Goal: Communication & Community: Answer question/provide support

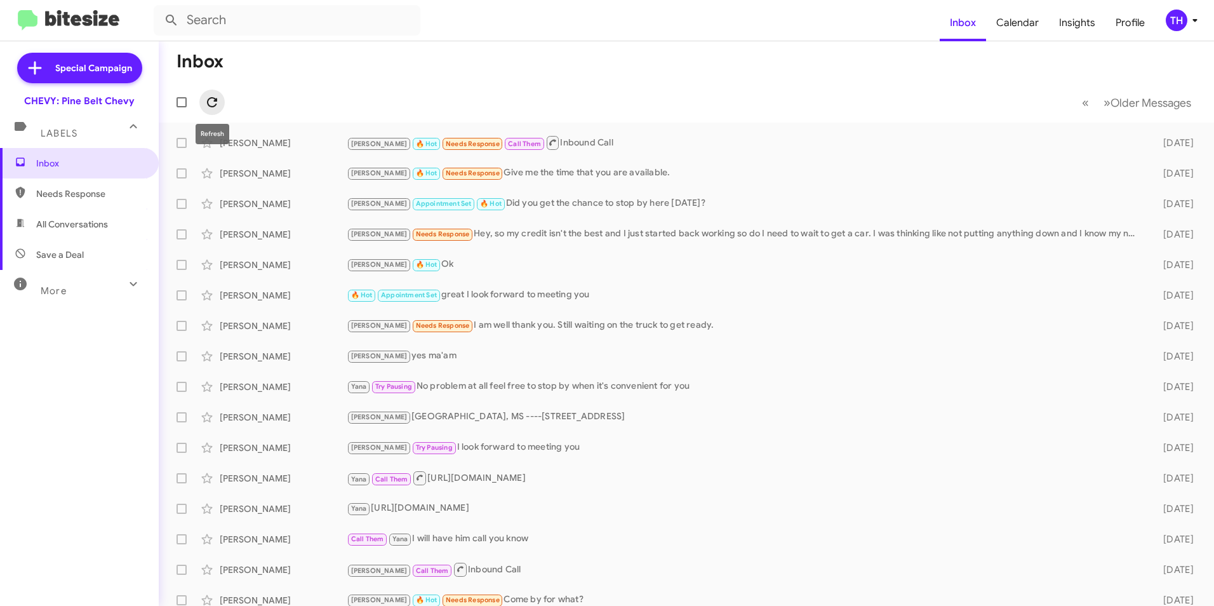
click at [211, 99] on icon at bounding box center [211, 102] width 15 height 15
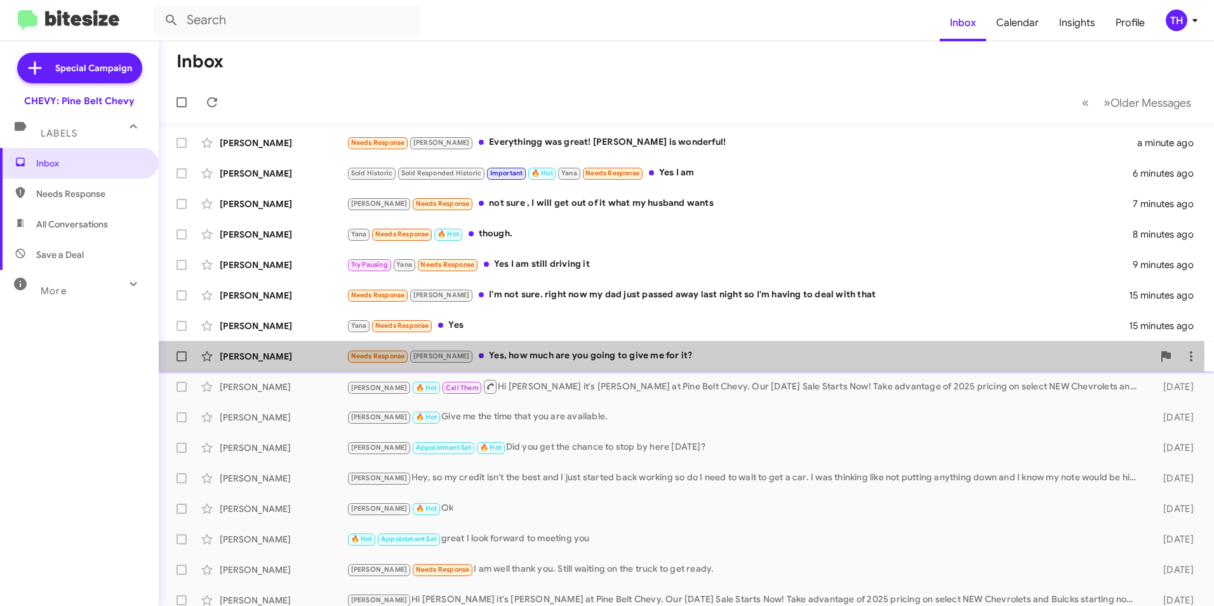
click at [530, 356] on div "Needs Response [PERSON_NAME] Yes, how much are you going to give me for it?" at bounding box center [750, 356] width 806 height 15
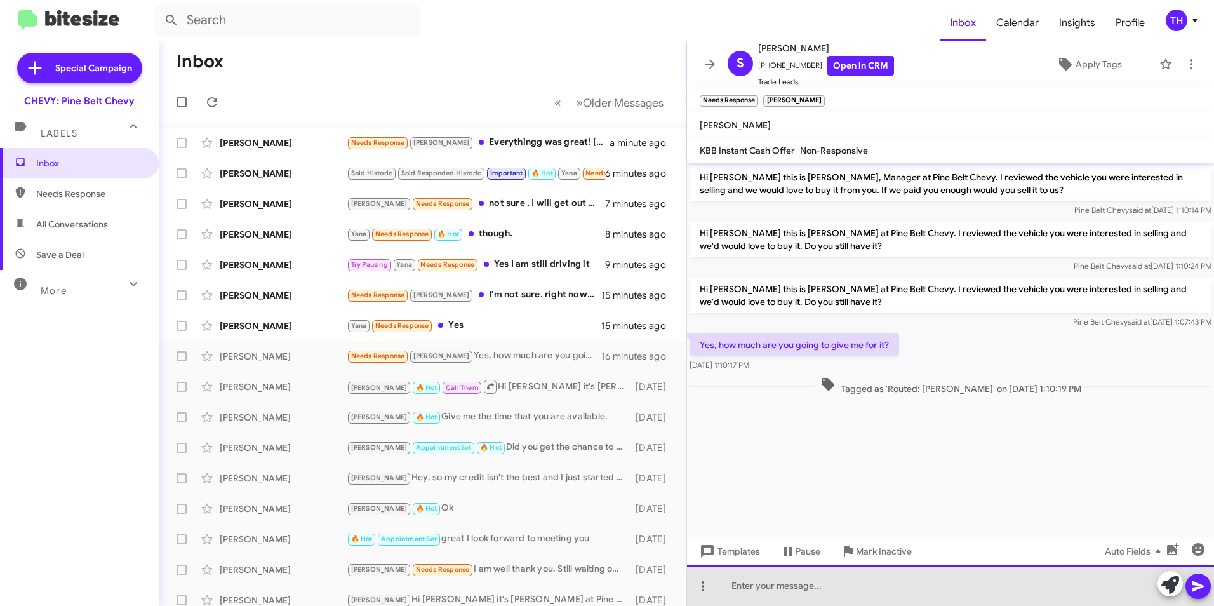
click at [737, 585] on div at bounding box center [950, 585] width 527 height 41
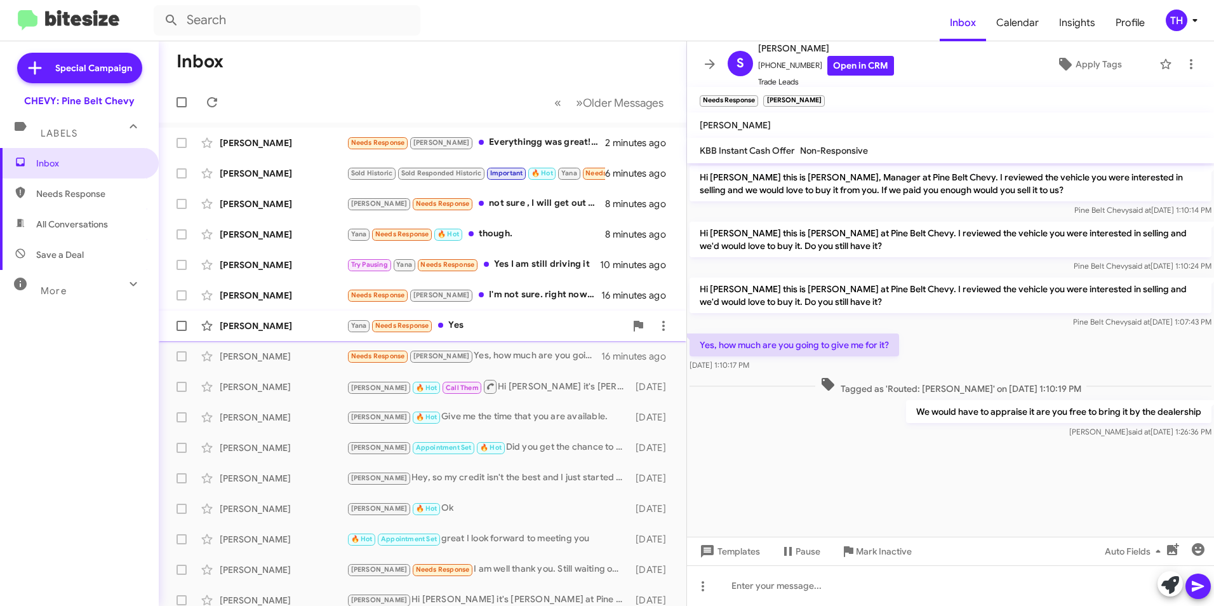
click at [286, 330] on div "[PERSON_NAME]" at bounding box center [283, 325] width 127 height 13
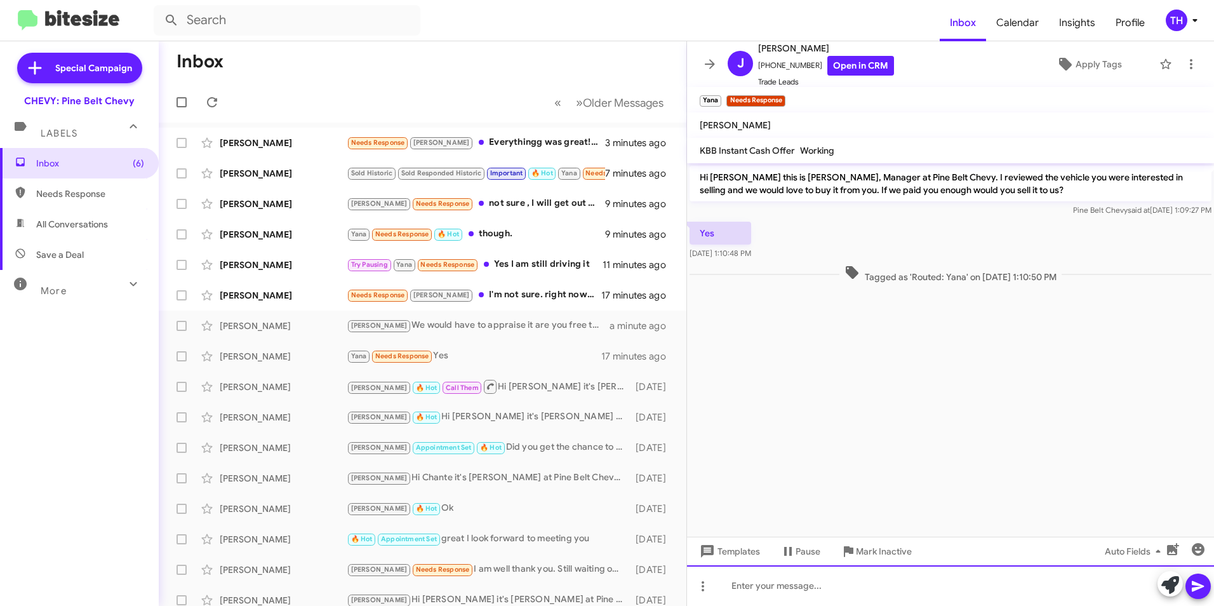
click at [752, 589] on div at bounding box center [950, 585] width 527 height 41
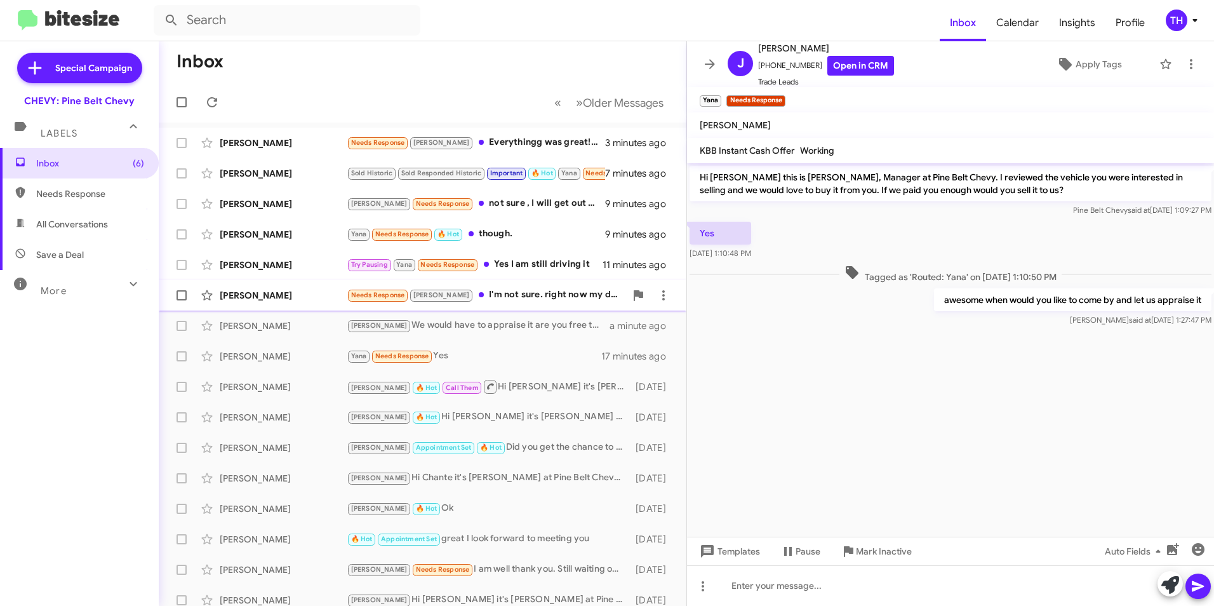
click at [265, 295] on div "[PERSON_NAME]" at bounding box center [283, 295] width 127 height 13
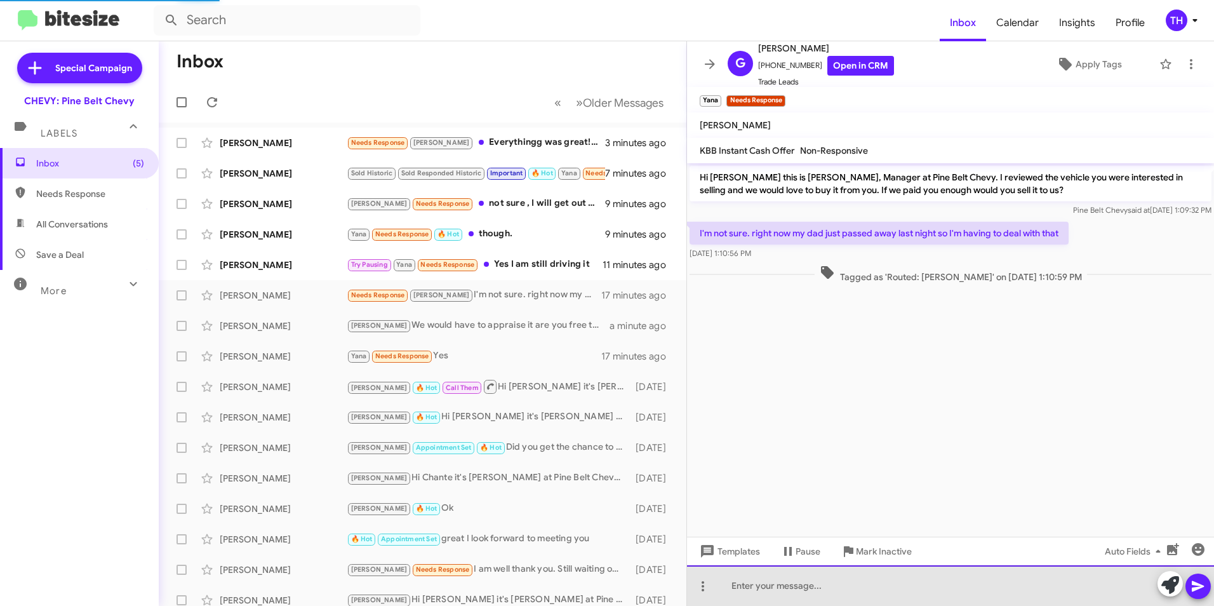
click at [769, 586] on div at bounding box center [950, 585] width 527 height 41
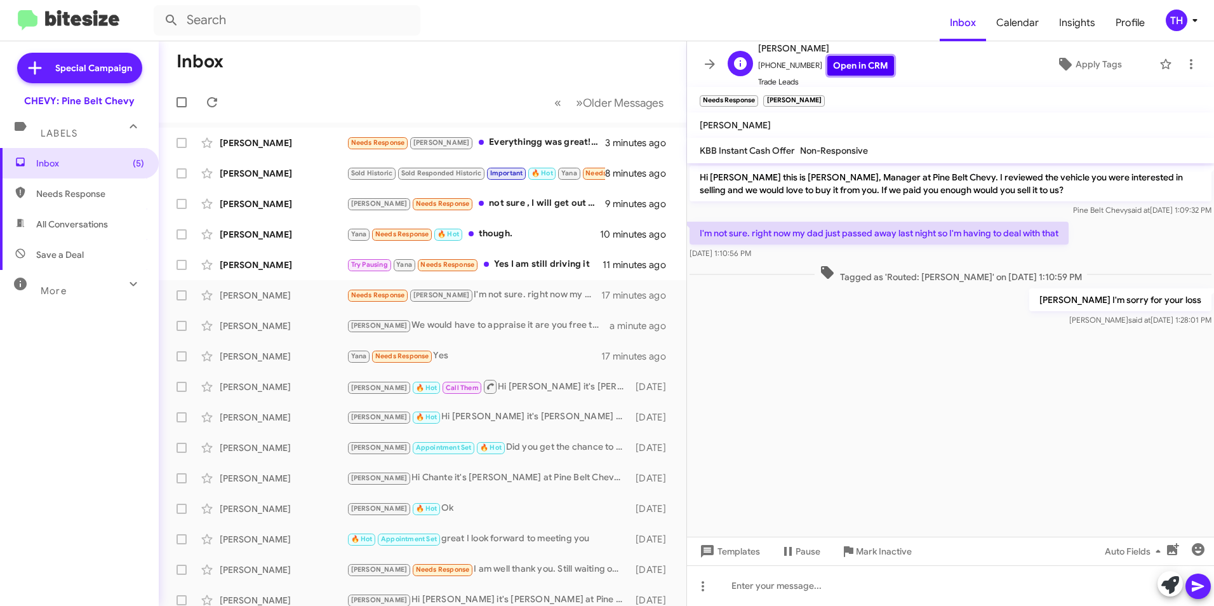
click at [852, 72] on link "Open in CRM" at bounding box center [860, 66] width 67 height 20
click at [1184, 64] on icon at bounding box center [1191, 64] width 15 height 15
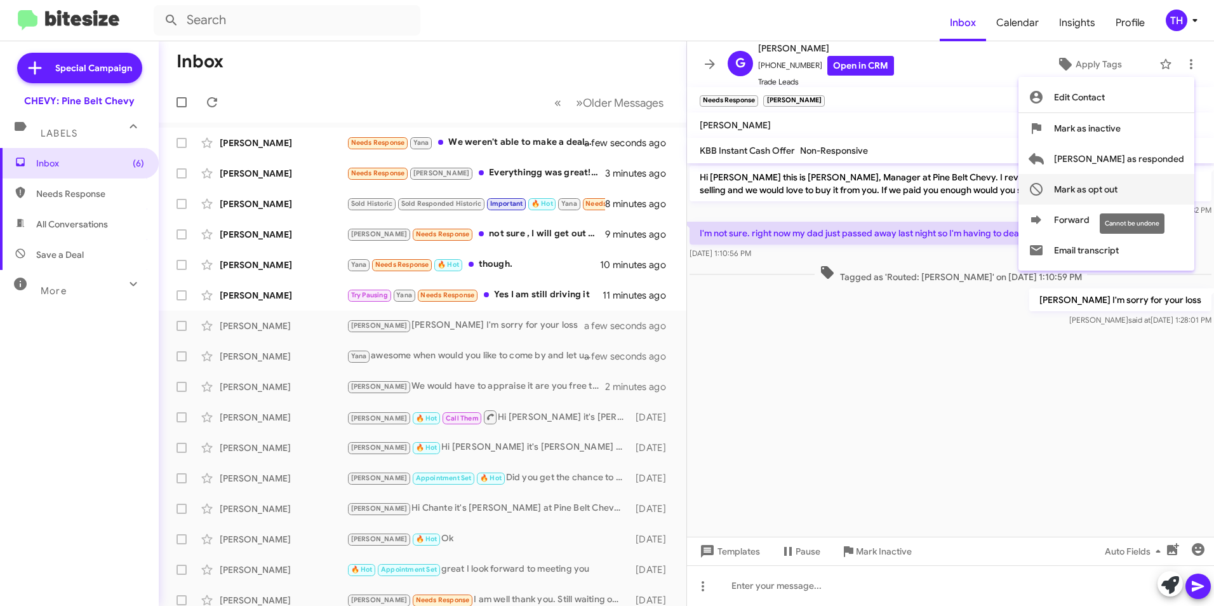
click at [1118, 188] on span "Mark as opt out" at bounding box center [1085, 189] width 63 height 30
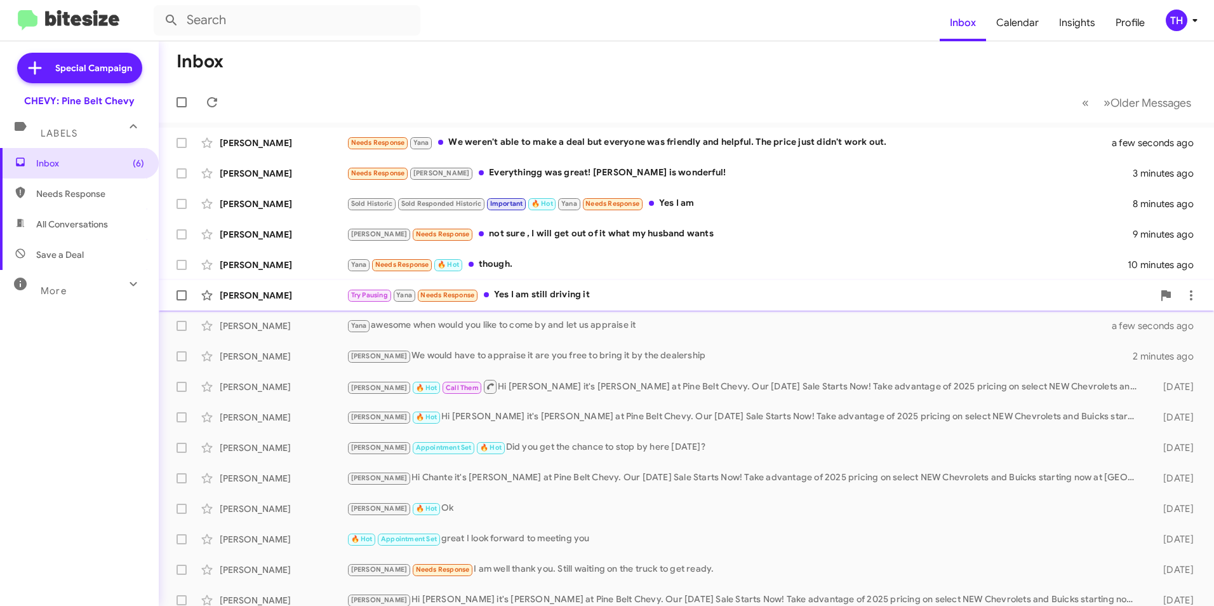
click at [566, 294] on div "Try Pausing [PERSON_NAME] Needs Response Yes I am still driving it" at bounding box center [750, 295] width 806 height 15
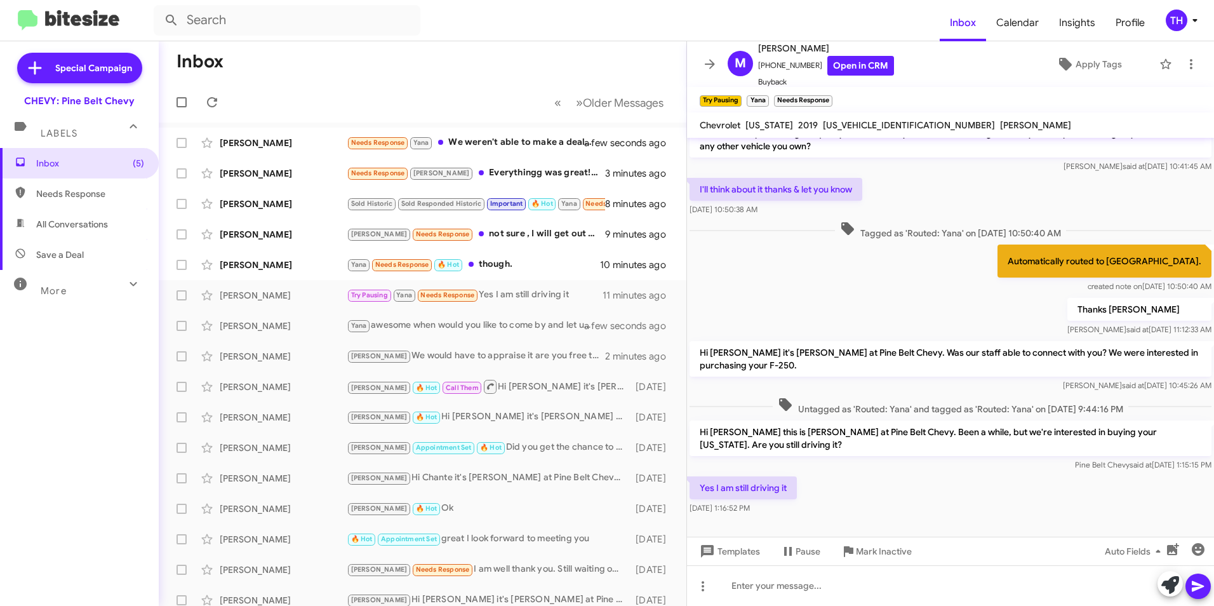
scroll to position [53, 0]
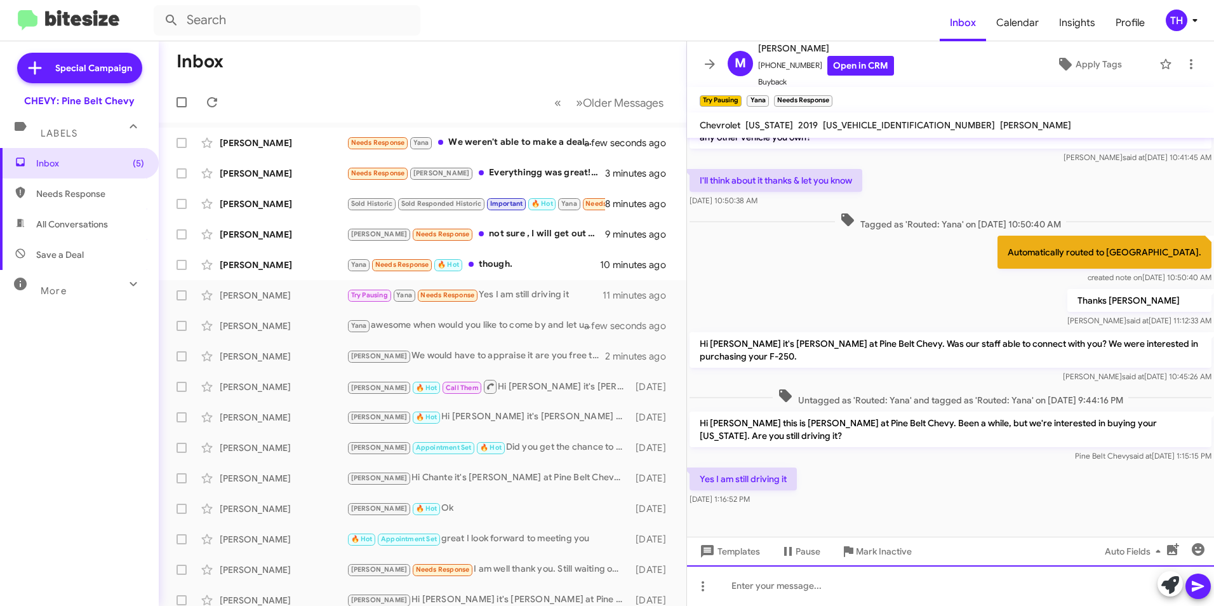
click at [823, 597] on div at bounding box center [950, 585] width 527 height 41
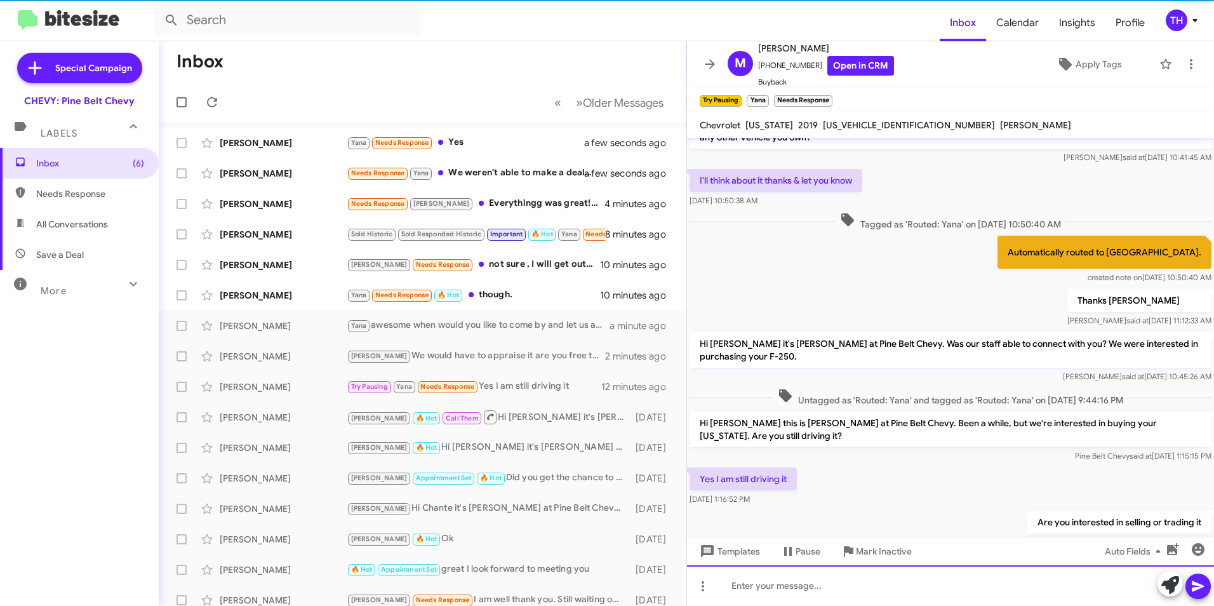
scroll to position [99, 0]
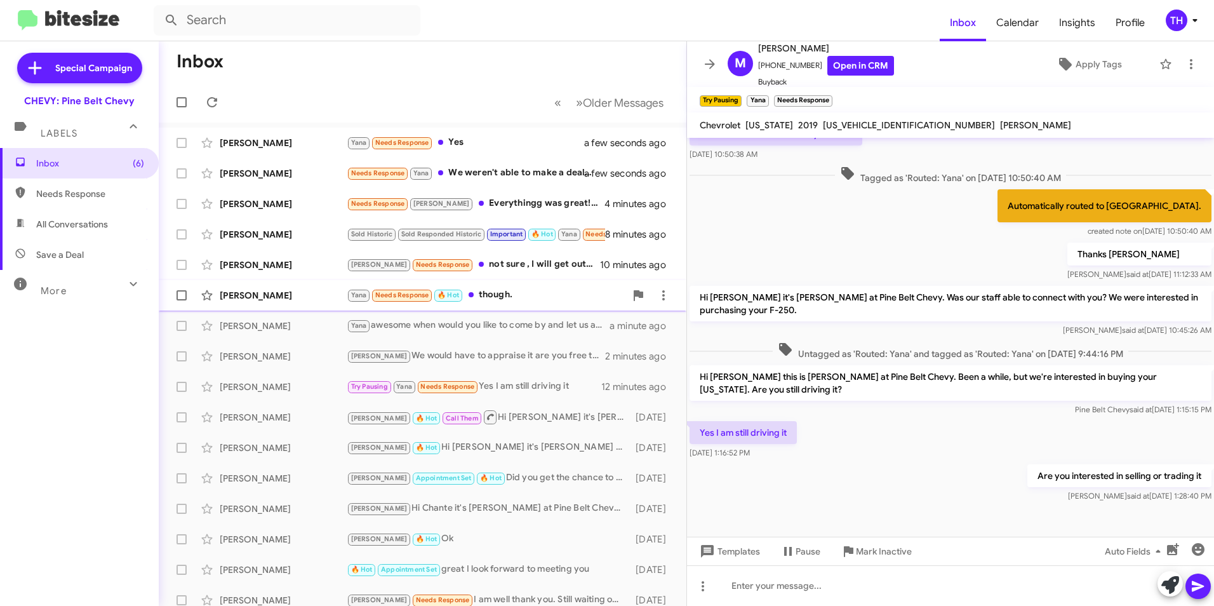
click at [239, 284] on div "[PERSON_NAME] Needs Response 🔥 Hot though. 10 minutes ago" at bounding box center [422, 295] width 507 height 25
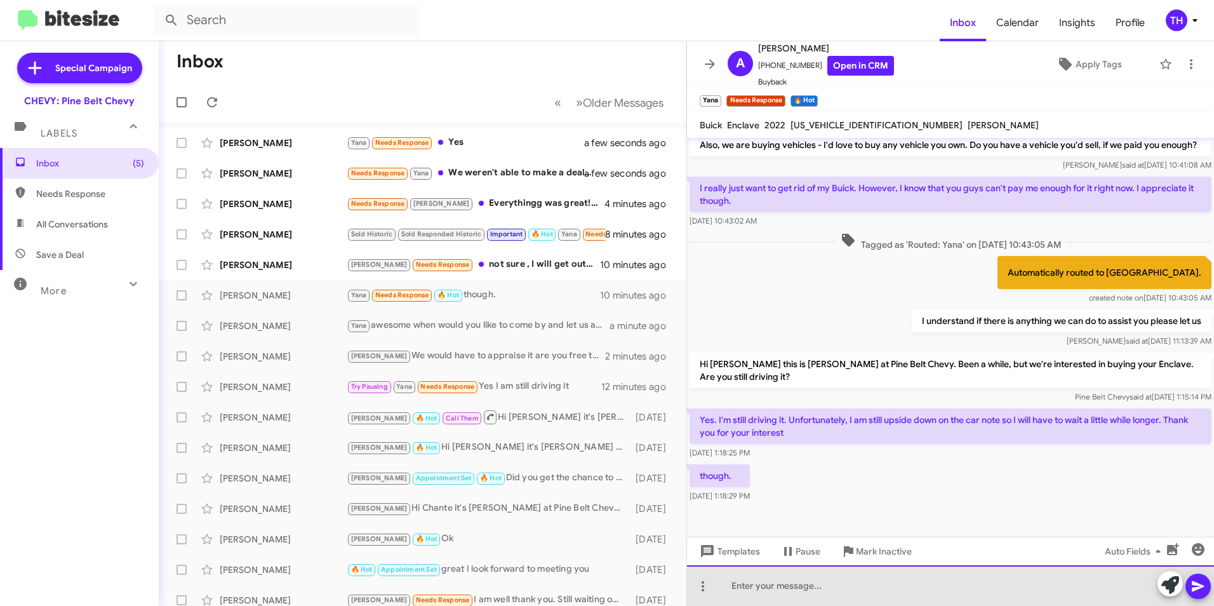
click at [897, 594] on div at bounding box center [950, 585] width 527 height 41
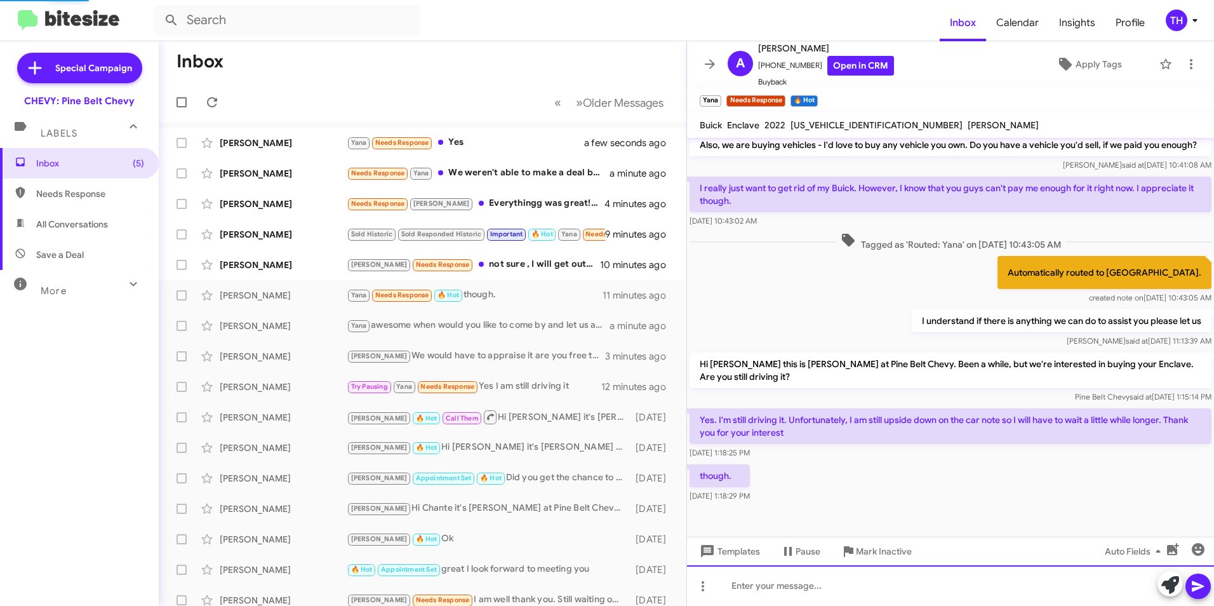
scroll to position [0, 0]
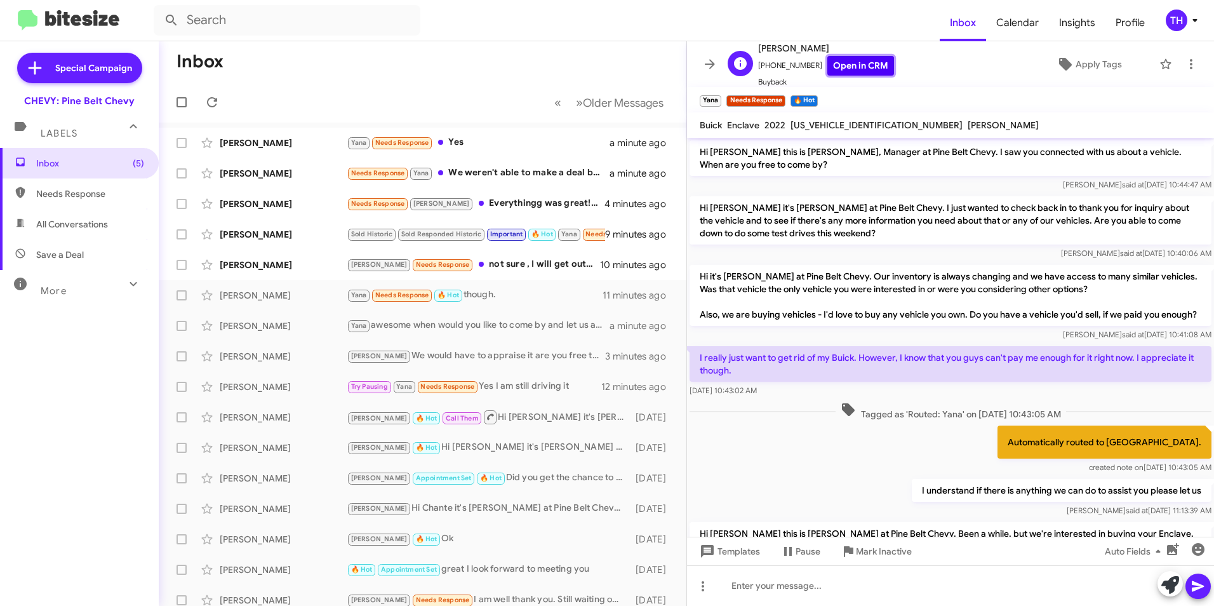
click at [848, 70] on link "Open in CRM" at bounding box center [860, 66] width 67 height 20
click at [874, 548] on span "Mark Inactive" at bounding box center [884, 551] width 56 height 23
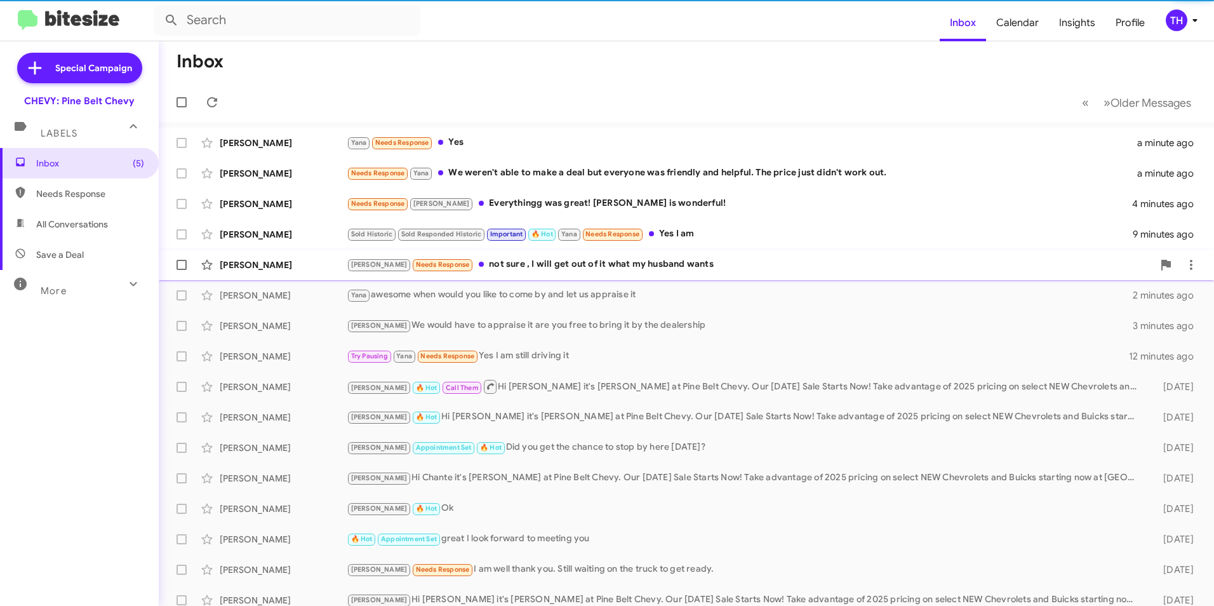
click at [278, 264] on div "[PERSON_NAME]" at bounding box center [283, 264] width 127 height 13
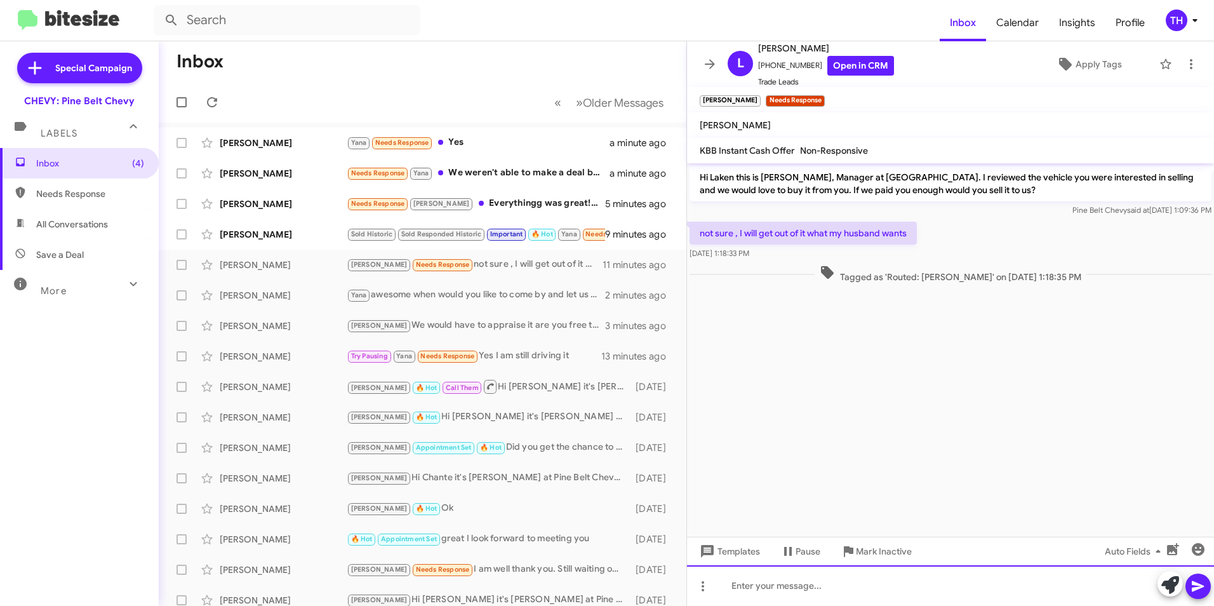
click at [796, 597] on div at bounding box center [950, 585] width 527 height 41
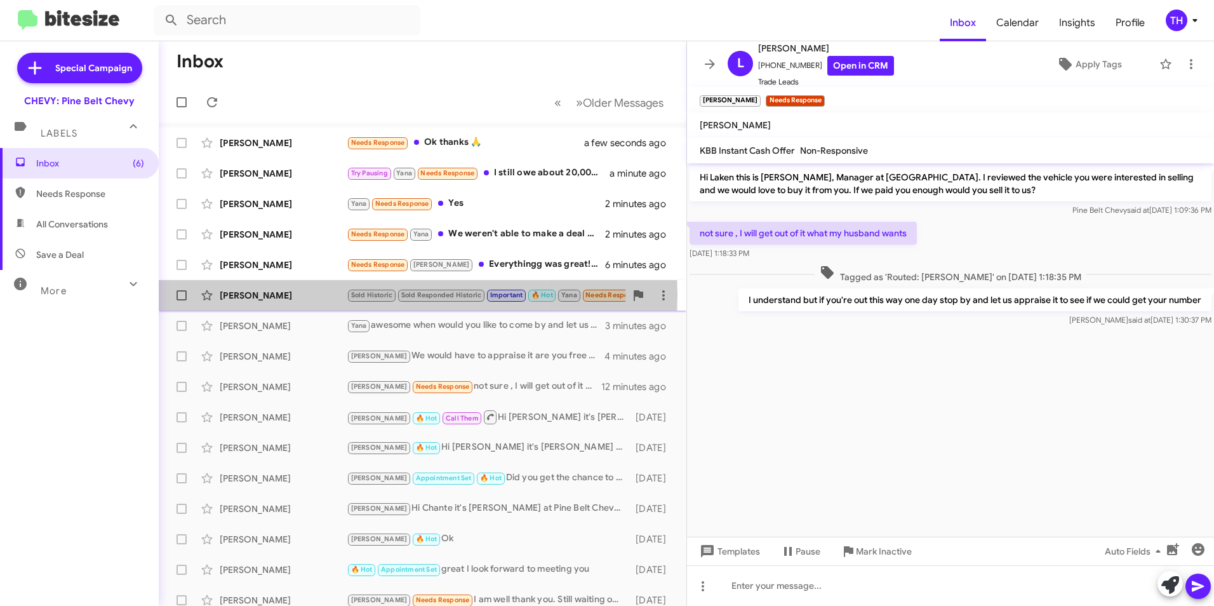
click at [291, 295] on div "[PERSON_NAME]" at bounding box center [283, 295] width 127 height 13
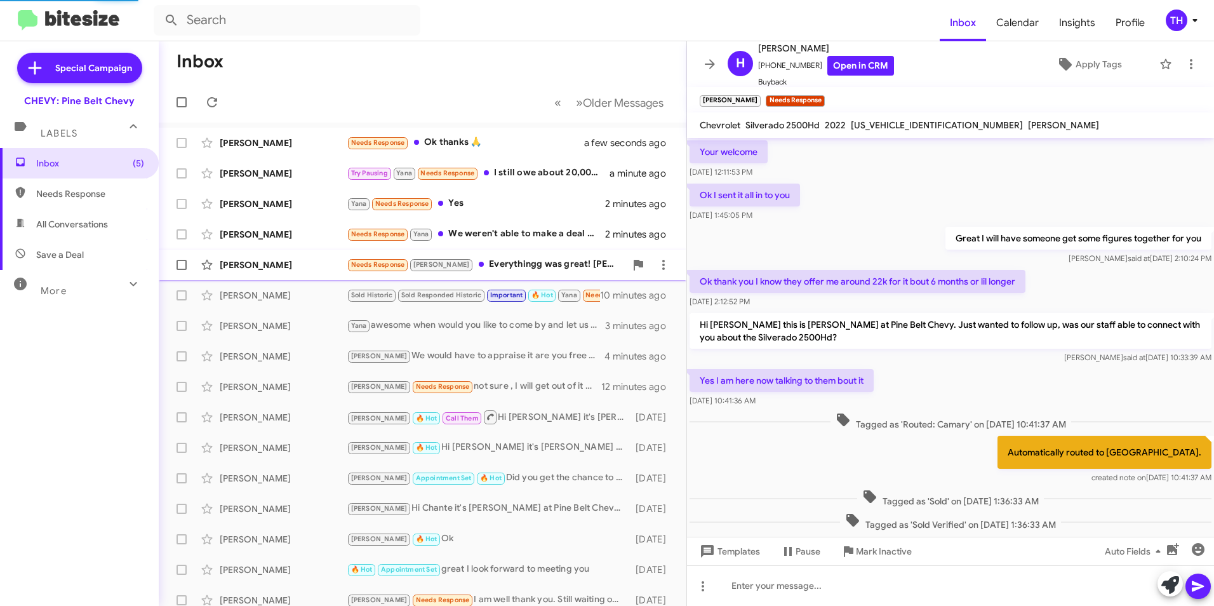
scroll to position [437, 0]
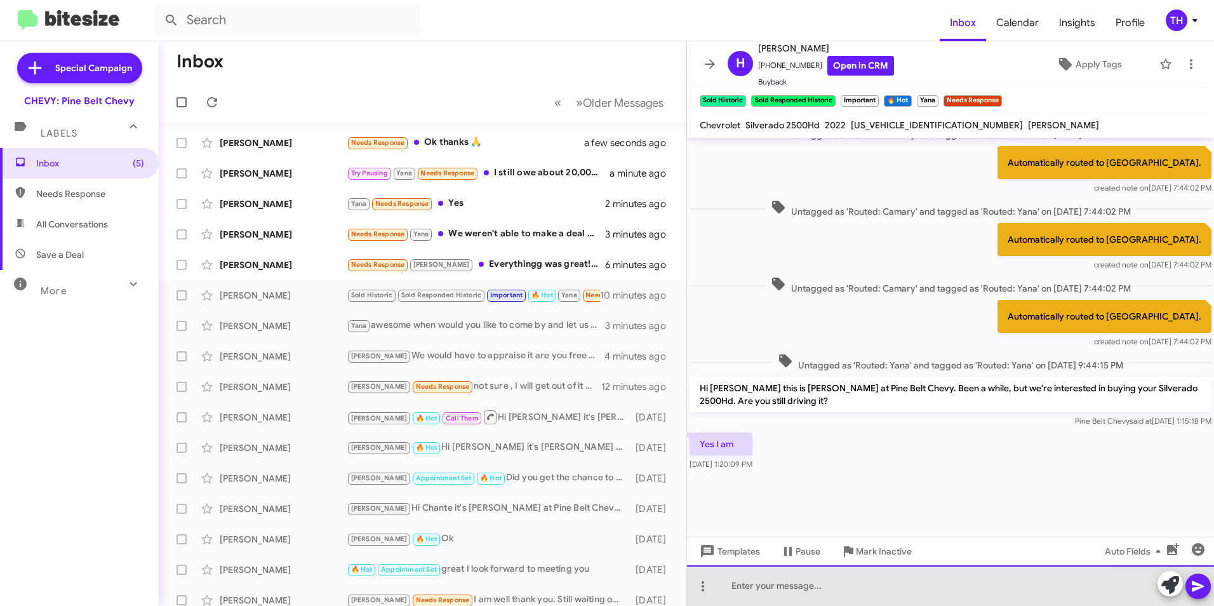
click at [760, 591] on div at bounding box center [950, 585] width 527 height 41
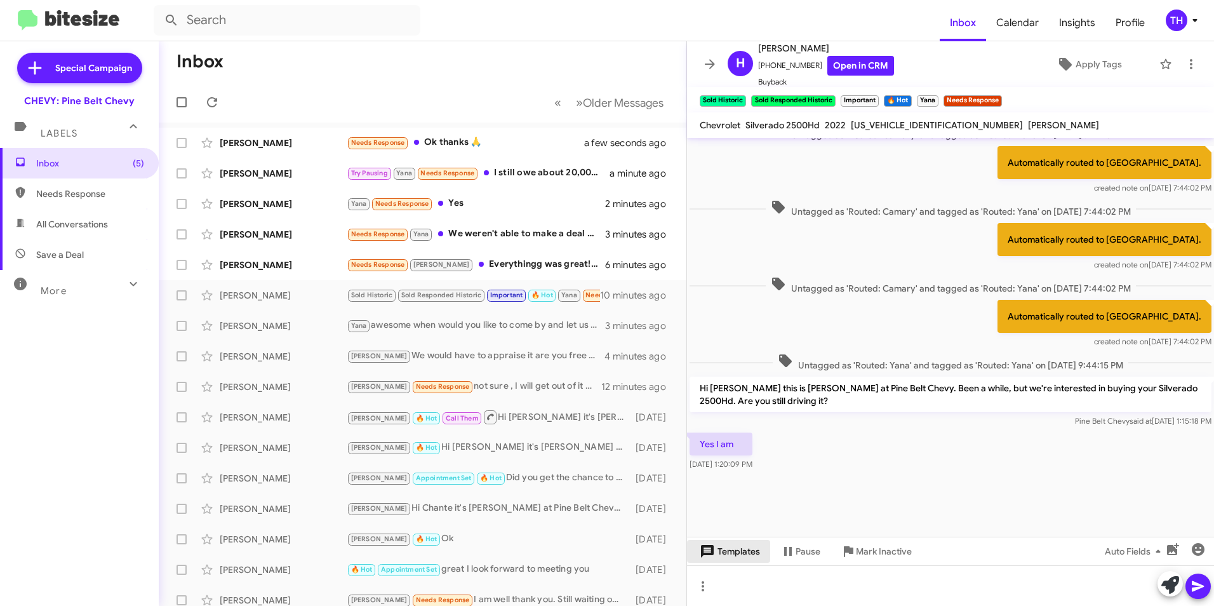
click at [731, 551] on span "Templates" at bounding box center [728, 551] width 63 height 23
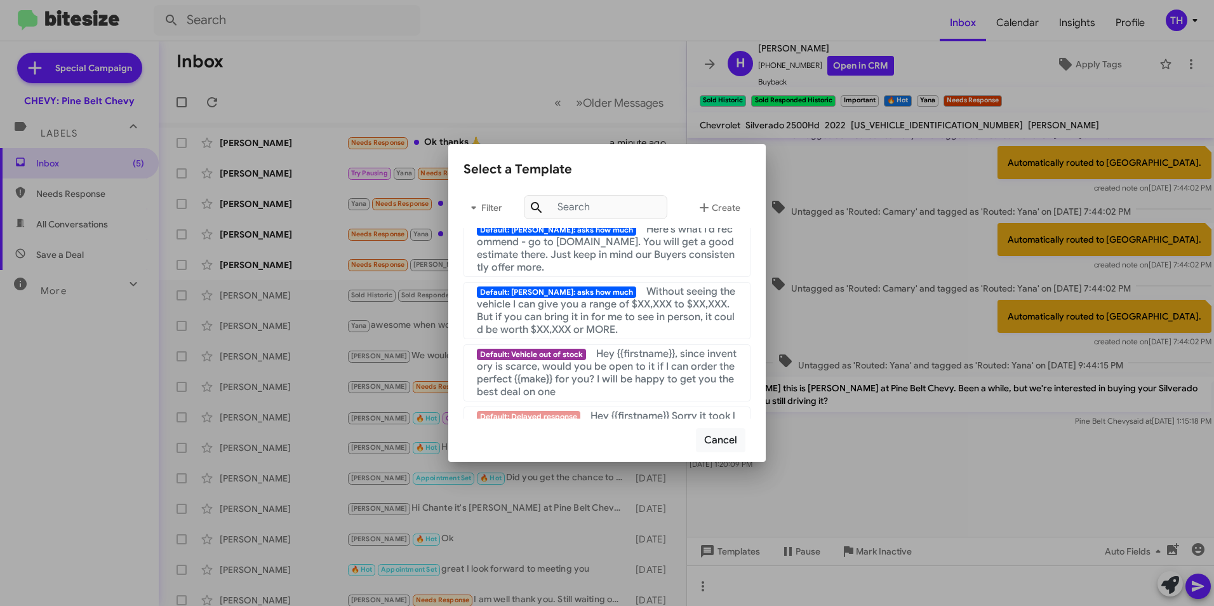
scroll to position [635, 0]
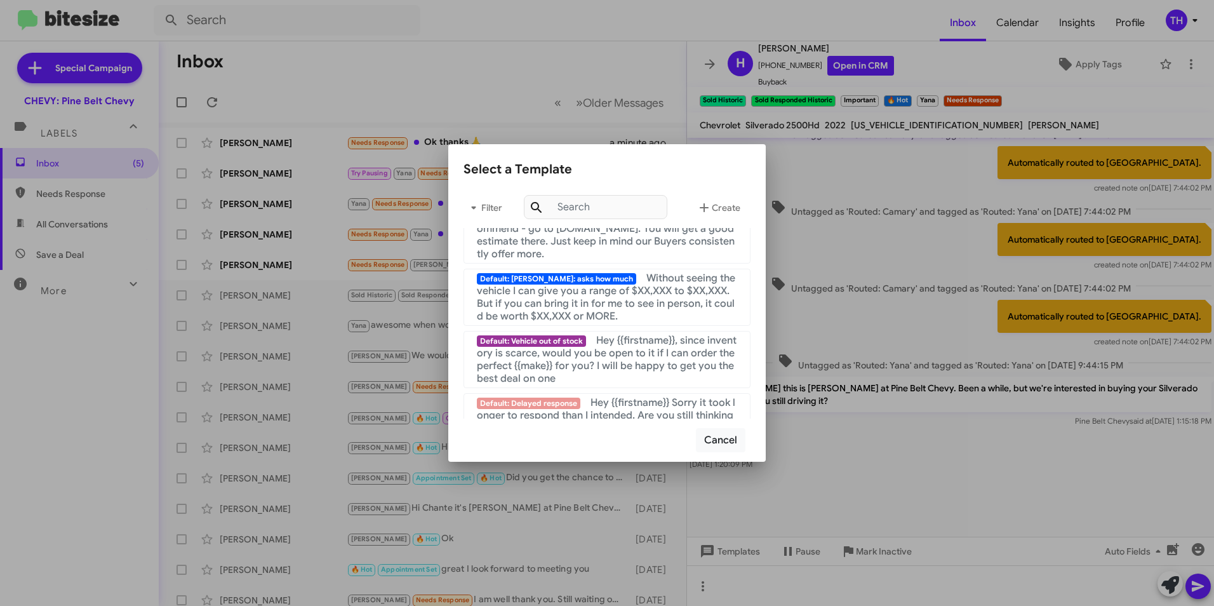
click at [733, 589] on div at bounding box center [607, 303] width 1214 height 606
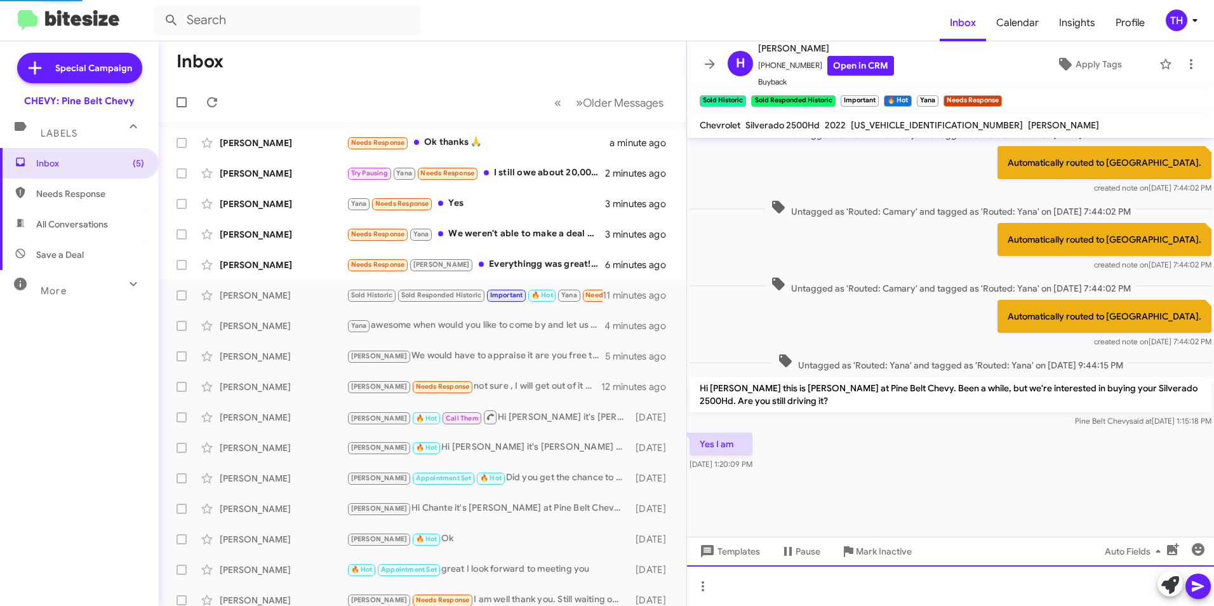
click at [731, 584] on div at bounding box center [950, 585] width 527 height 41
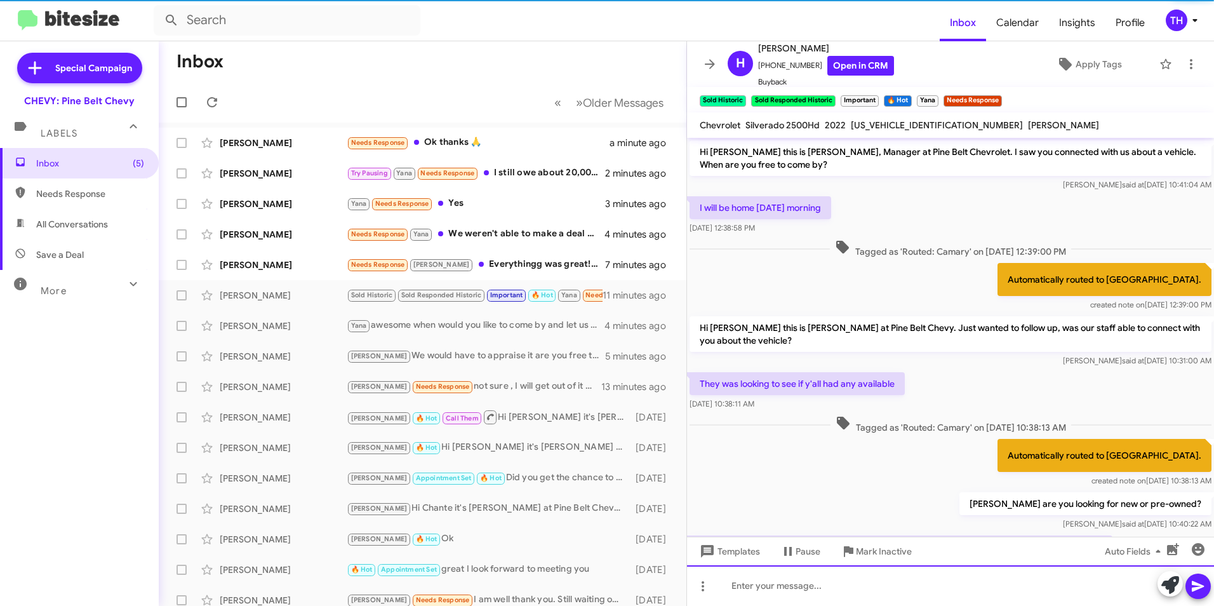
scroll to position [63, 0]
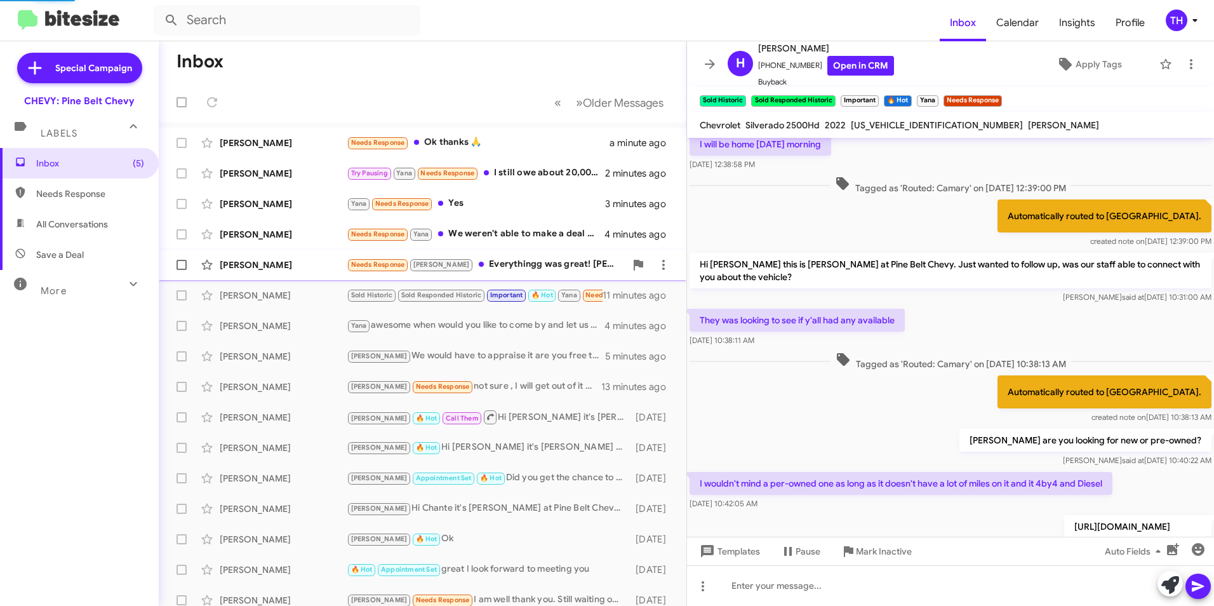
click at [277, 272] on div "[PERSON_NAME] Needs Response [PERSON_NAME] Everythingg was great! [PERSON_NAME]…" at bounding box center [422, 264] width 507 height 25
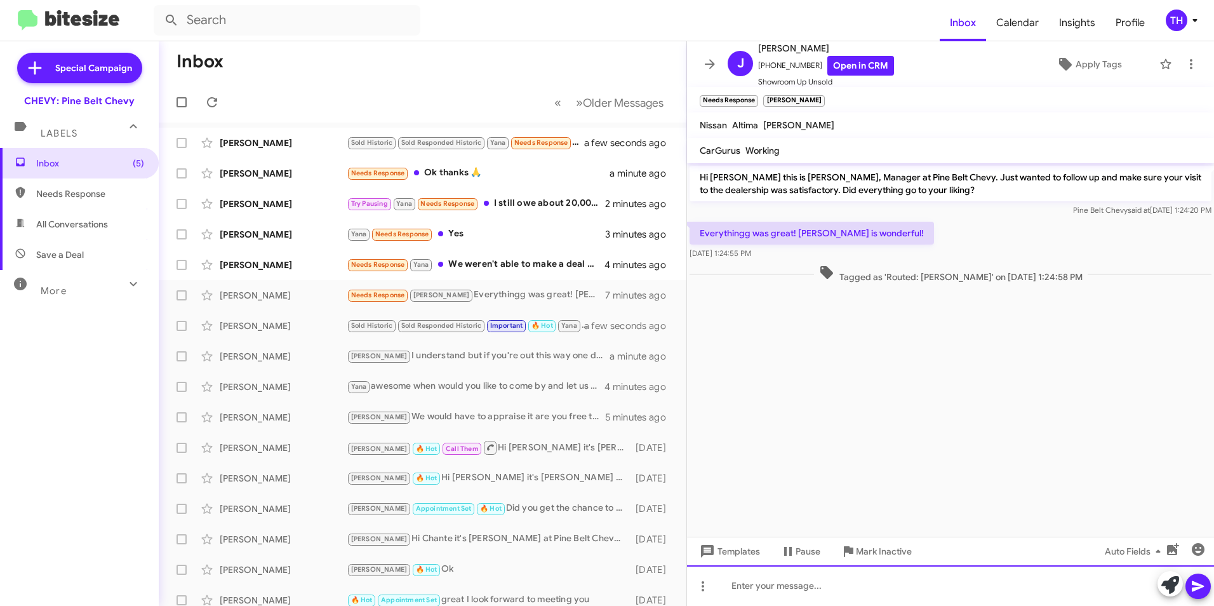
click at [785, 598] on div at bounding box center [950, 585] width 527 height 41
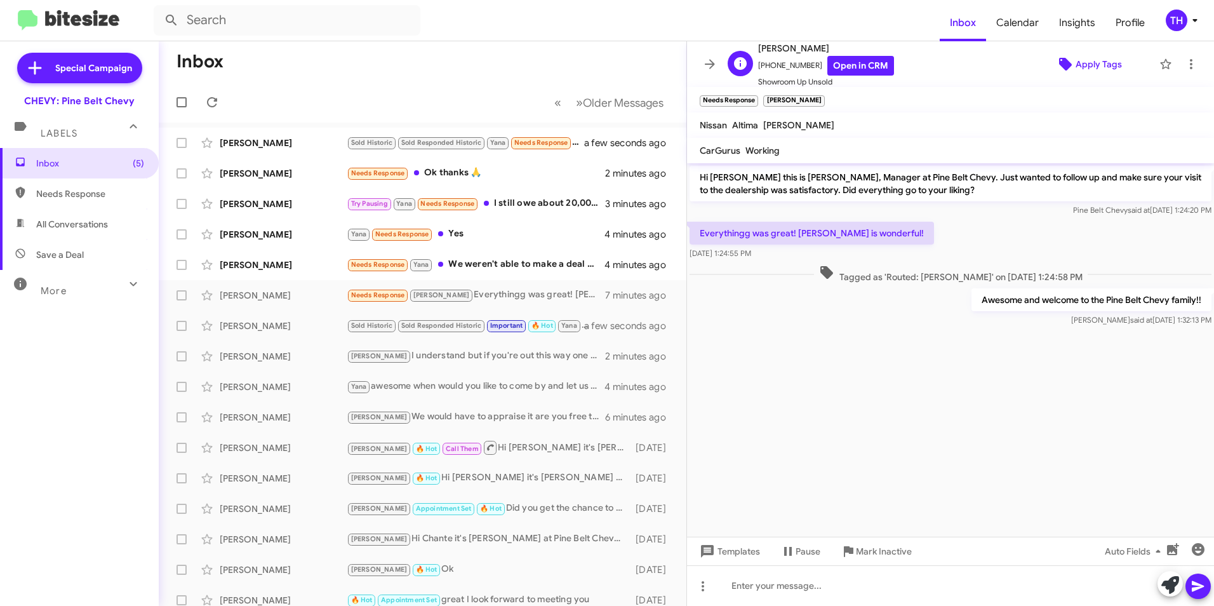
click at [1085, 65] on span "Apply Tags" at bounding box center [1099, 64] width 46 height 23
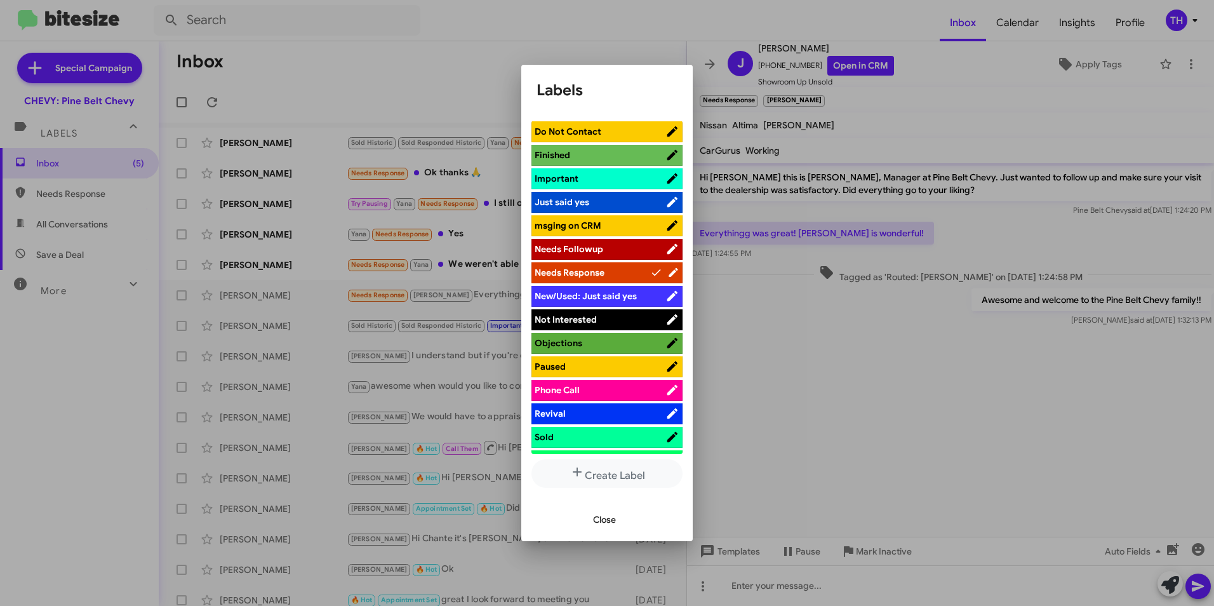
scroll to position [508, 0]
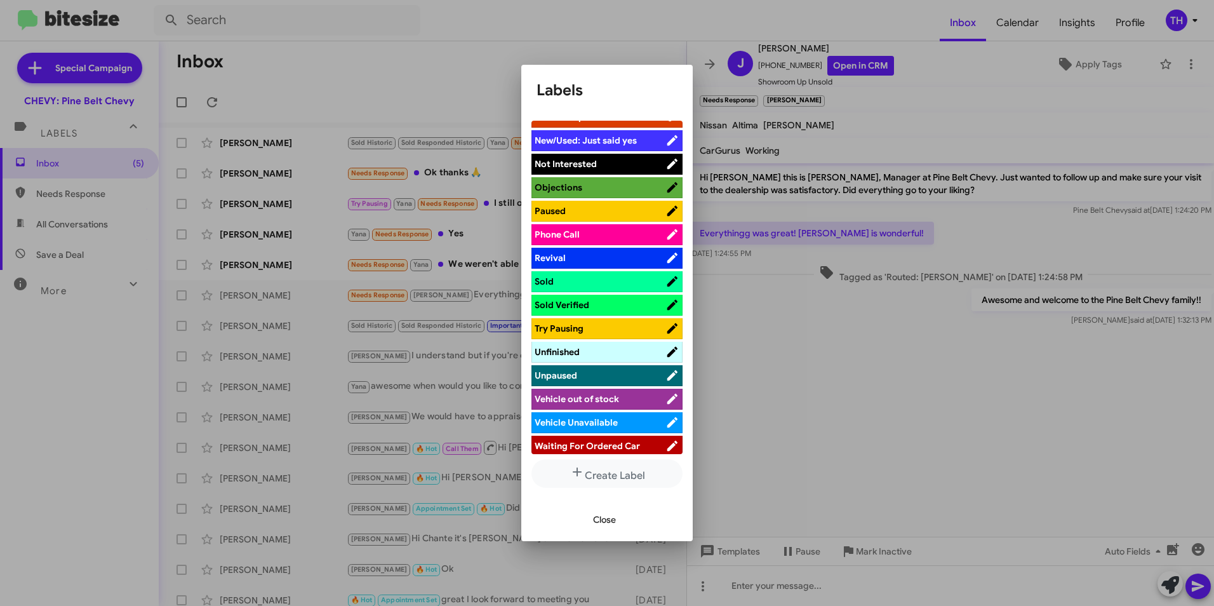
click at [568, 304] on span "Sold Verified" at bounding box center [562, 304] width 55 height 11
click at [605, 515] on span "Close" at bounding box center [604, 519] width 23 height 23
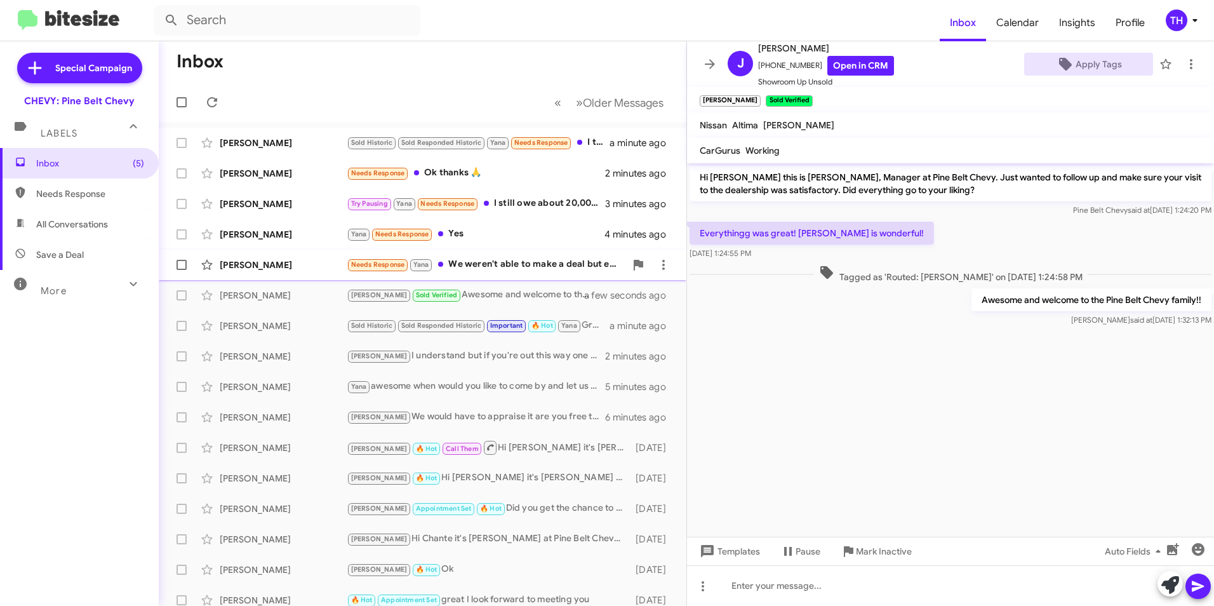
click at [298, 264] on div "[PERSON_NAME]" at bounding box center [283, 264] width 127 height 13
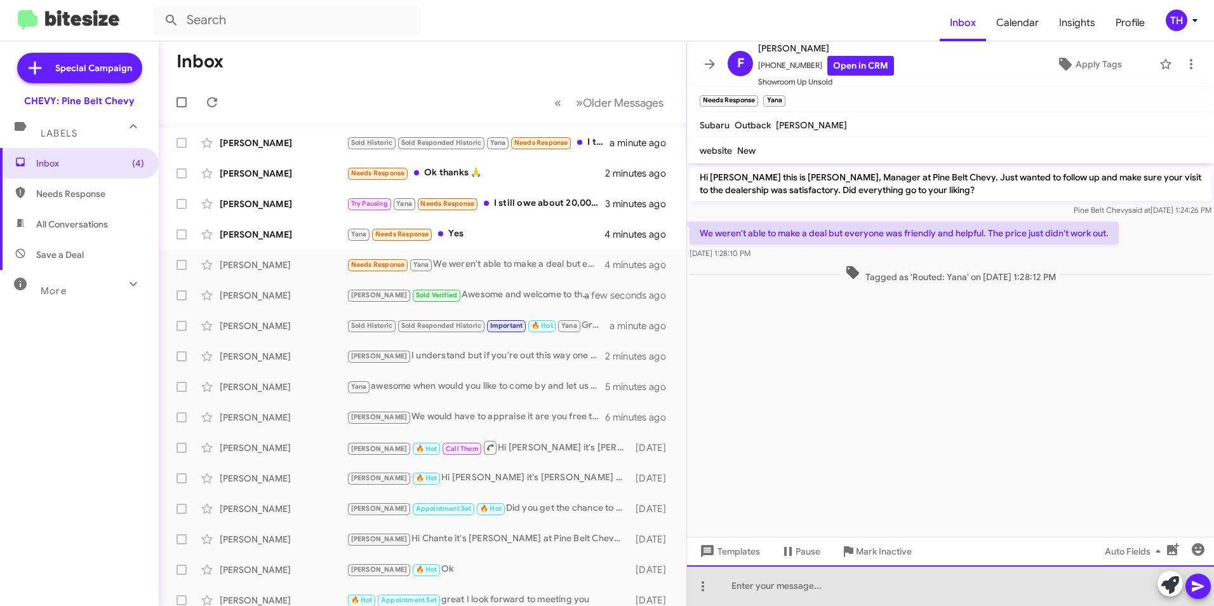
click at [758, 589] on div at bounding box center [950, 585] width 527 height 41
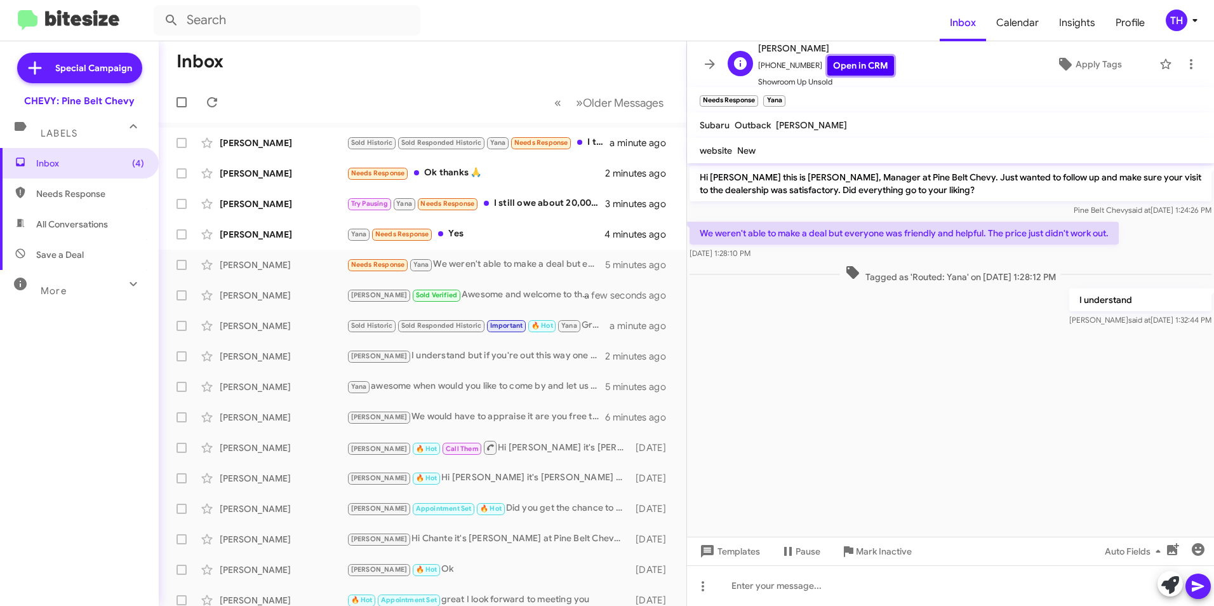
click at [839, 61] on link "Open in CRM" at bounding box center [860, 66] width 67 height 20
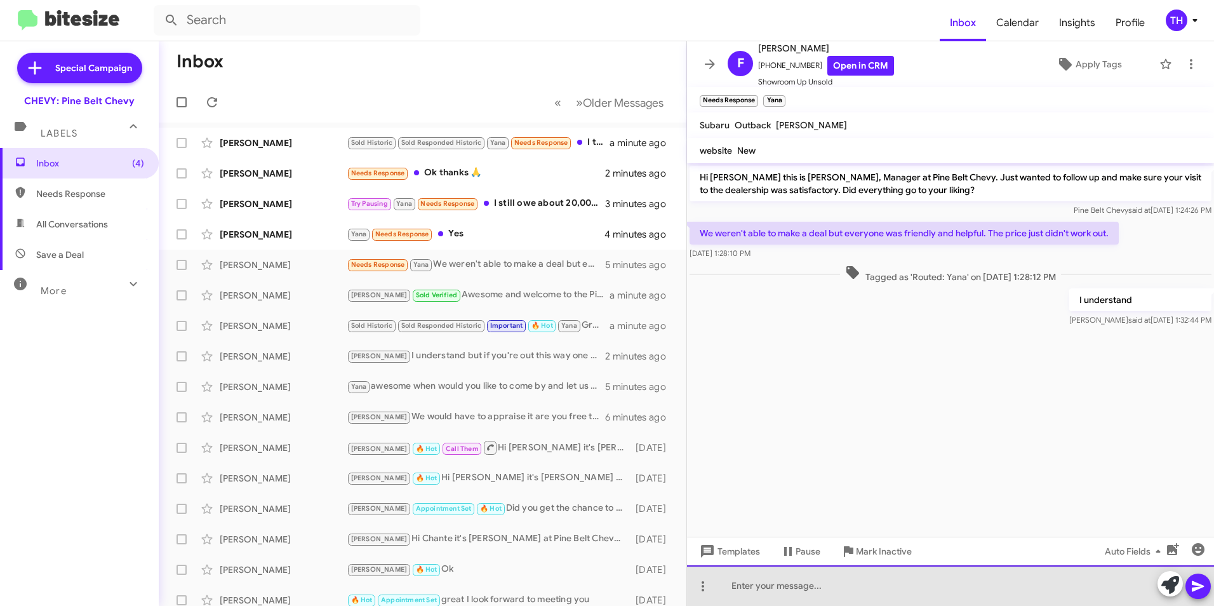
click at [731, 592] on div at bounding box center [950, 585] width 527 height 41
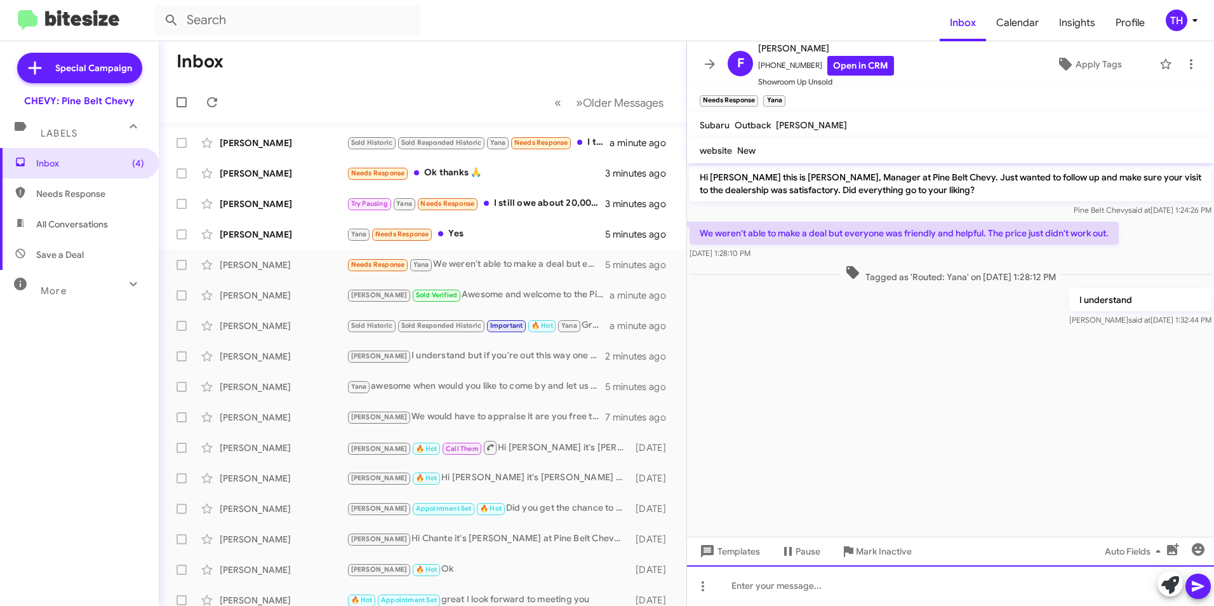
click at [765, 594] on div at bounding box center [950, 585] width 527 height 41
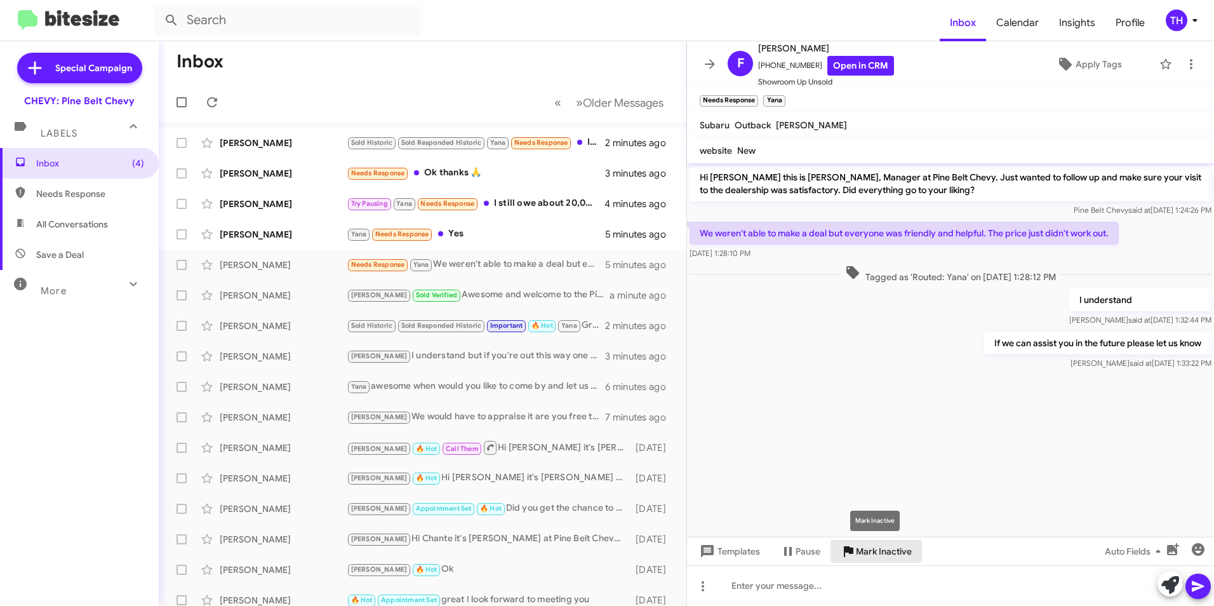
click at [876, 549] on span "Mark Inactive" at bounding box center [884, 551] width 56 height 23
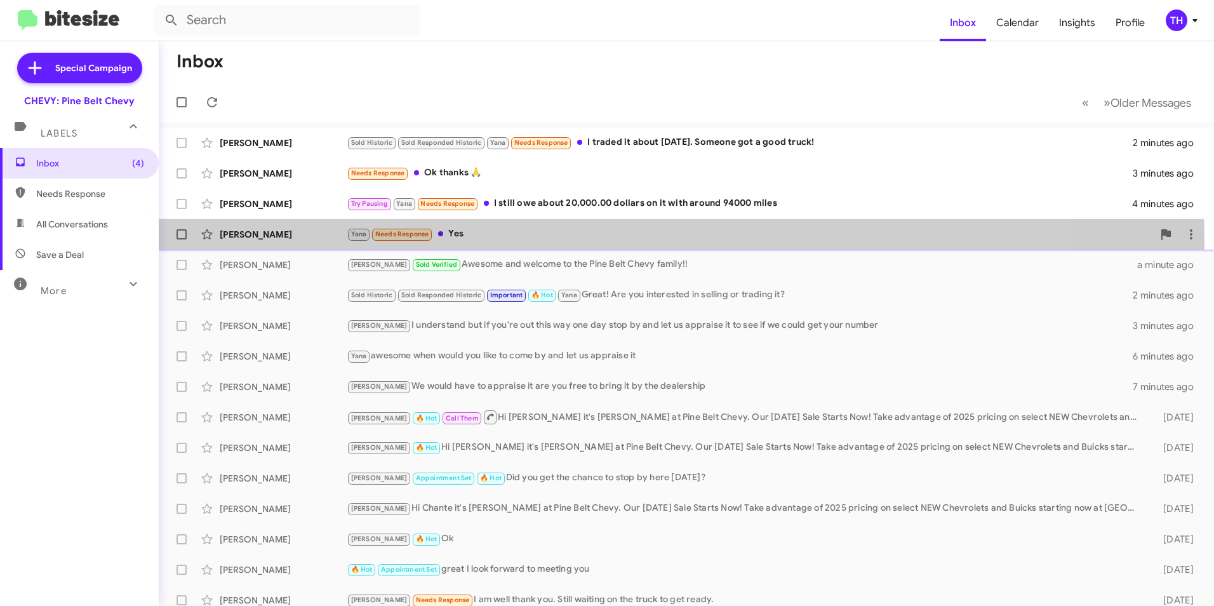
click at [251, 243] on div "[PERSON_NAME] Yana Needs Response Yes 5 minutes ago" at bounding box center [686, 234] width 1035 height 25
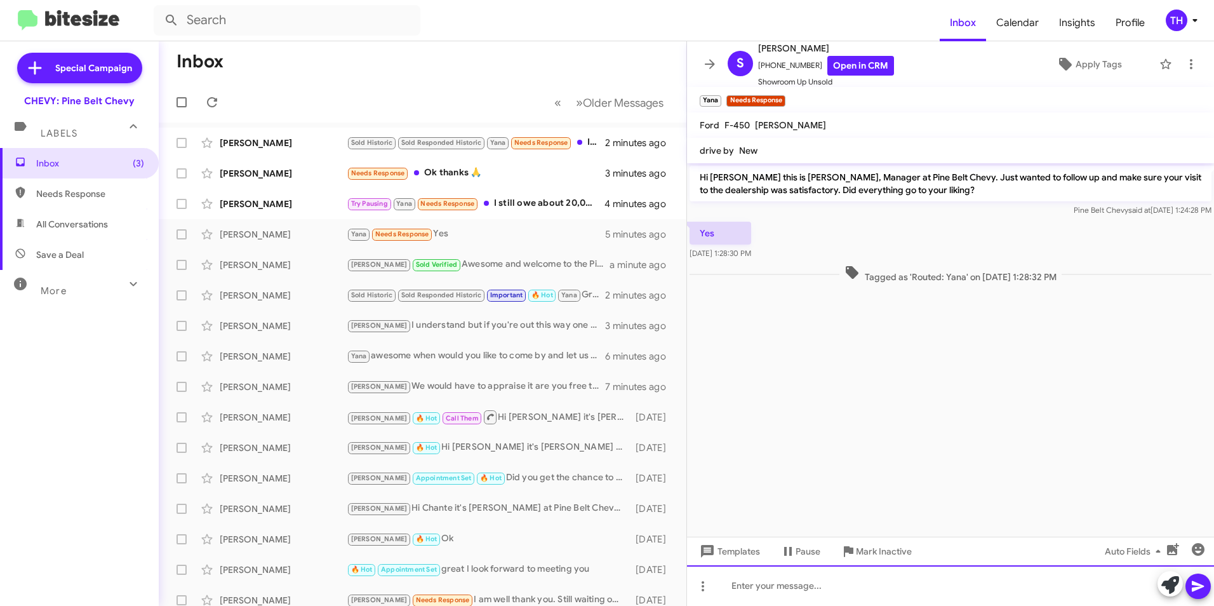
click at [773, 592] on div at bounding box center [950, 585] width 527 height 41
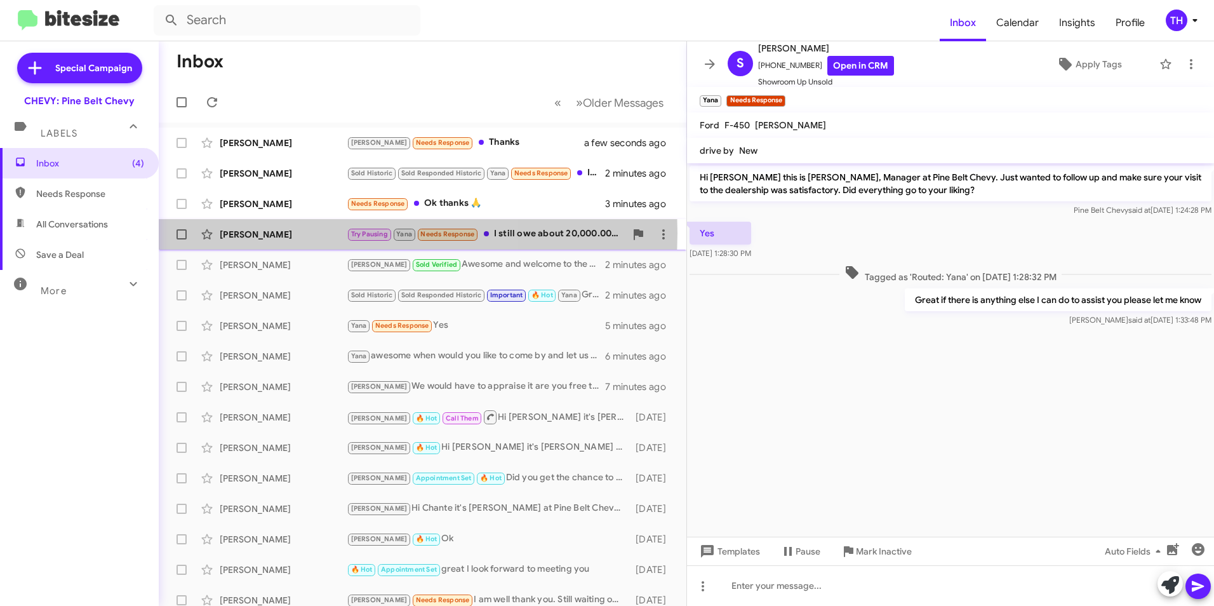
click at [275, 233] on div "[PERSON_NAME]" at bounding box center [283, 234] width 127 height 13
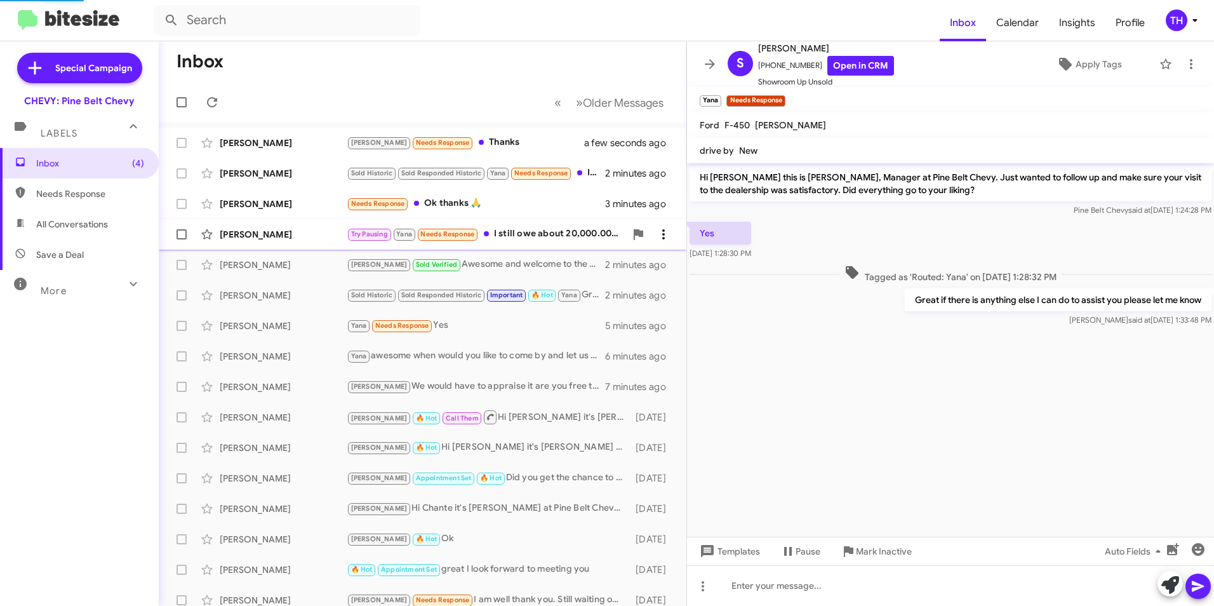
scroll to position [145, 0]
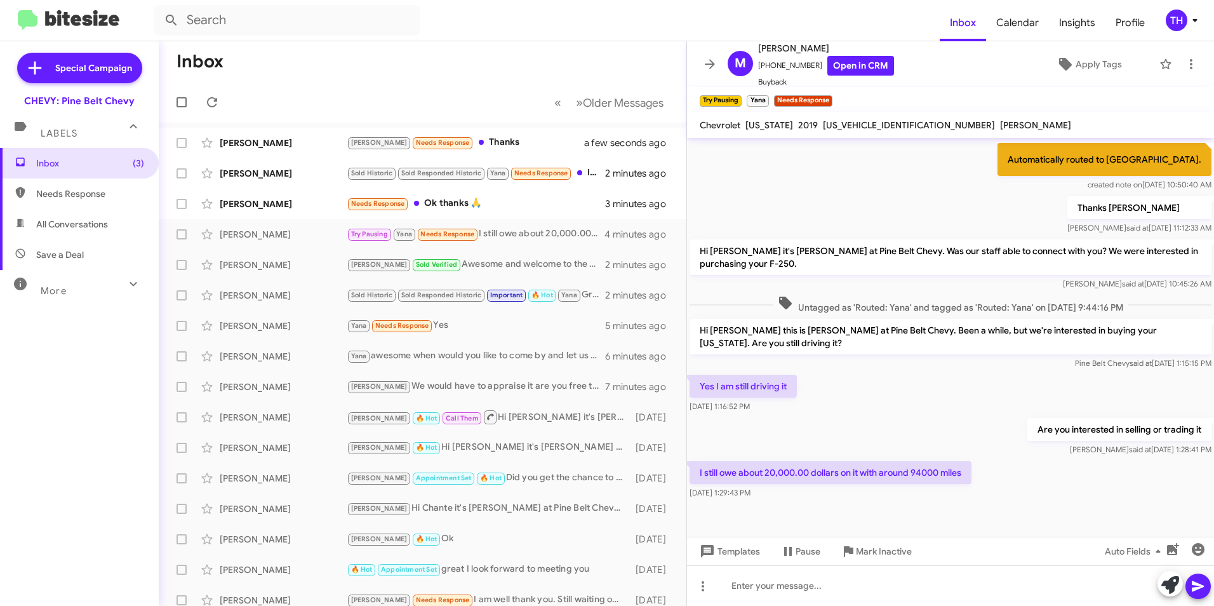
click at [960, 418] on div "Are you interested in selling or trading it [PERSON_NAME] said at [DATE] 1:28:4…" at bounding box center [950, 436] width 527 height 43
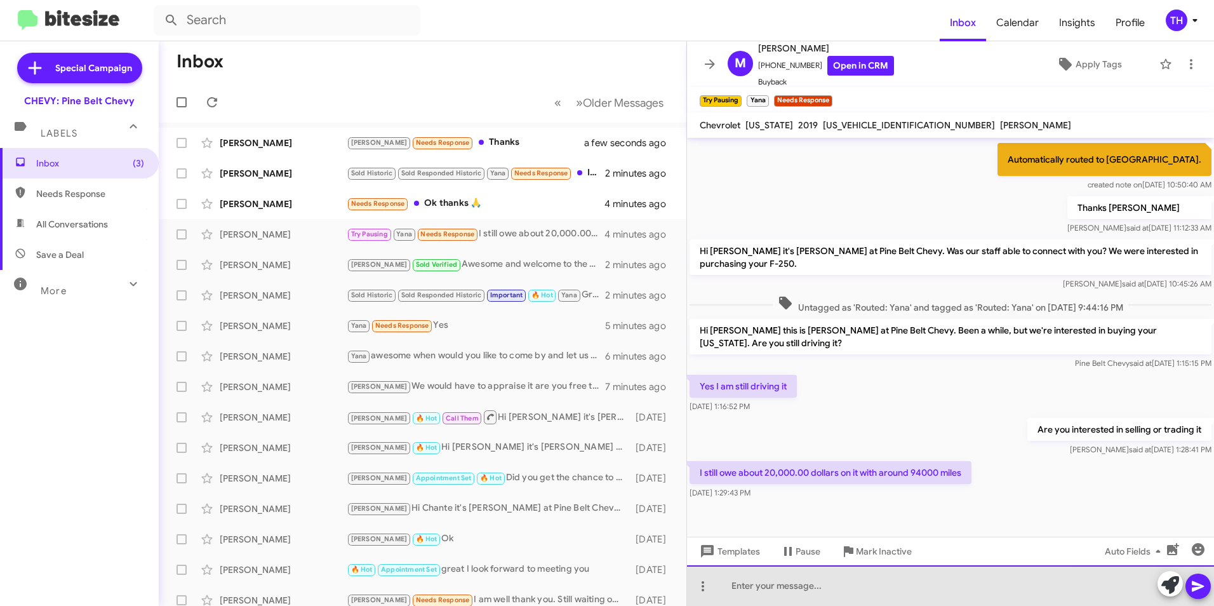
click at [742, 587] on div at bounding box center [950, 585] width 527 height 41
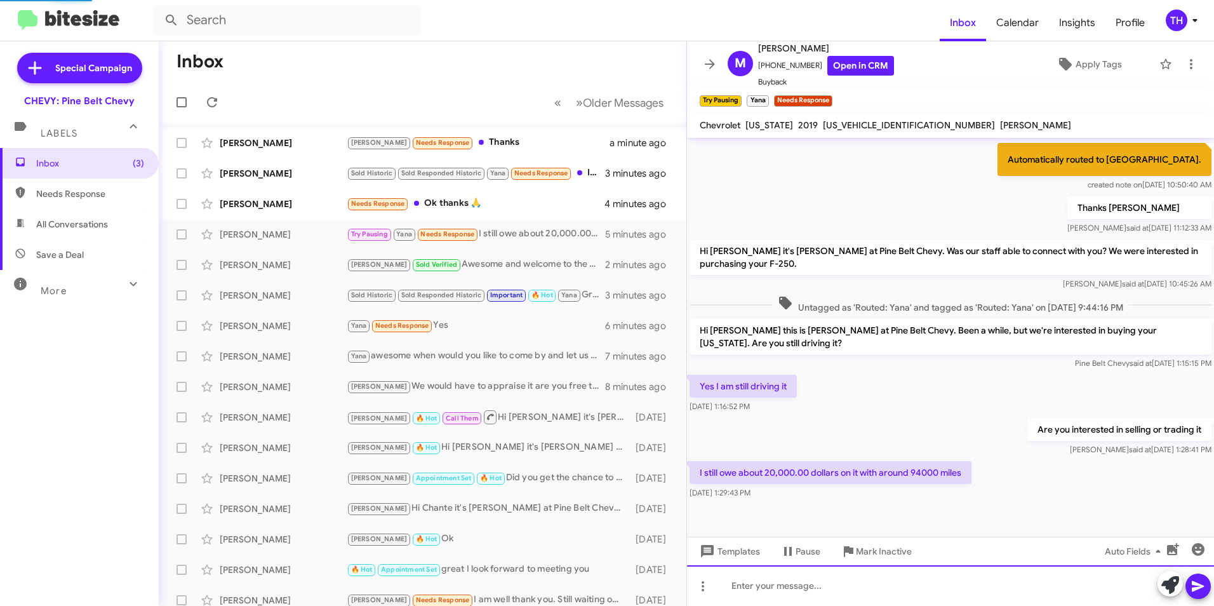
scroll to position [0, 0]
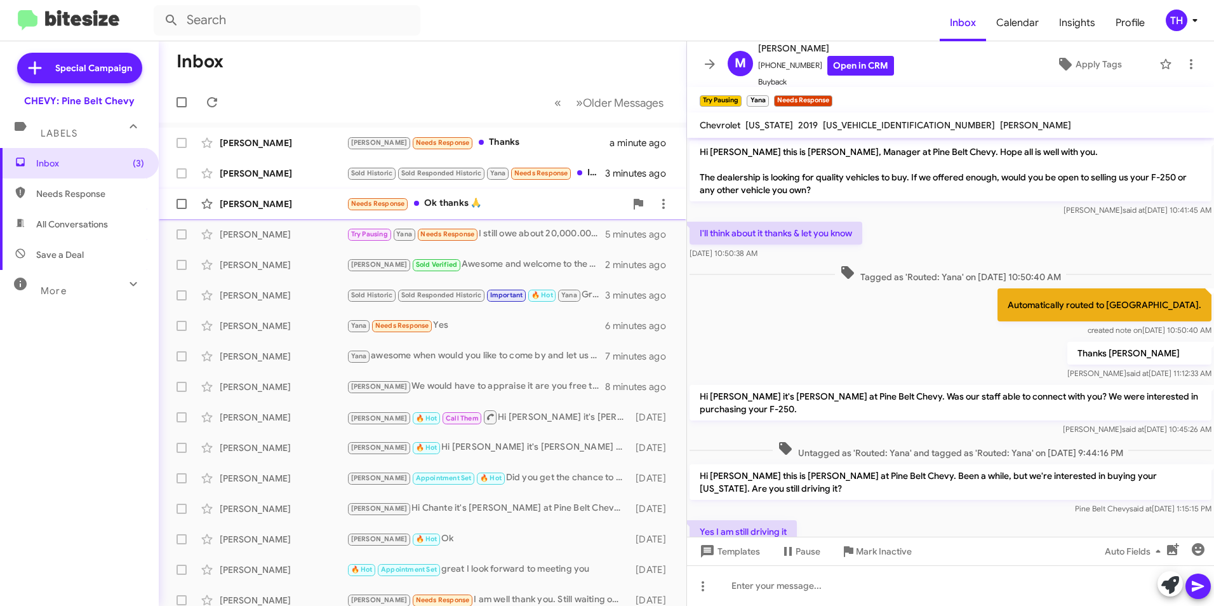
click at [257, 205] on div "[PERSON_NAME]" at bounding box center [283, 203] width 127 height 13
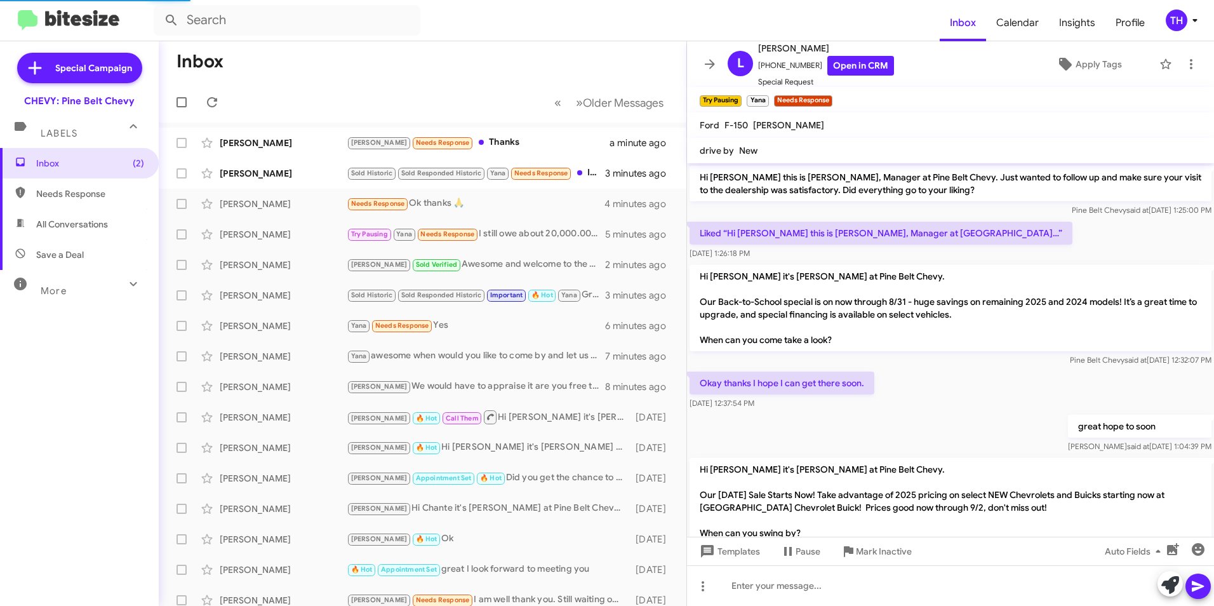
scroll to position [91, 0]
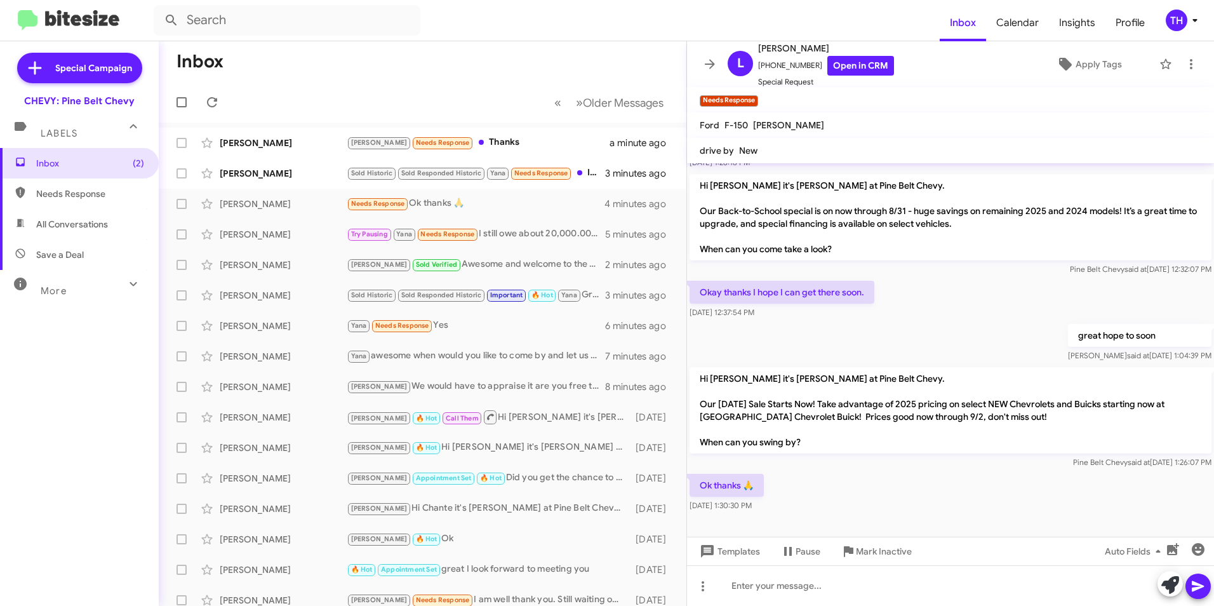
click at [831, 445] on p "Hi [PERSON_NAME] it's [PERSON_NAME] at Pine Belt Chevy. Our [DATE] Sale Starts …" at bounding box center [951, 410] width 522 height 86
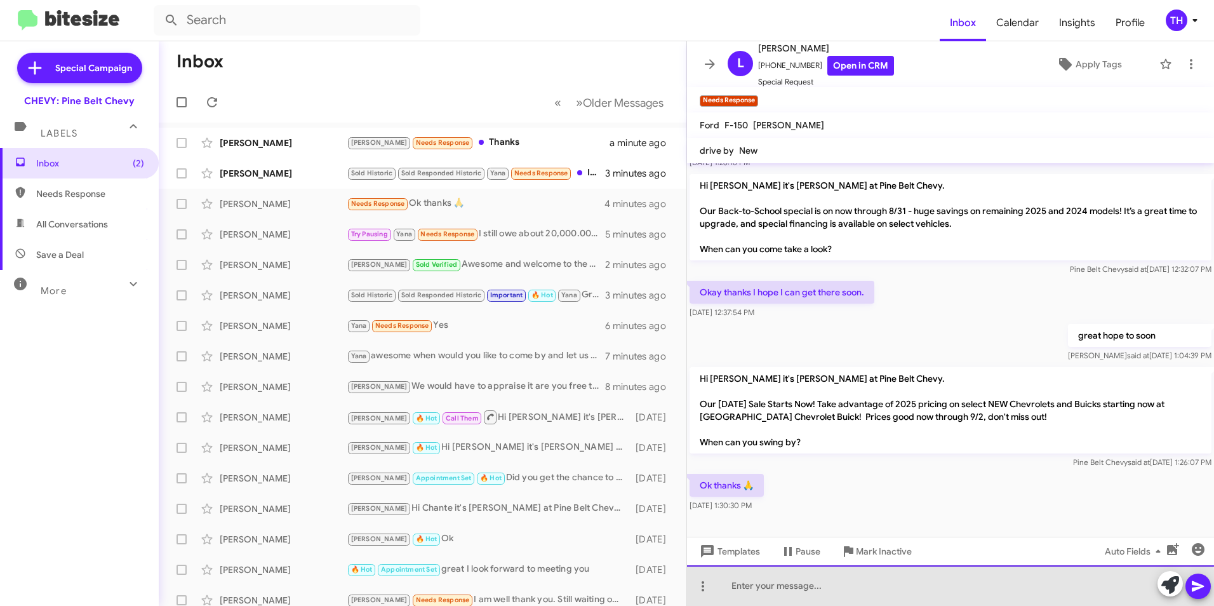
click at [798, 592] on div at bounding box center [950, 585] width 527 height 41
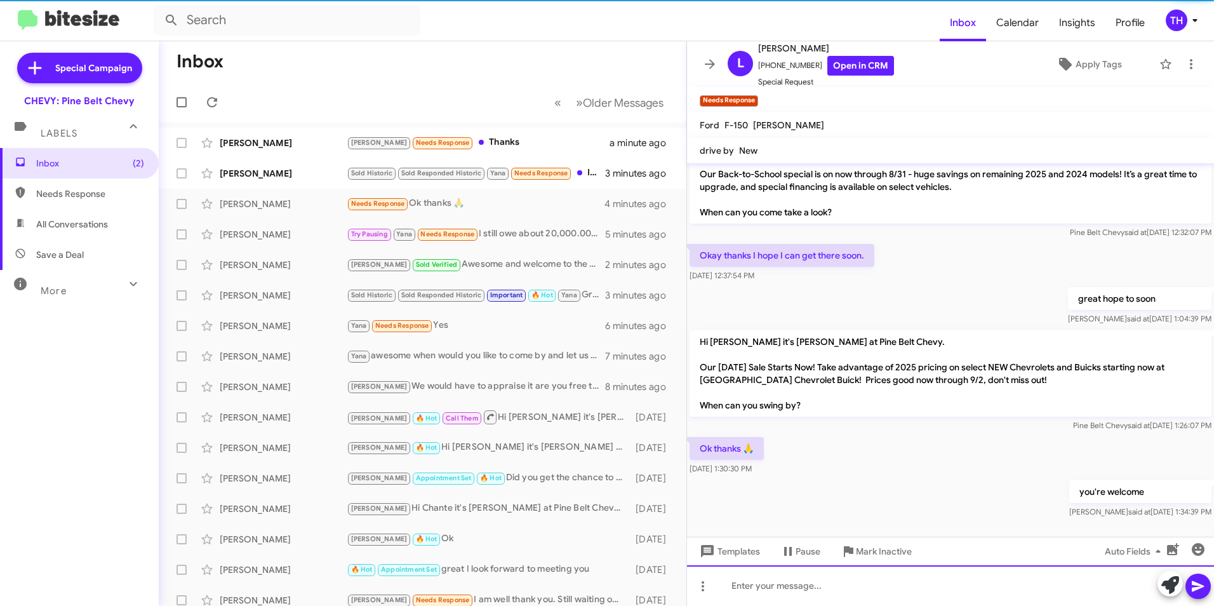
scroll to position [137, 0]
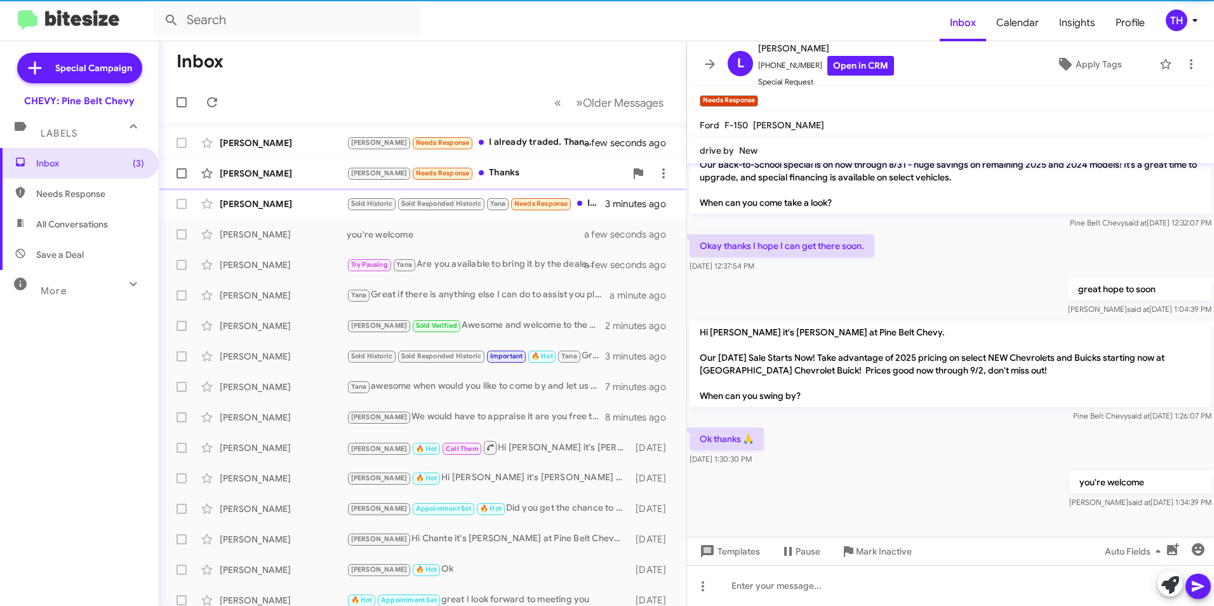
click at [250, 170] on div "[PERSON_NAME]" at bounding box center [283, 173] width 127 height 13
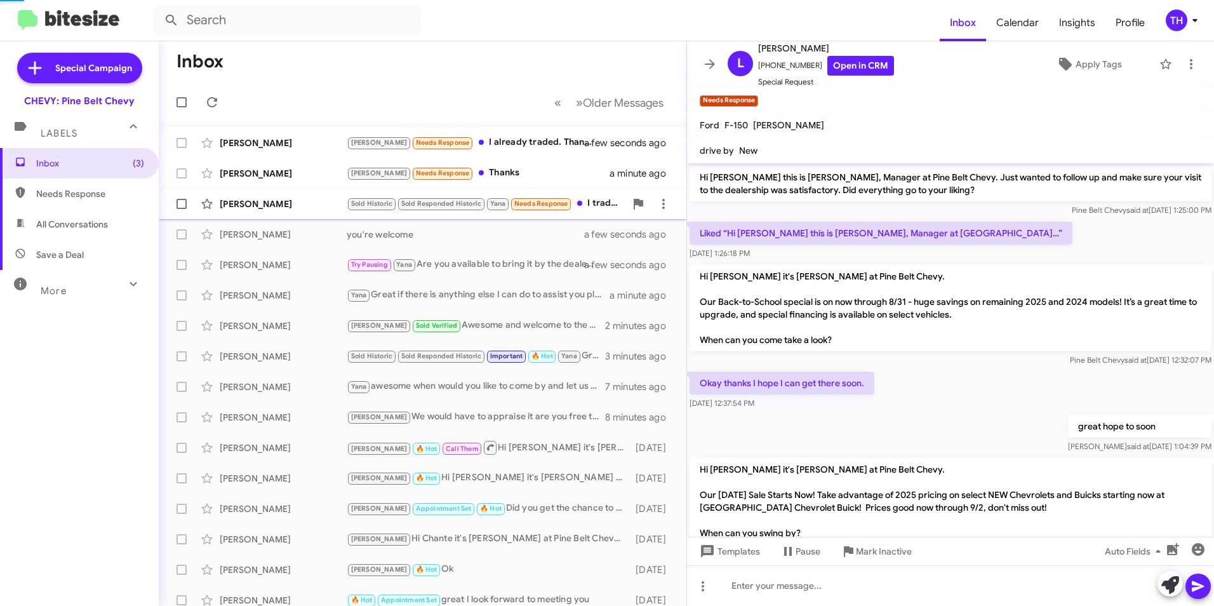
drag, startPoint x: 250, startPoint y: 170, endPoint x: 257, endPoint y: 204, distance: 35.7
click at [257, 204] on div "[PERSON_NAME]" at bounding box center [283, 203] width 127 height 13
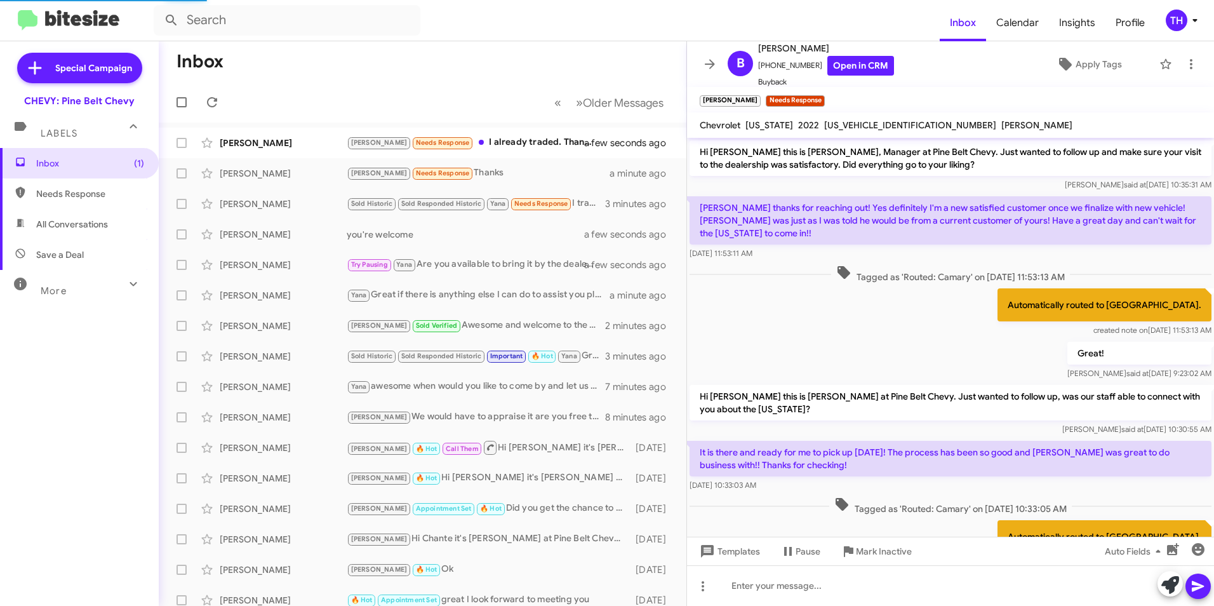
scroll to position [368, 0]
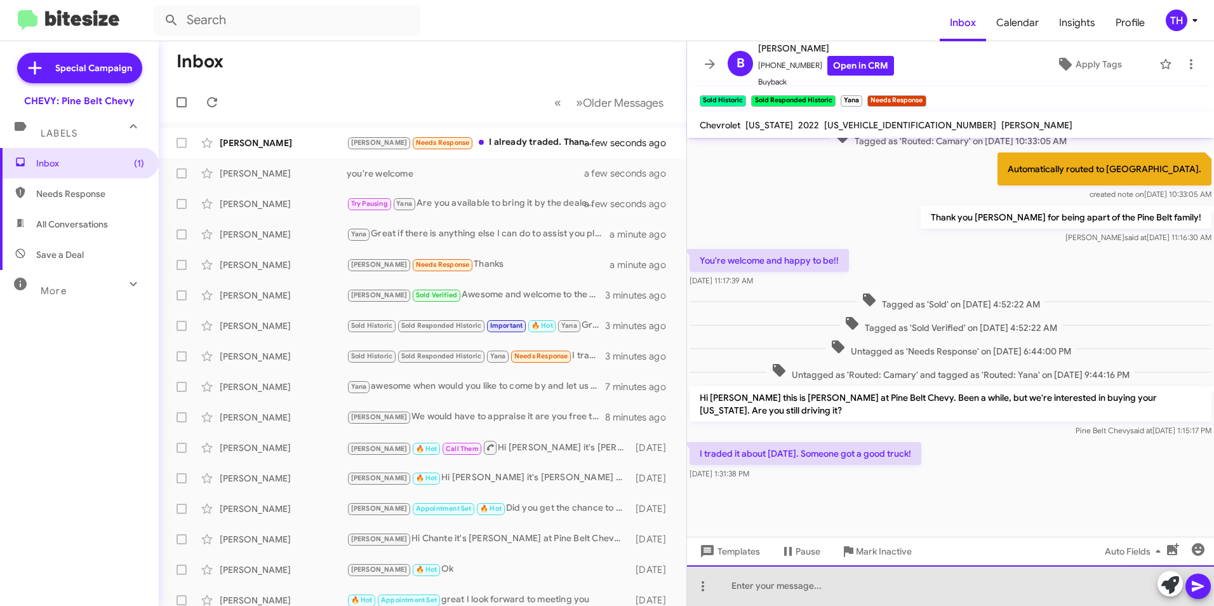
click at [767, 589] on div at bounding box center [950, 585] width 527 height 41
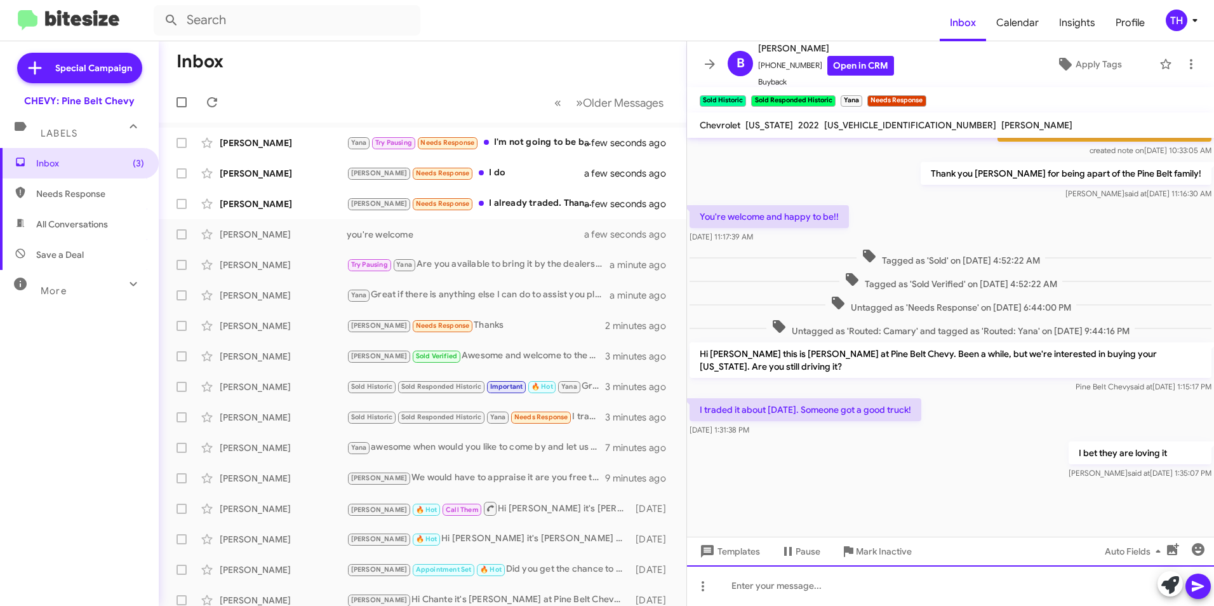
scroll to position [414, 0]
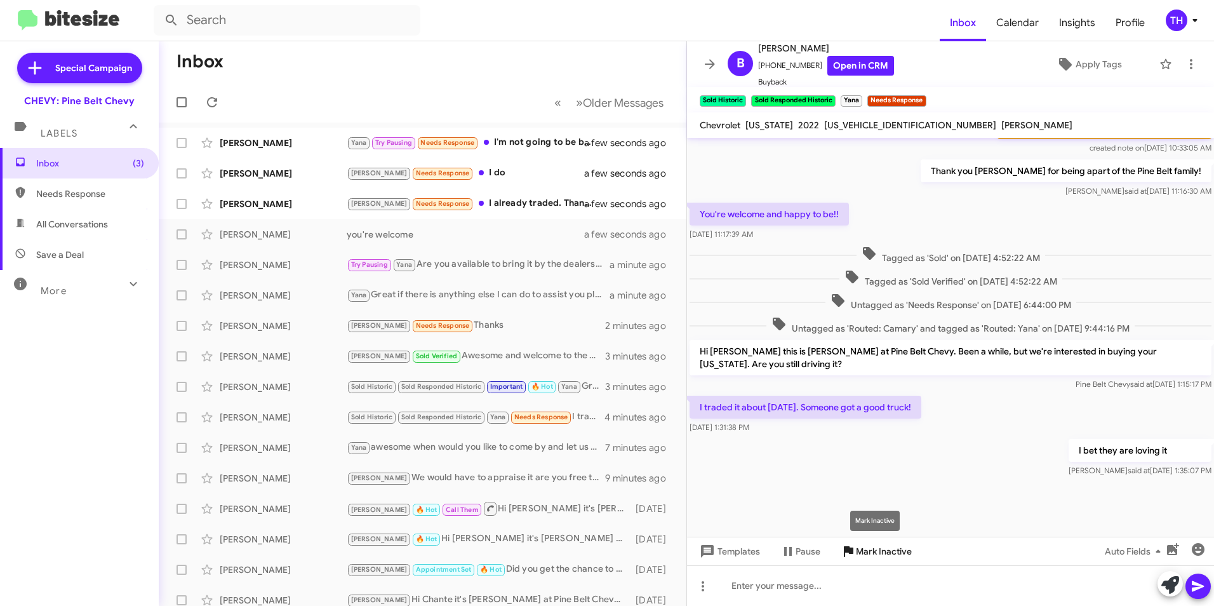
click at [892, 551] on span "Mark Inactive" at bounding box center [884, 551] width 56 height 23
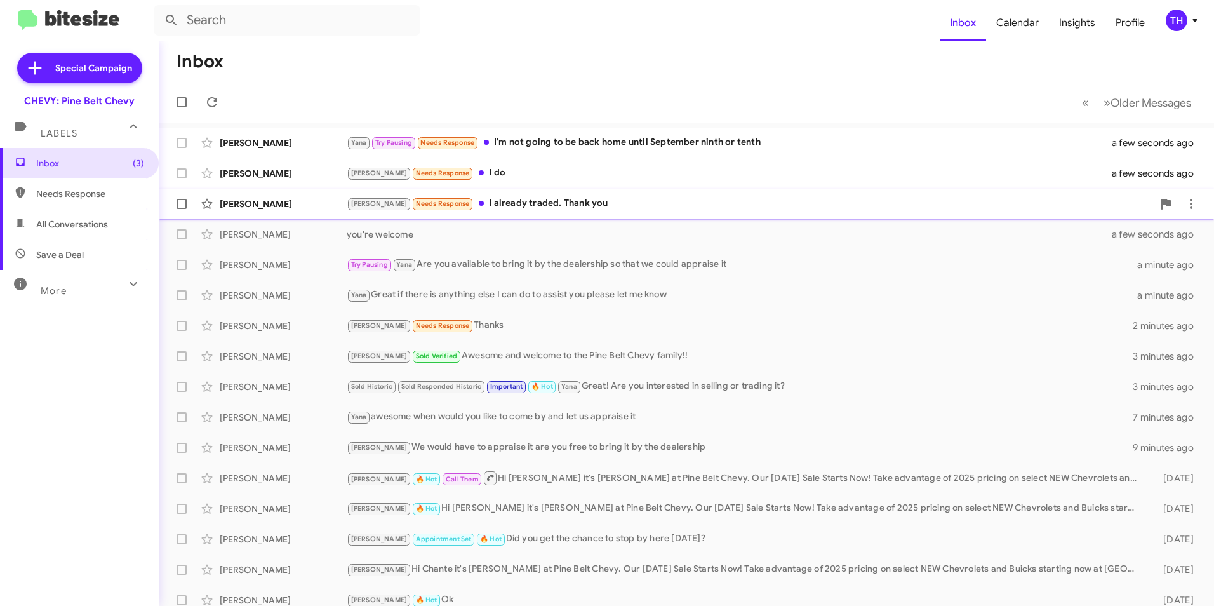
click at [291, 211] on div "[PERSON_NAME] [PERSON_NAME] Needs Response I already traded. Thank you a few se…" at bounding box center [686, 203] width 1035 height 25
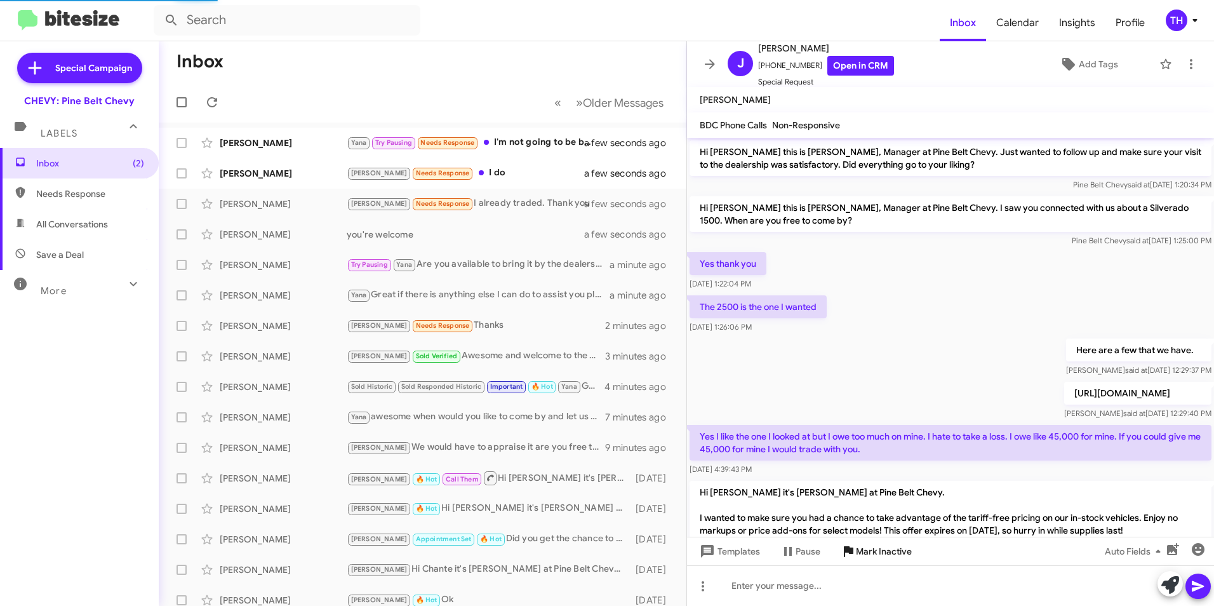
scroll to position [413, 0]
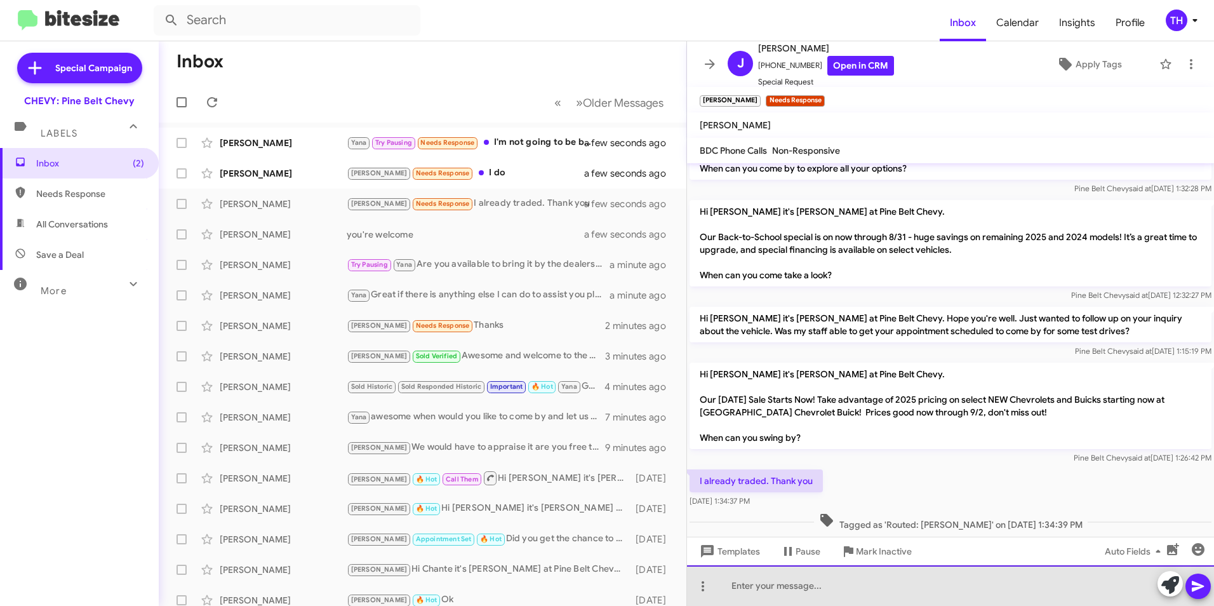
click at [802, 594] on div at bounding box center [950, 585] width 527 height 41
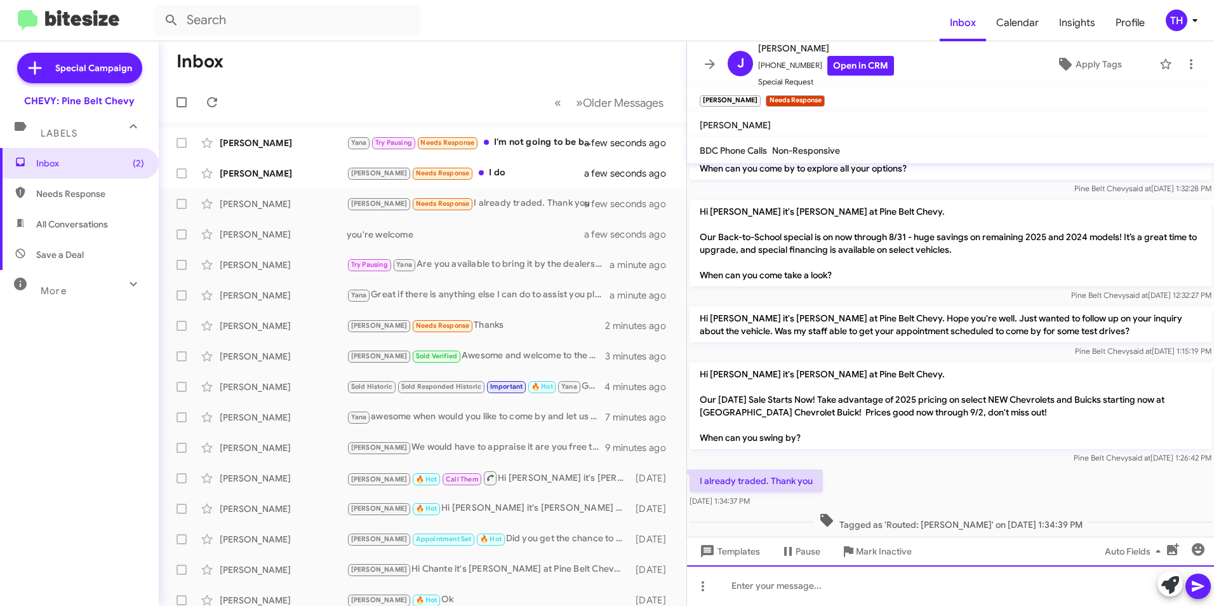
click at [787, 587] on div at bounding box center [950, 585] width 527 height 41
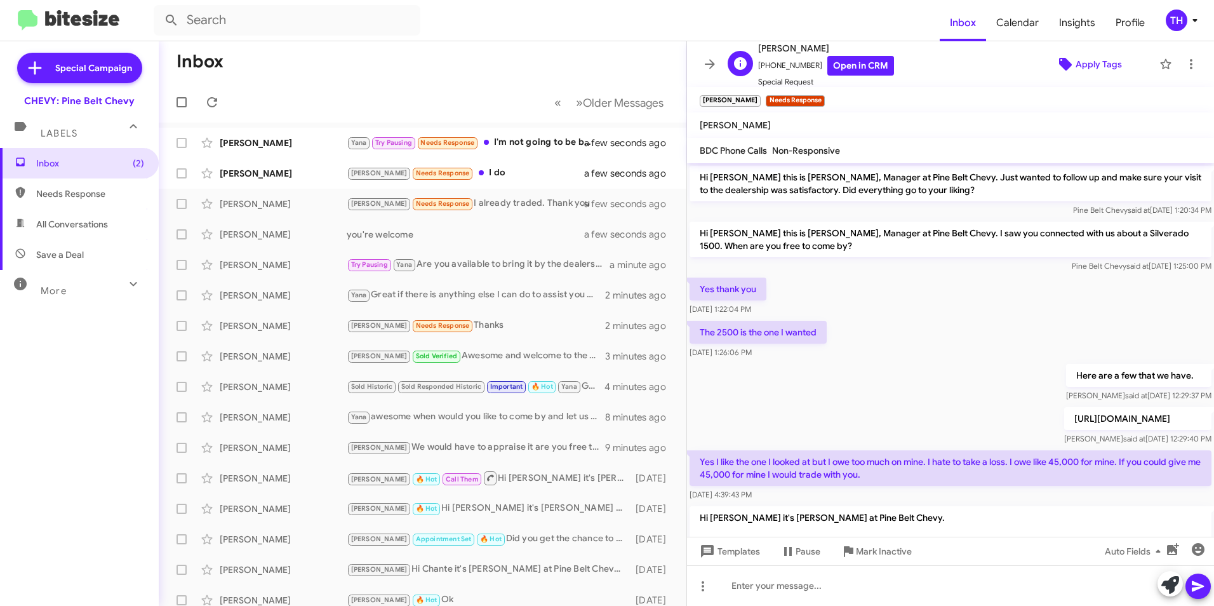
click at [1078, 55] on span "Apply Tags" at bounding box center [1099, 64] width 46 height 23
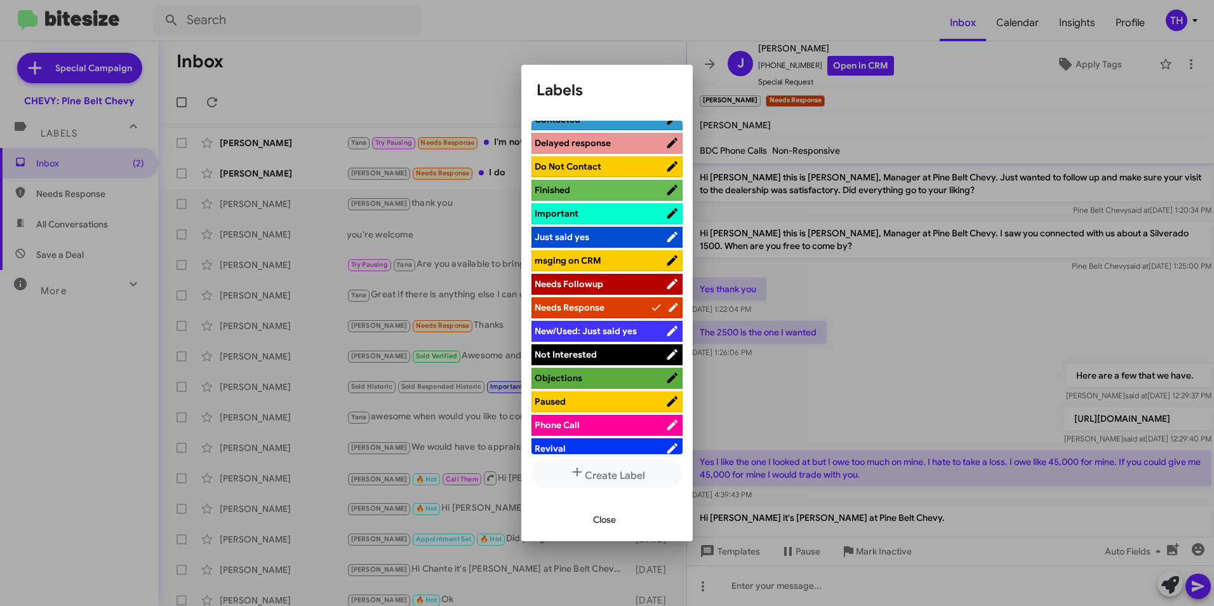
scroll to position [381, 0]
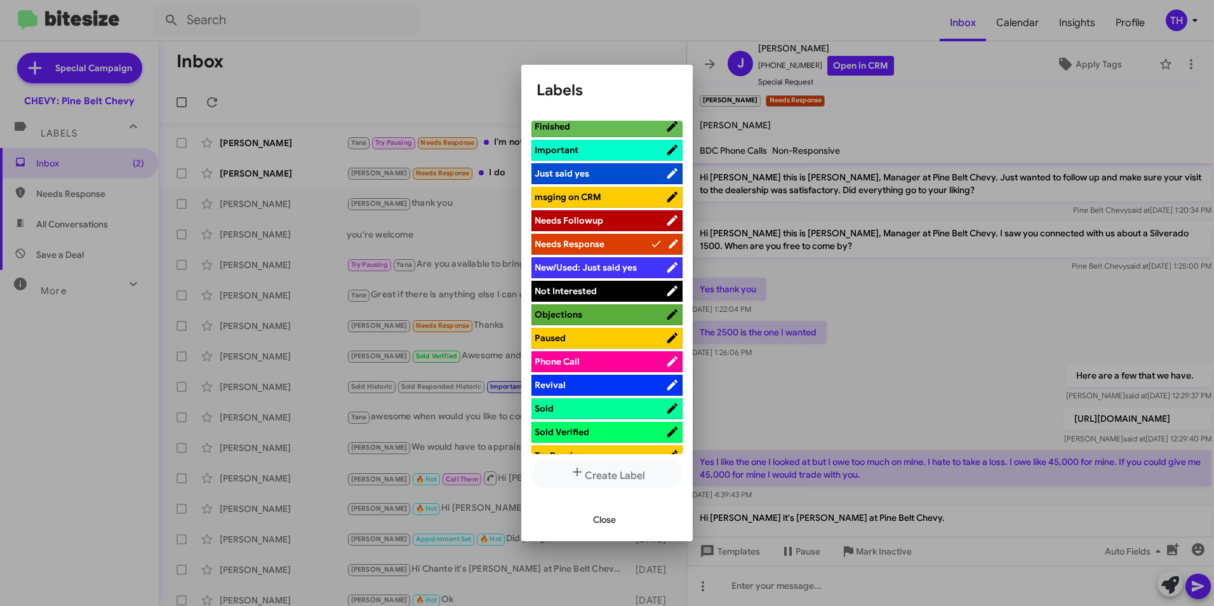
click at [570, 286] on span "Not Interested" at bounding box center [566, 290] width 62 height 11
click at [596, 520] on span "Close" at bounding box center [604, 519] width 23 height 23
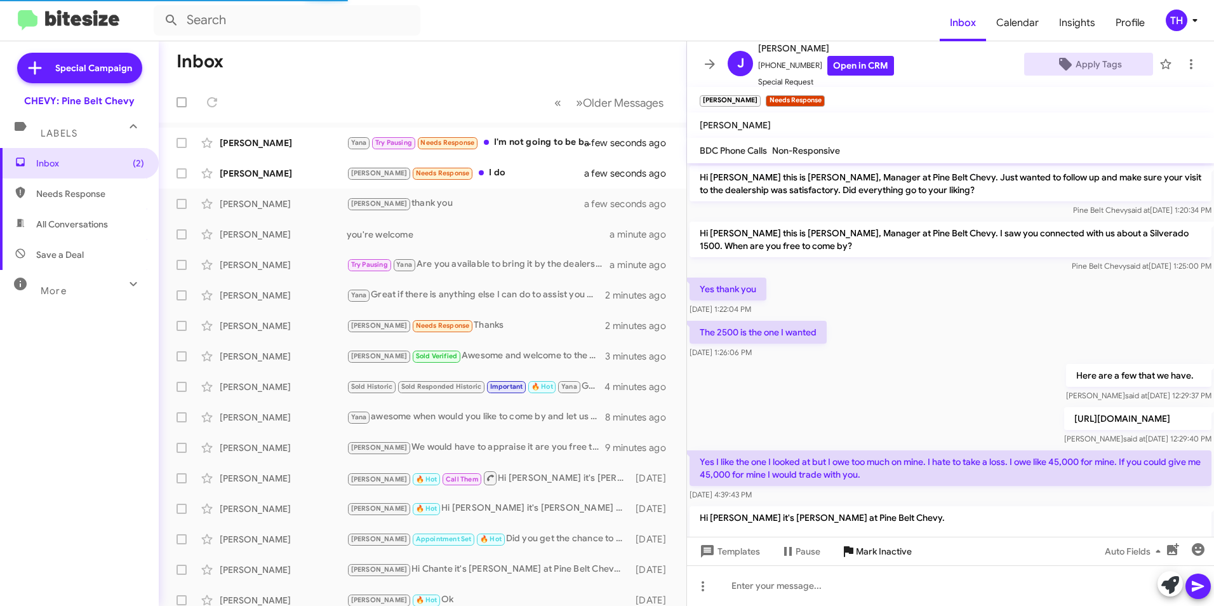
click at [884, 554] on span "Mark Inactive" at bounding box center [884, 551] width 56 height 23
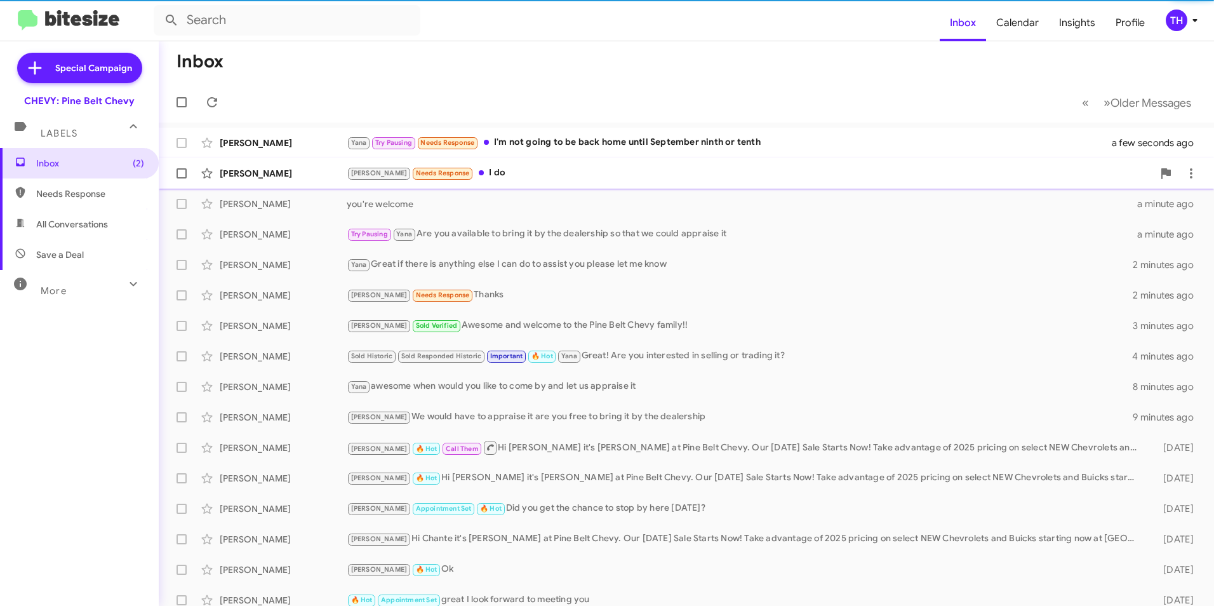
click at [294, 176] on div "[PERSON_NAME]" at bounding box center [283, 173] width 127 height 13
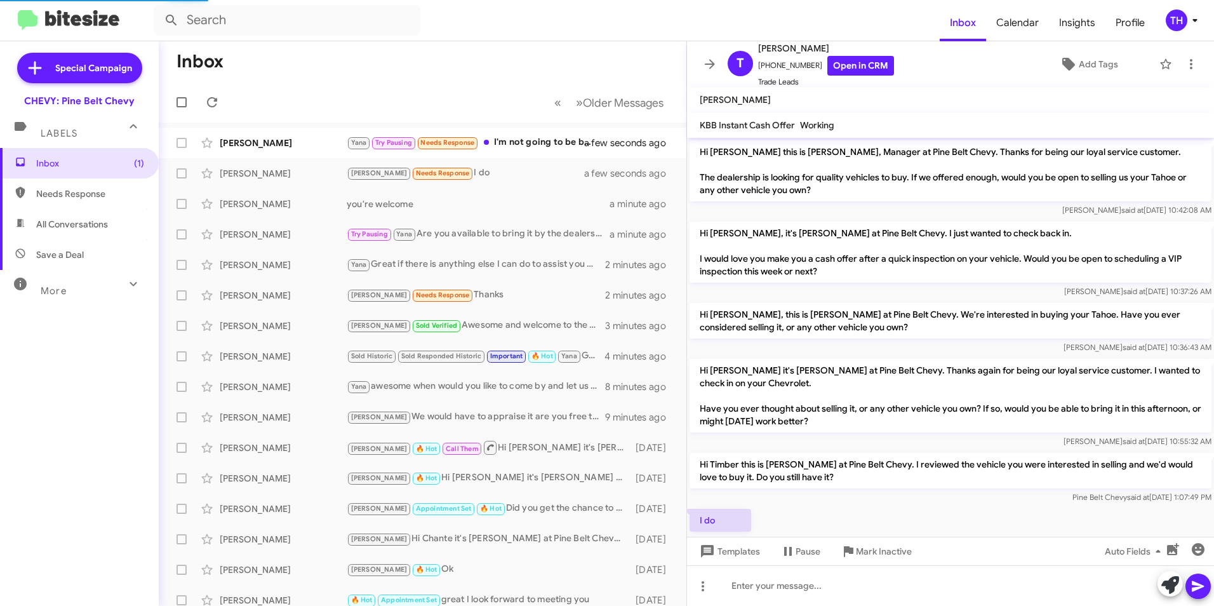
scroll to position [58, 0]
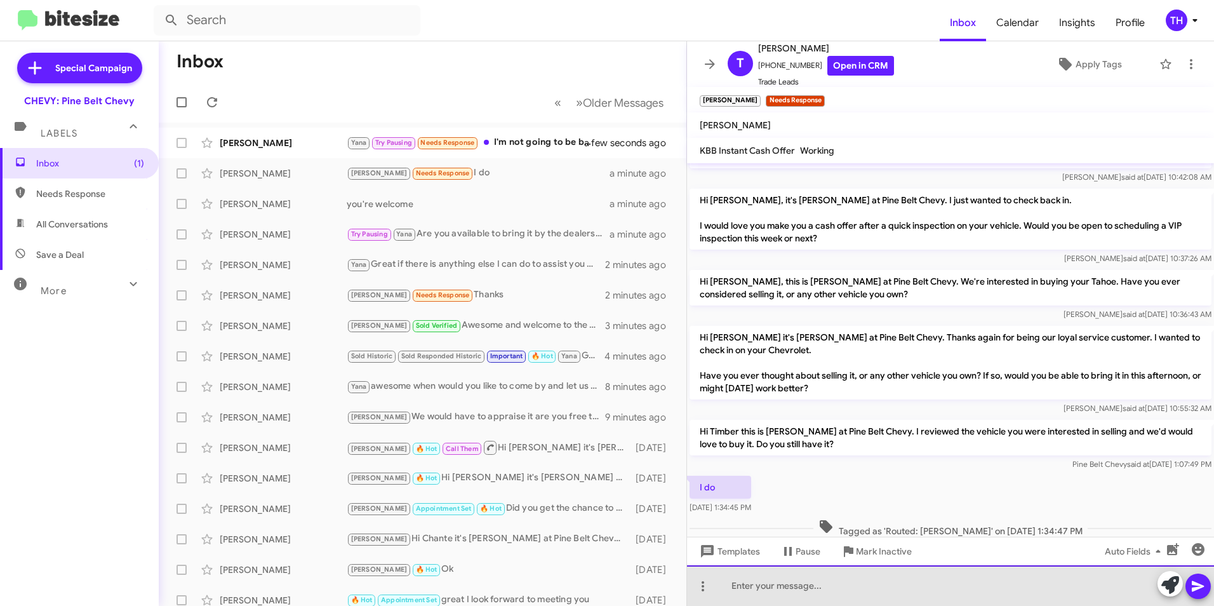
click at [744, 590] on div at bounding box center [950, 585] width 527 height 41
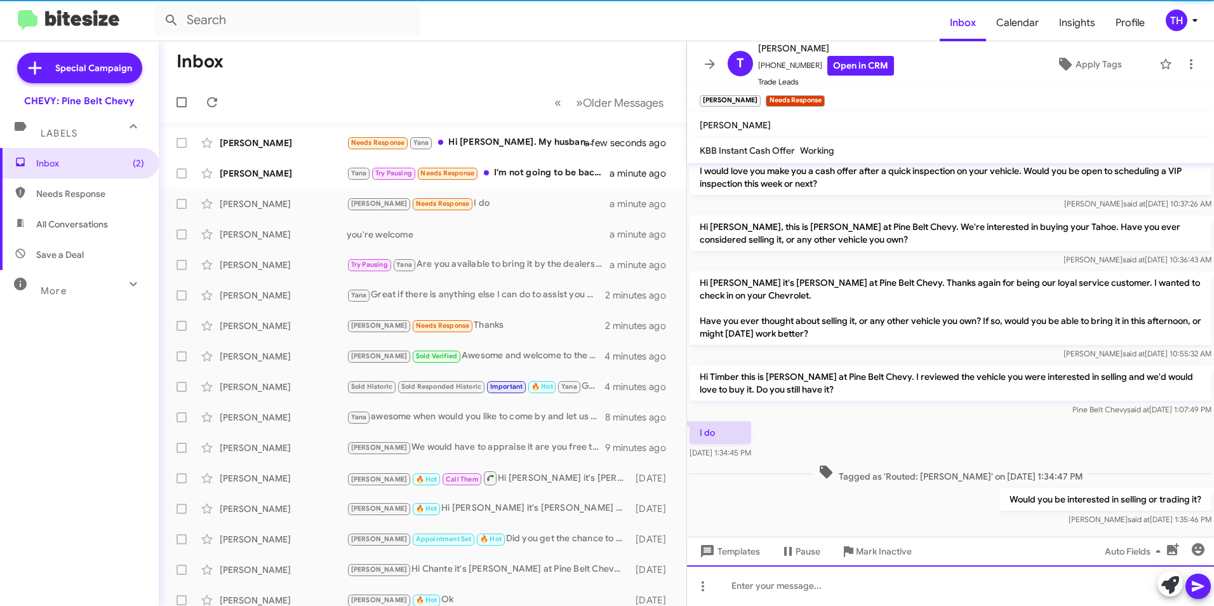
scroll to position [130, 0]
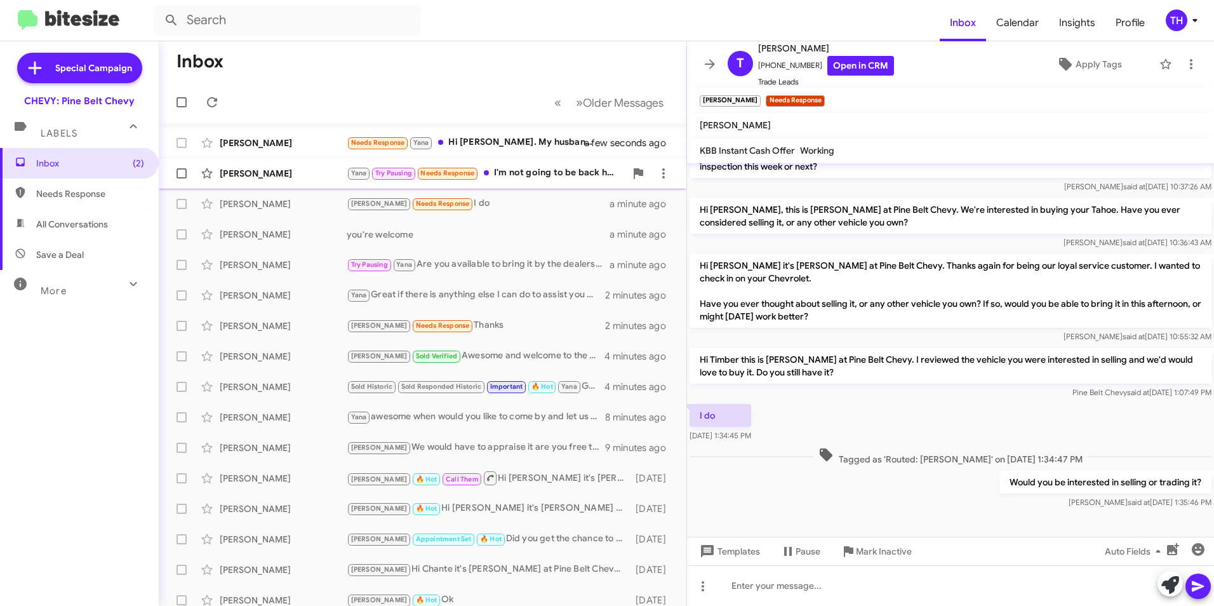
click at [554, 181] on div "[PERSON_NAME] Yana Try Pausing Needs Response I'm not going to be back home unt…" at bounding box center [422, 173] width 507 height 25
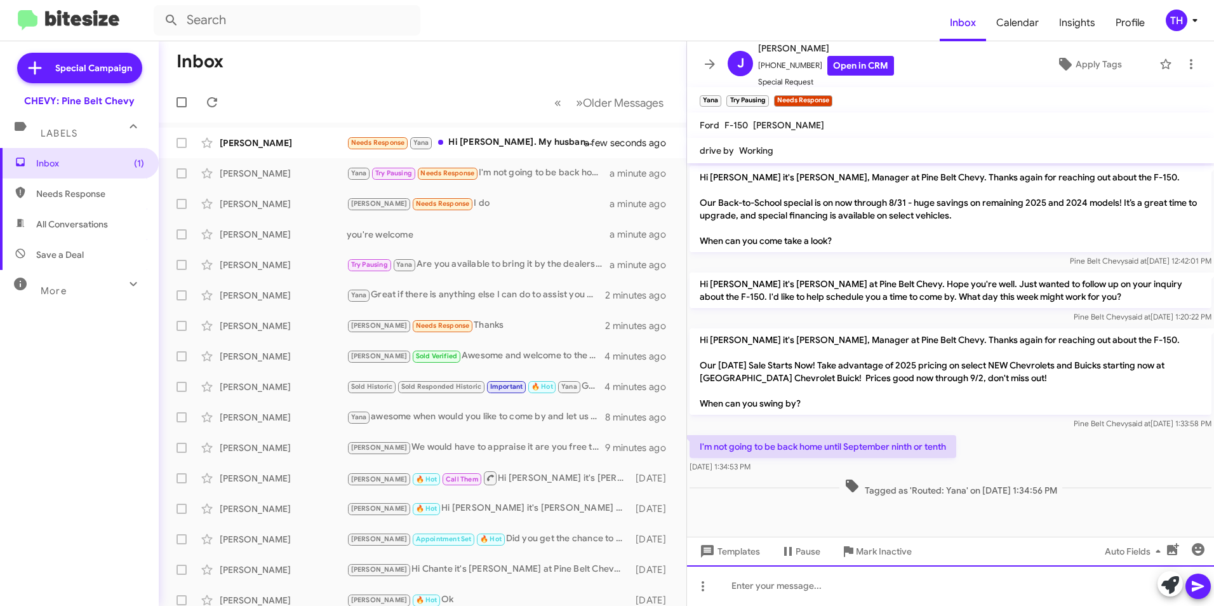
click at [815, 591] on div at bounding box center [950, 585] width 527 height 41
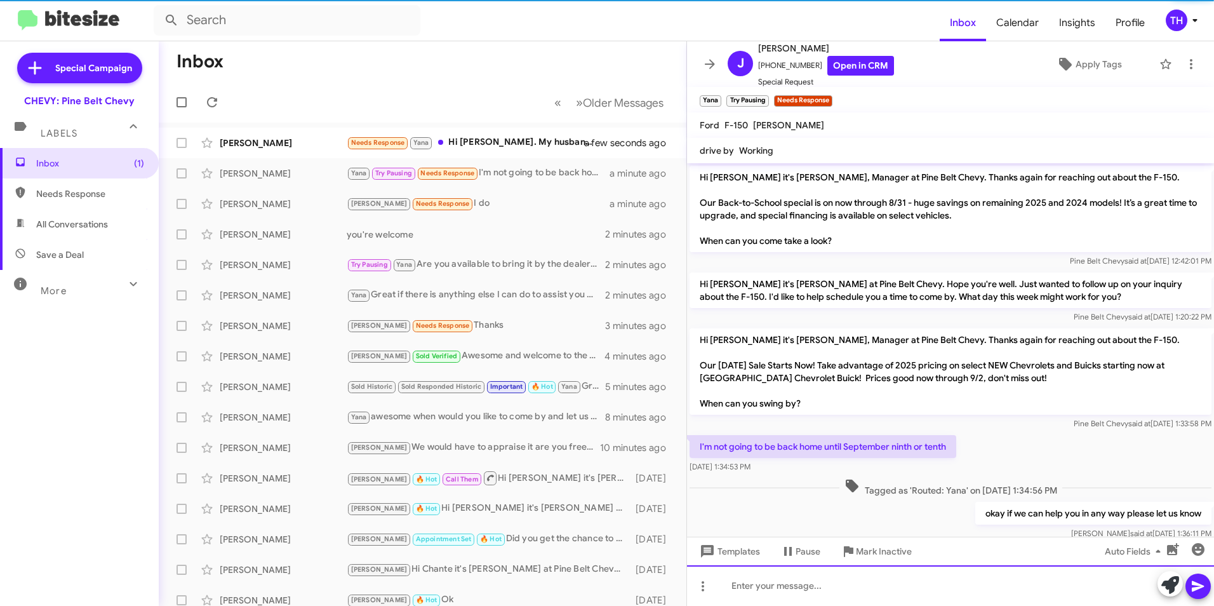
scroll to position [25, 0]
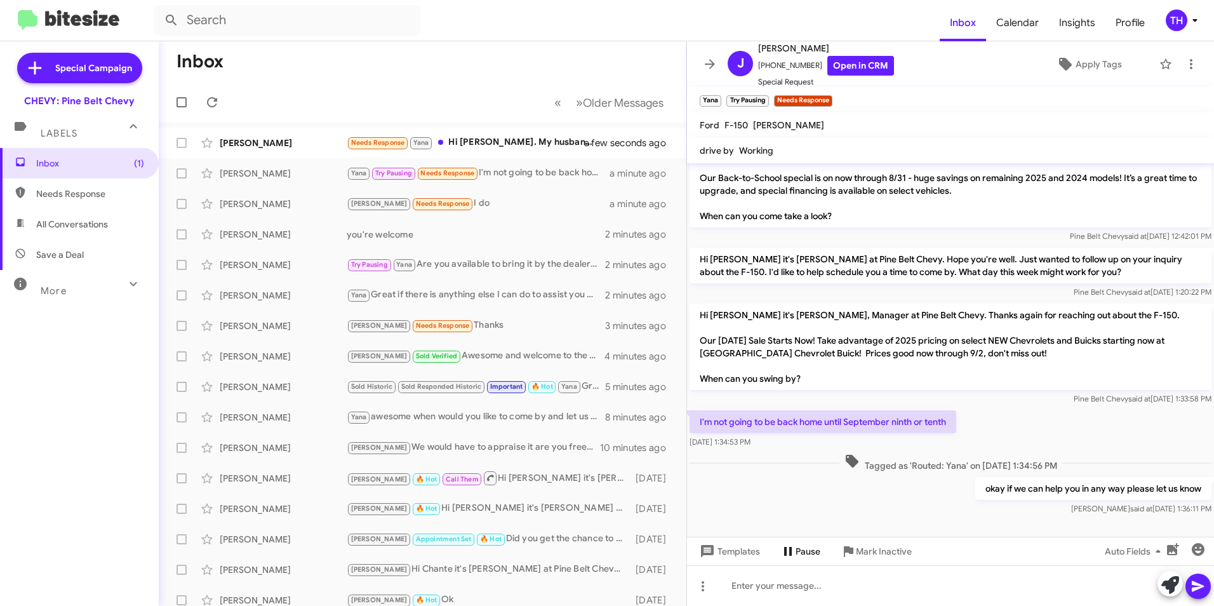
click at [813, 556] on span "Pause" at bounding box center [808, 551] width 25 height 23
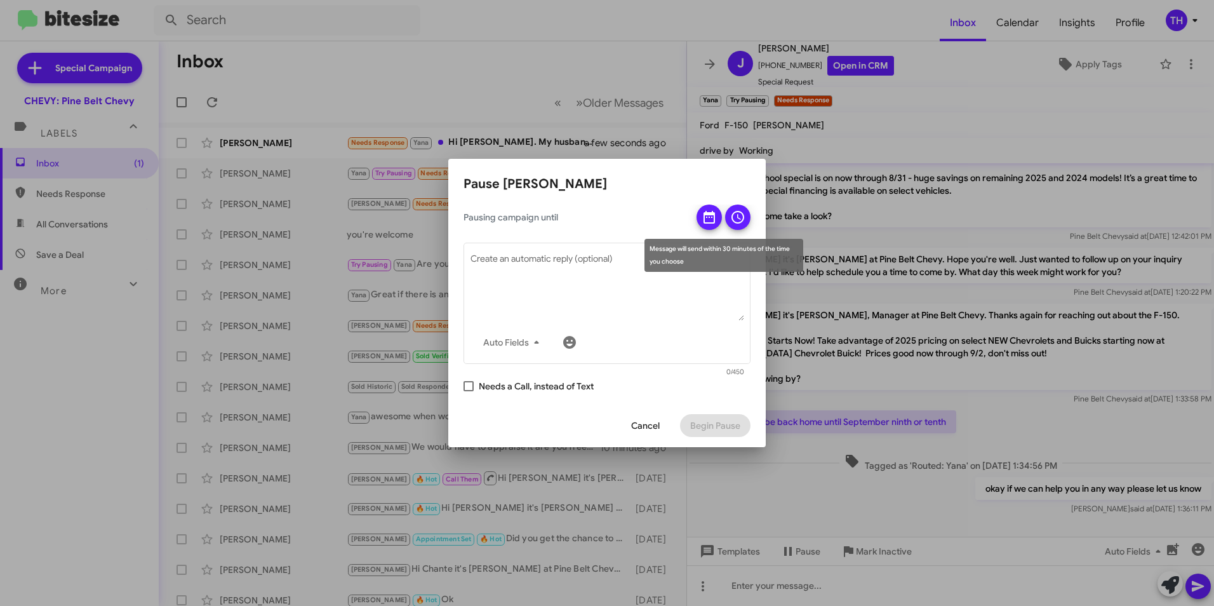
click at [709, 220] on icon at bounding box center [709, 217] width 15 height 15
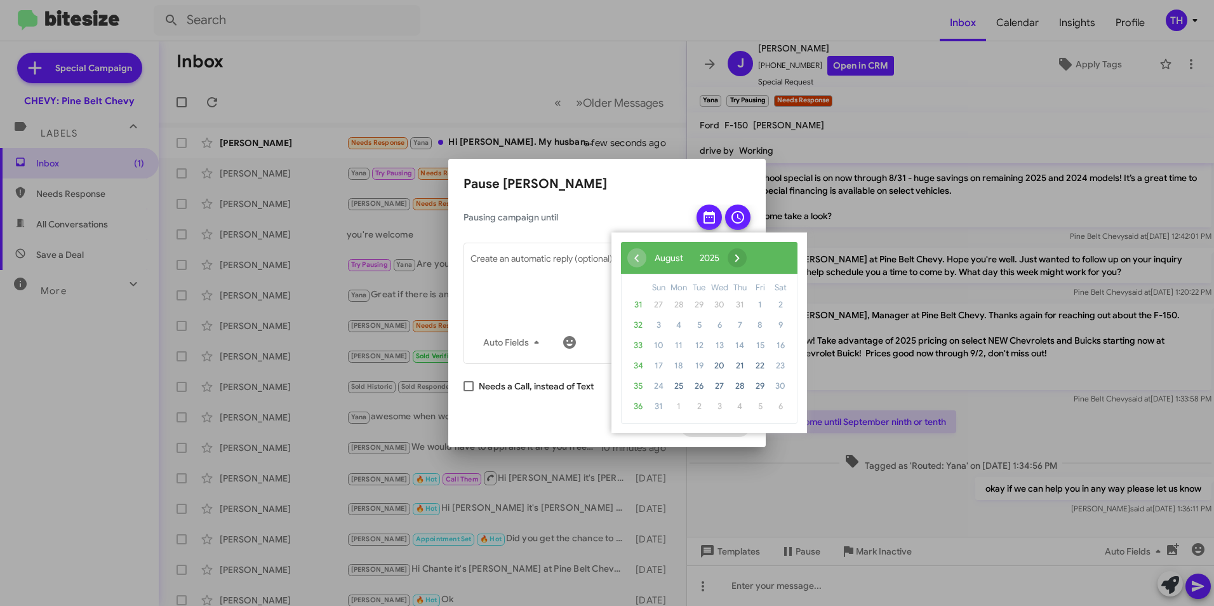
click at [747, 259] on span "›" at bounding box center [737, 257] width 19 height 19
click at [739, 324] on span "11" at bounding box center [740, 325] width 20 height 20
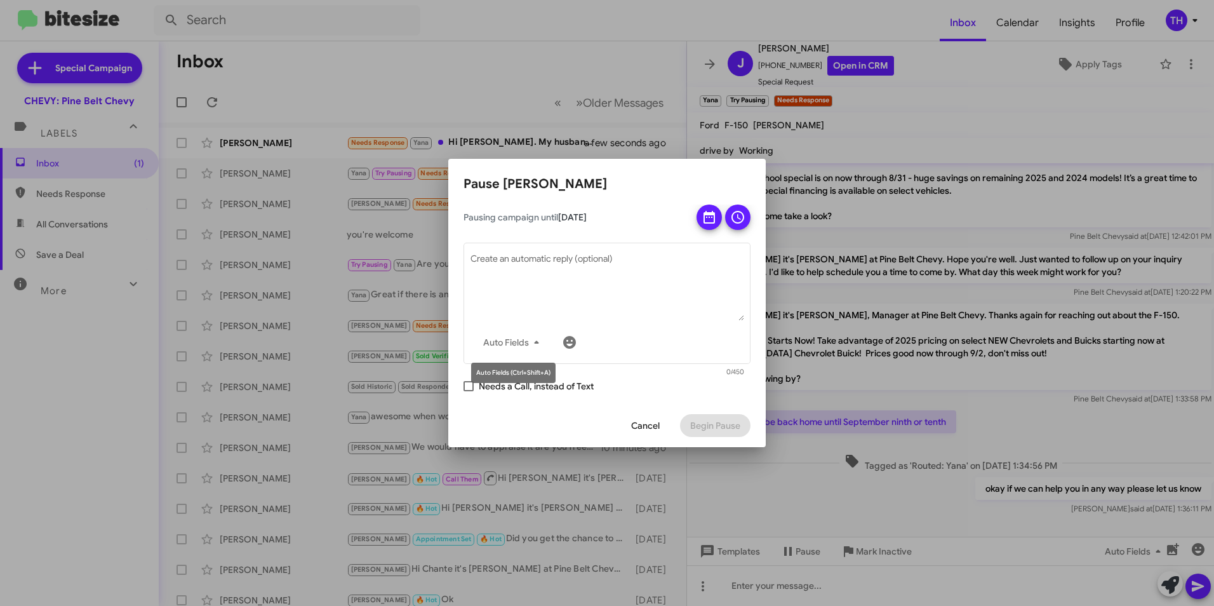
click at [469, 387] on mat-tooltip-component "Auto Fields (Ctrl+Shift+A)" at bounding box center [513, 373] width 102 height 38
click at [470, 387] on mat-tooltip-component "Auto Fields (Ctrl+Shift+A)" at bounding box center [513, 373] width 102 height 38
click at [468, 384] on span at bounding box center [469, 386] width 10 height 10
click at [468, 391] on input "Needs a Call, instead of Text" at bounding box center [468, 391] width 1 height 1
checkbox input "true"
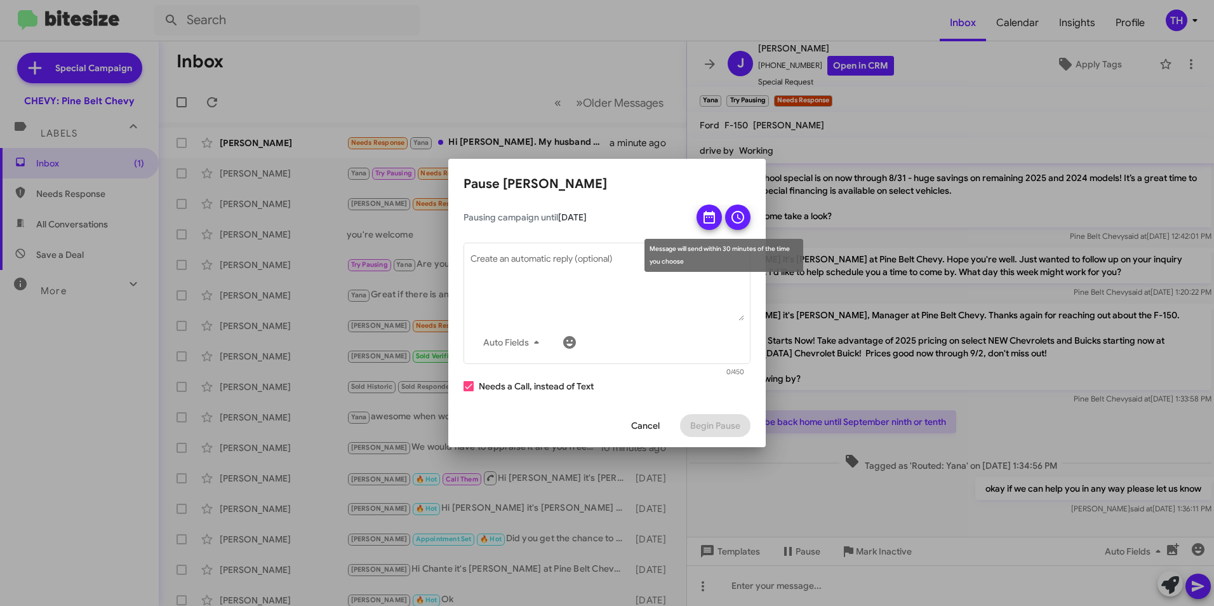
click at [740, 215] on icon at bounding box center [737, 217] width 15 height 15
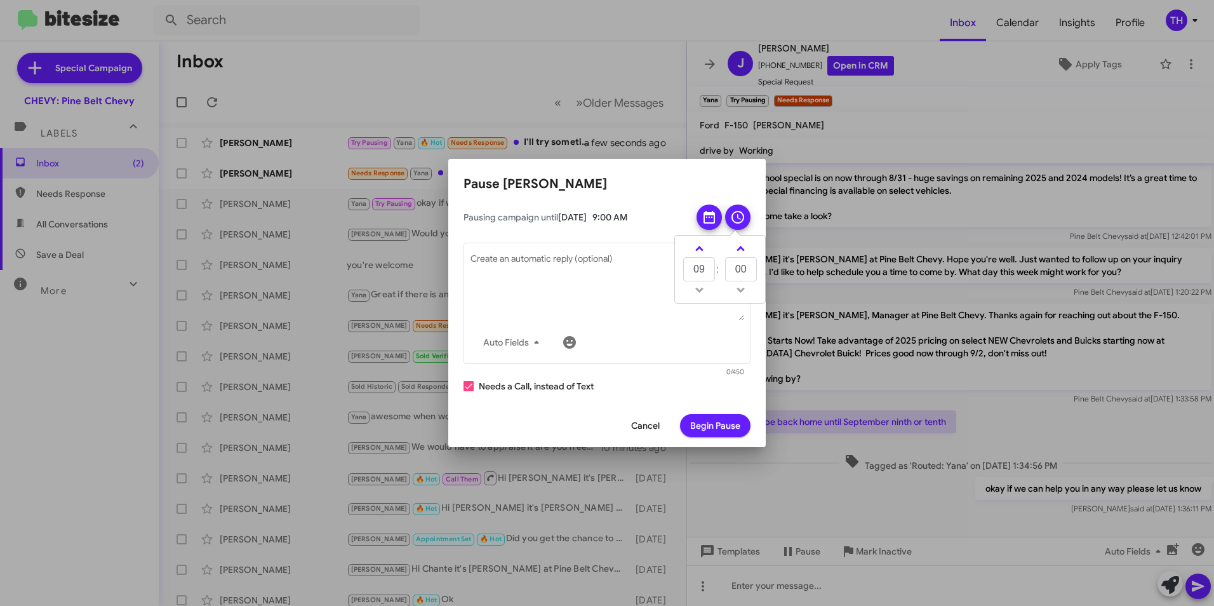
click at [722, 422] on span "Begin Pause" at bounding box center [715, 425] width 50 height 23
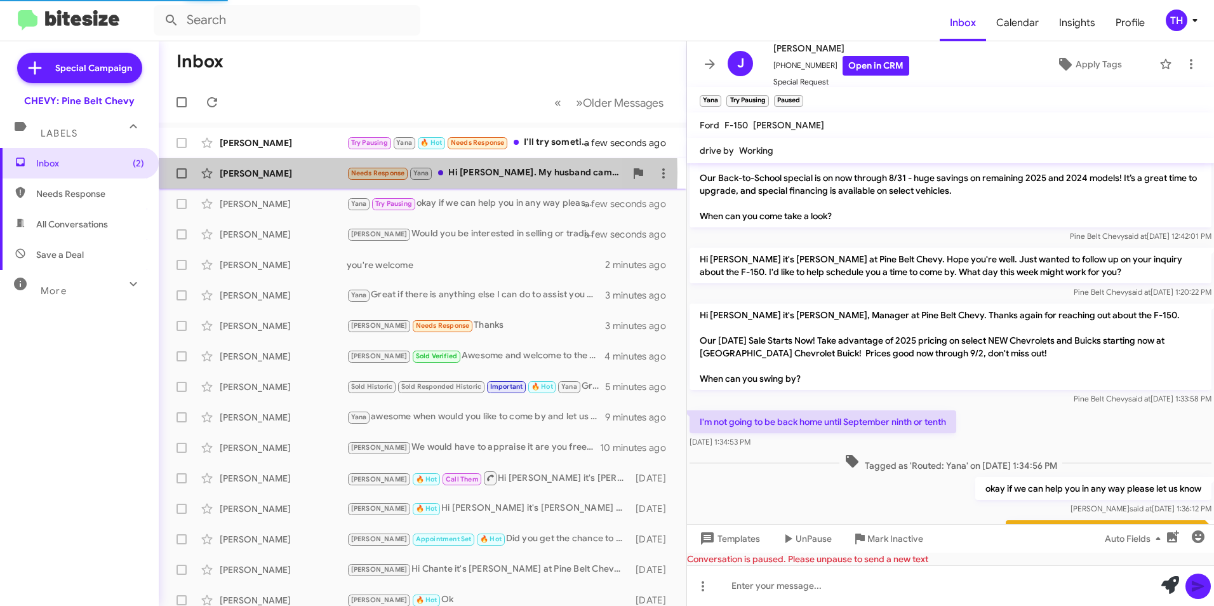
click at [246, 172] on div "[PERSON_NAME]" at bounding box center [283, 173] width 127 height 13
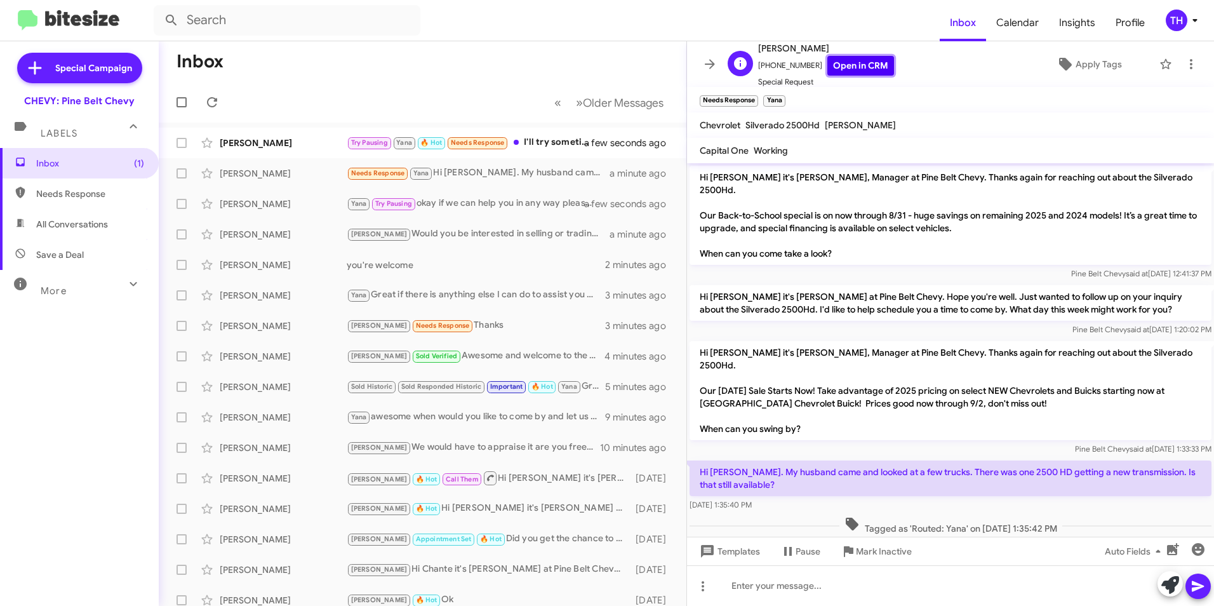
click at [850, 62] on link "Open in CRM" at bounding box center [860, 66] width 67 height 20
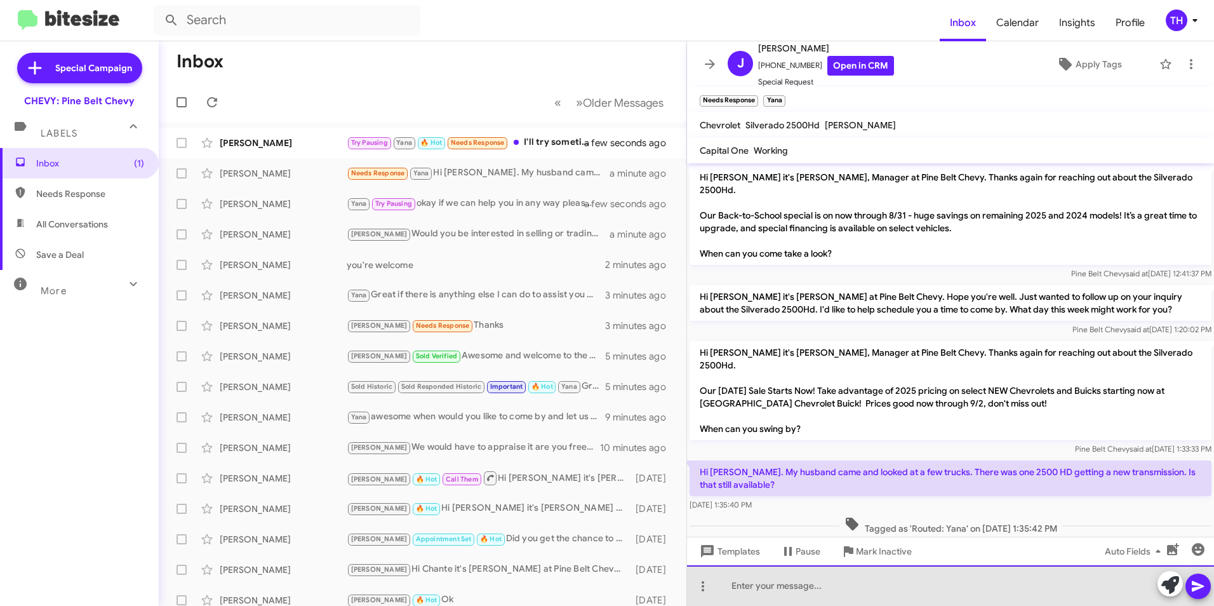
click at [777, 589] on div at bounding box center [950, 585] width 527 height 41
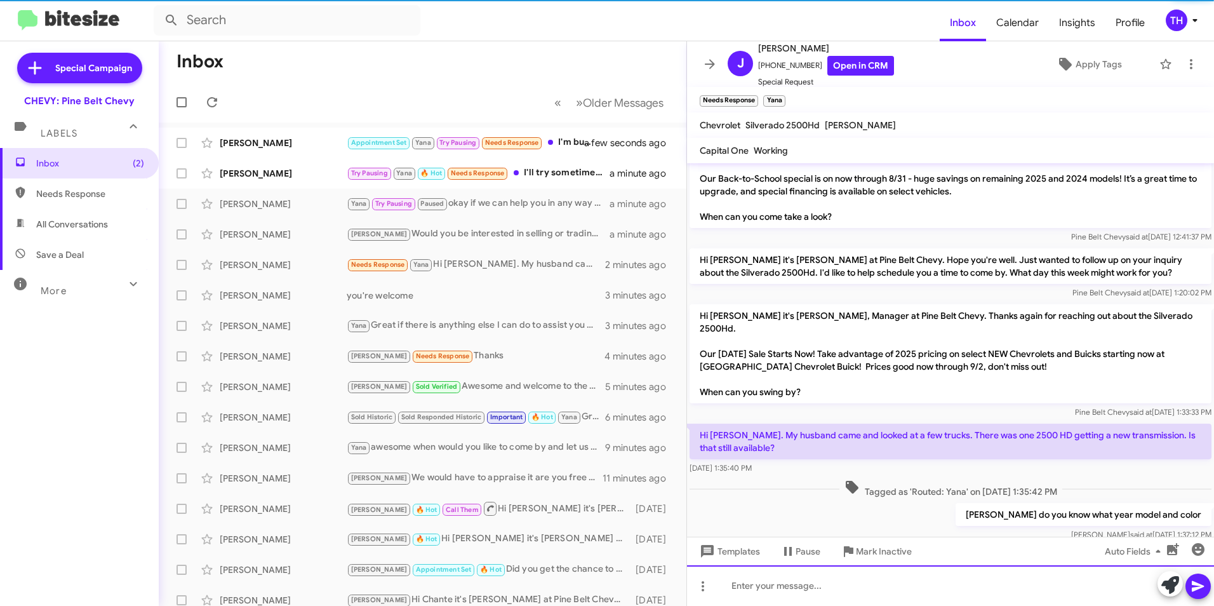
scroll to position [37, 0]
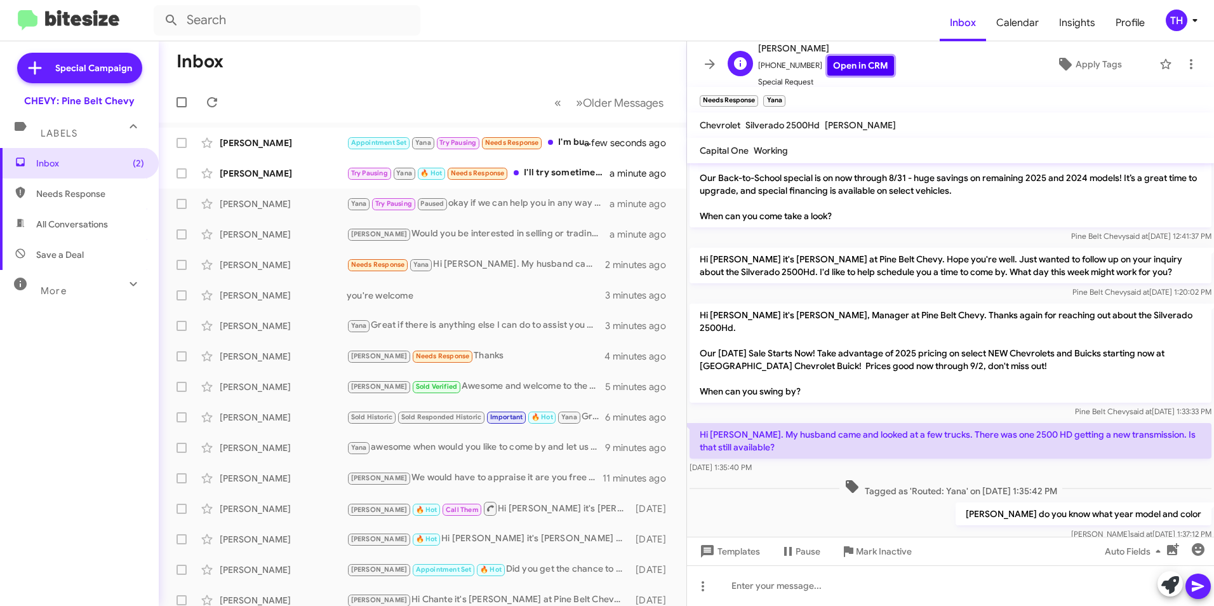
click at [828, 67] on link "Open in CRM" at bounding box center [860, 66] width 67 height 20
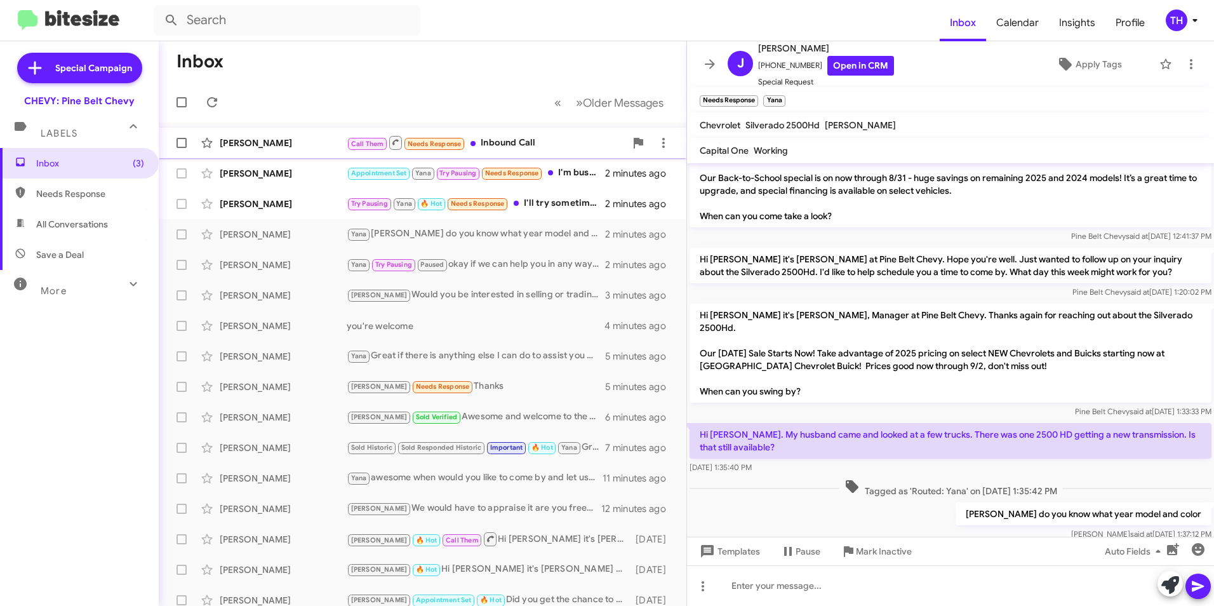
click at [229, 140] on div "[PERSON_NAME]" at bounding box center [283, 143] width 127 height 13
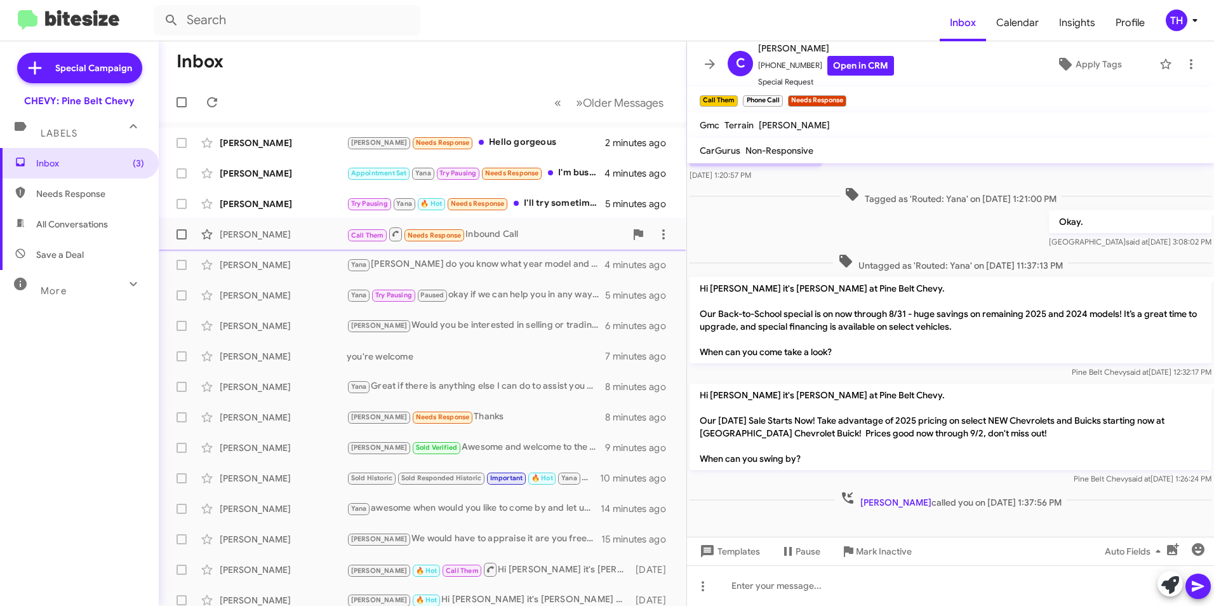
click at [273, 237] on div "[PERSON_NAME]" at bounding box center [283, 234] width 127 height 13
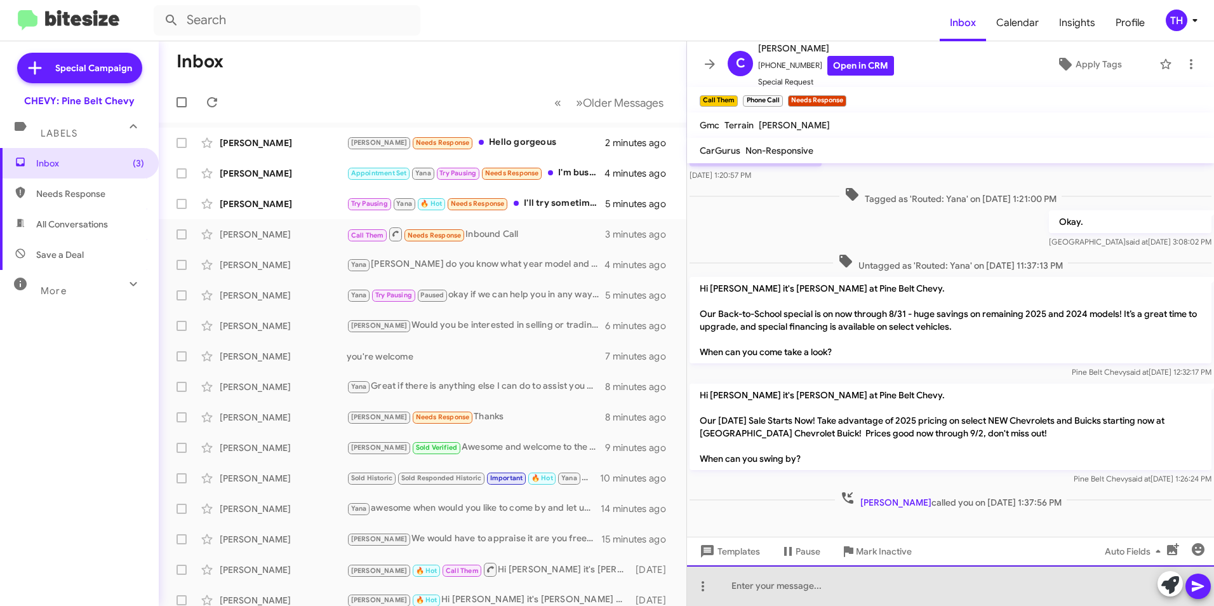
click at [744, 587] on div at bounding box center [950, 585] width 527 height 41
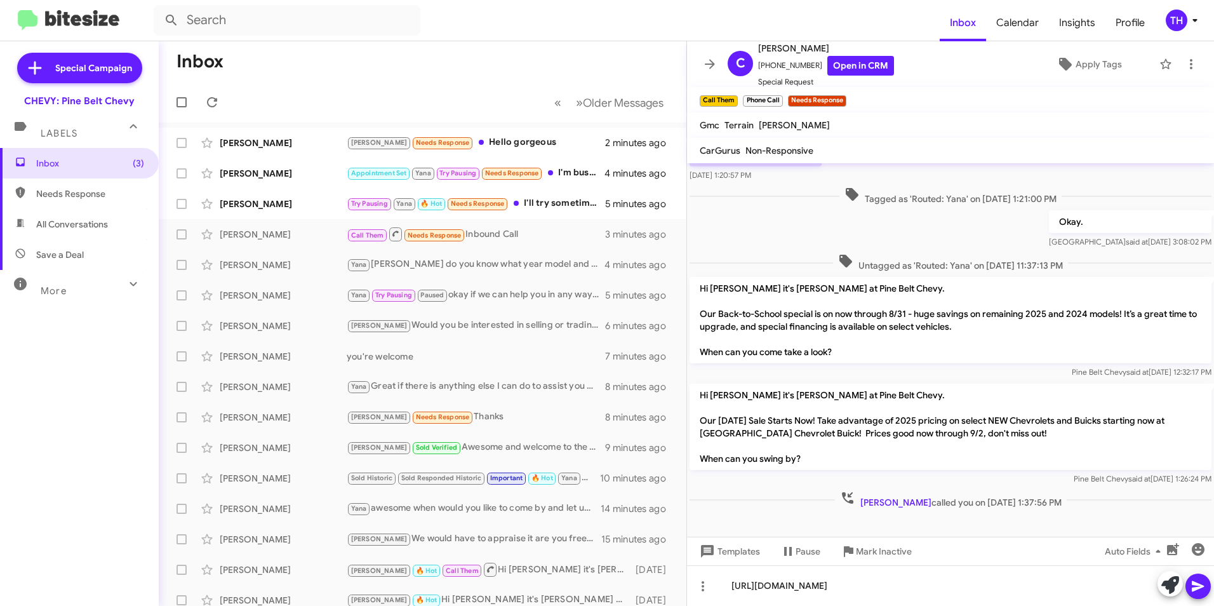
click at [1192, 586] on icon at bounding box center [1198, 585] width 15 height 15
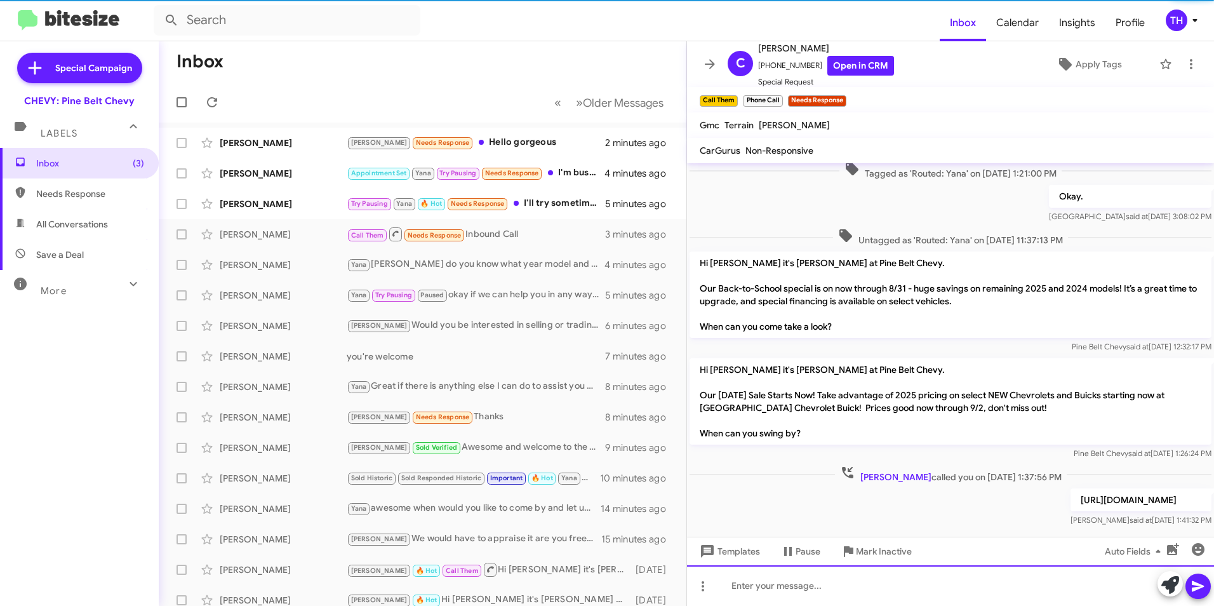
scroll to position [124, 0]
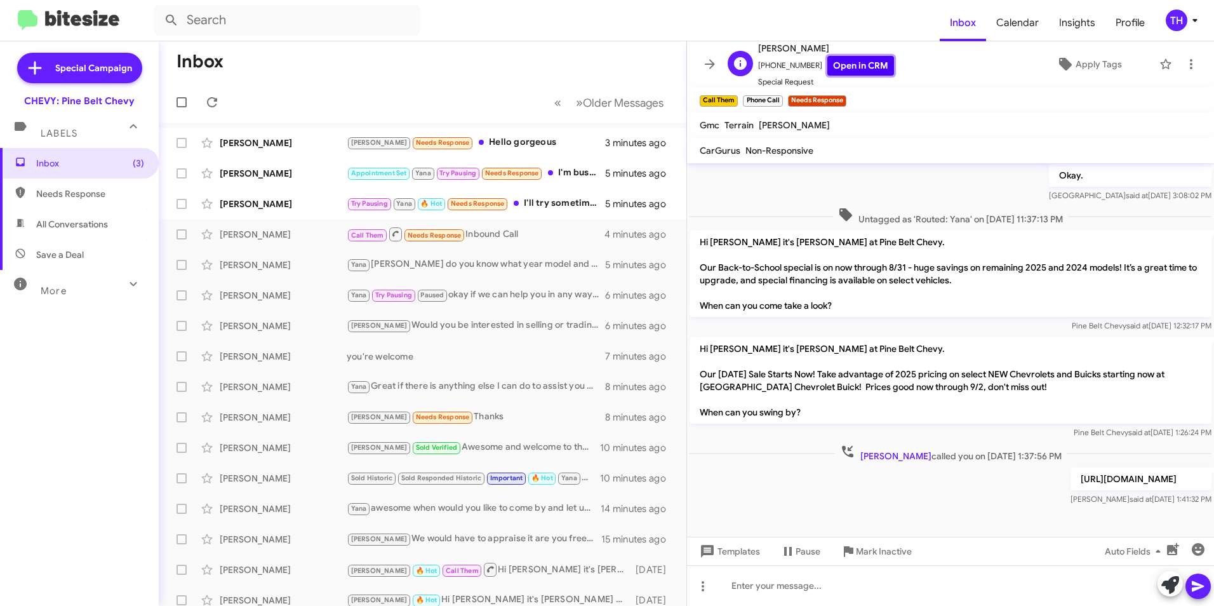
click at [845, 65] on link "Open in CRM" at bounding box center [860, 66] width 67 height 20
click at [279, 208] on div "[PERSON_NAME]" at bounding box center [283, 203] width 127 height 13
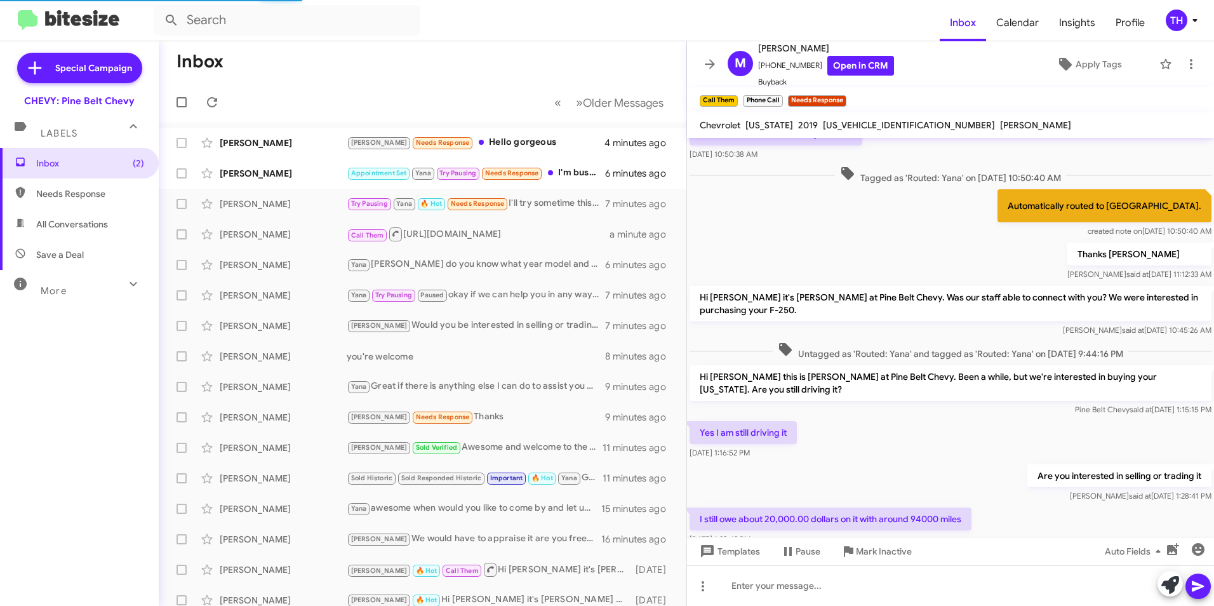
scroll to position [238, 0]
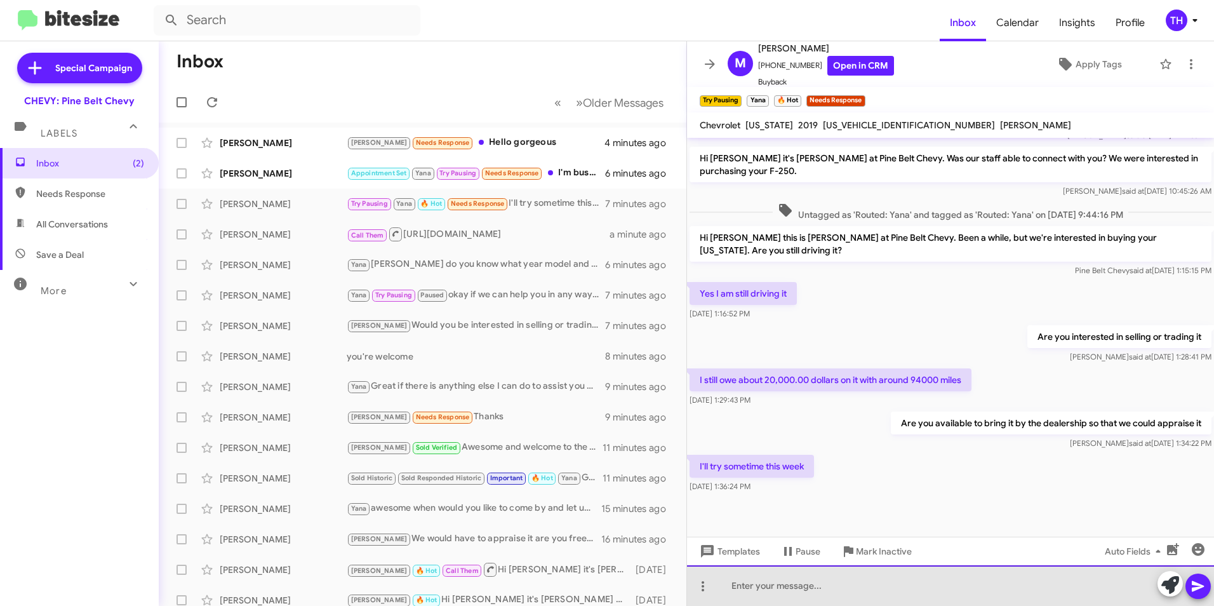
click at [738, 585] on div at bounding box center [950, 585] width 527 height 41
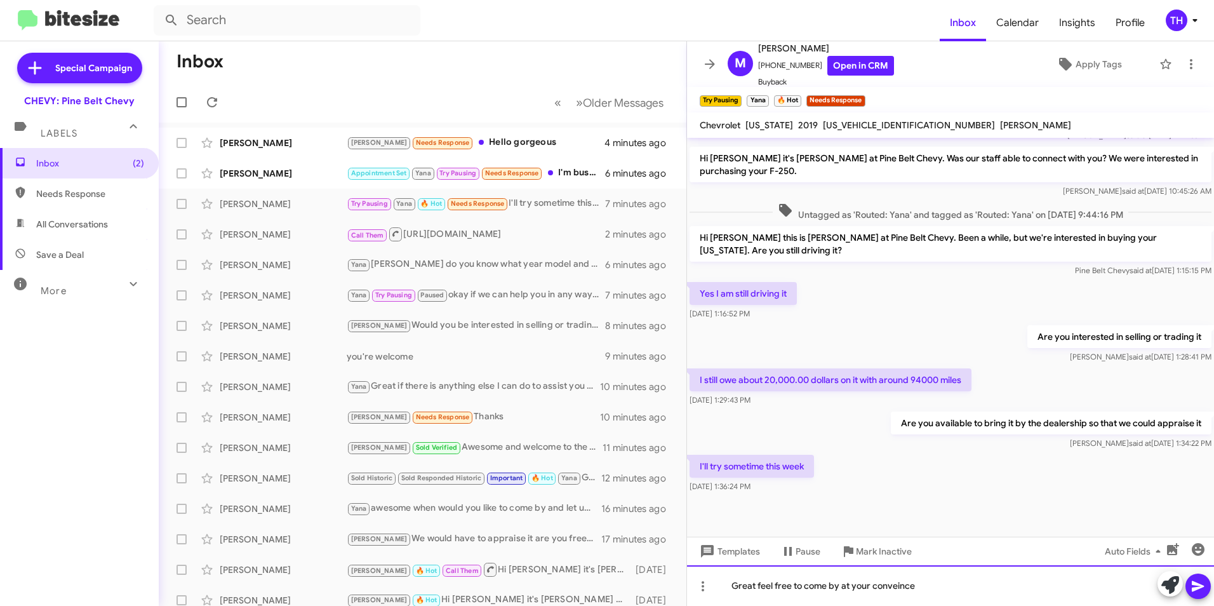
drag, startPoint x: 892, startPoint y: 587, endPoint x: 933, endPoint y: 597, distance: 41.7
click at [933, 597] on div "Great feel free to come by at your conveince" at bounding box center [950, 585] width 527 height 41
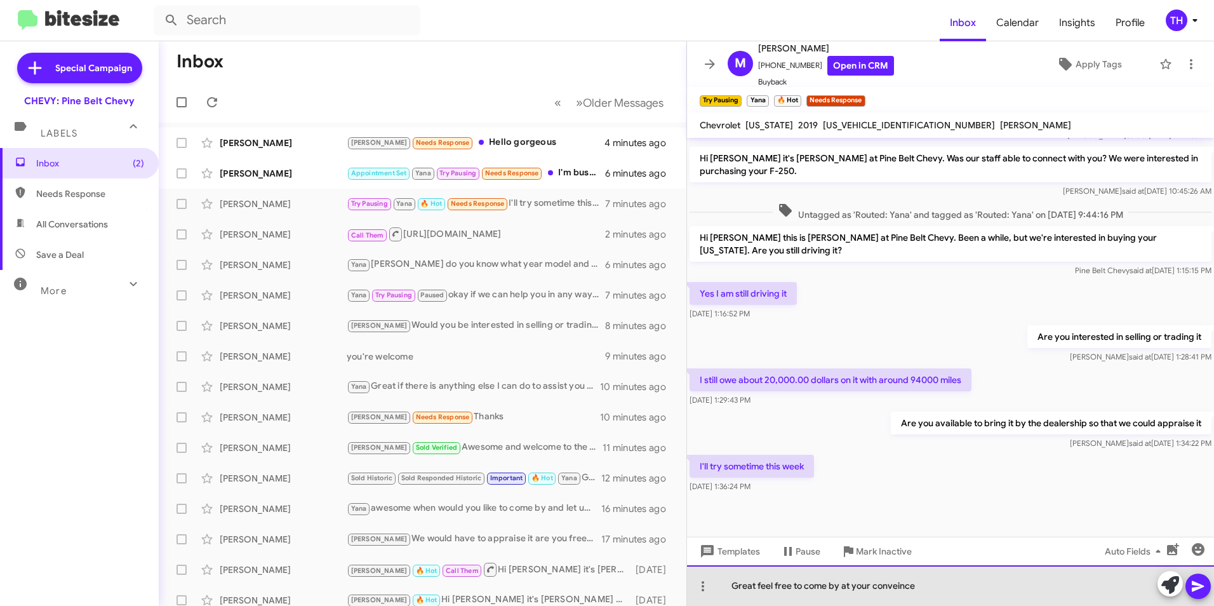
click at [925, 586] on div "Great feel free to come by at your conveince" at bounding box center [950, 585] width 527 height 41
drag, startPoint x: 925, startPoint y: 586, endPoint x: 840, endPoint y: 596, distance: 85.0
click at [840, 596] on div "Great feel free to come by at your conveince" at bounding box center [950, 585] width 527 height 41
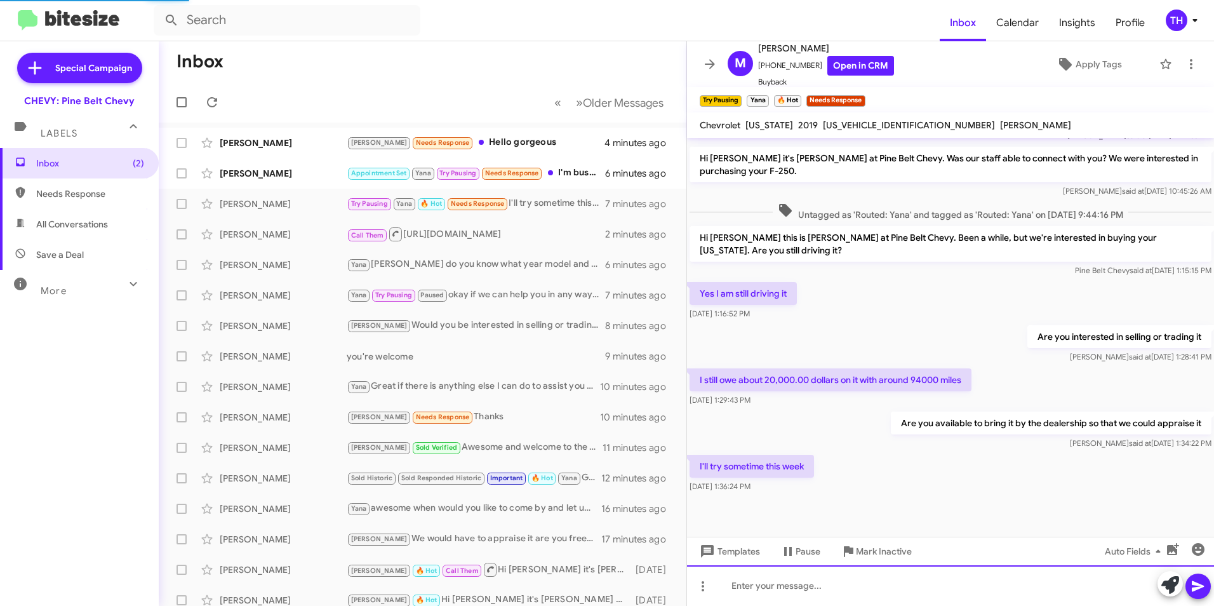
scroll to position [0, 0]
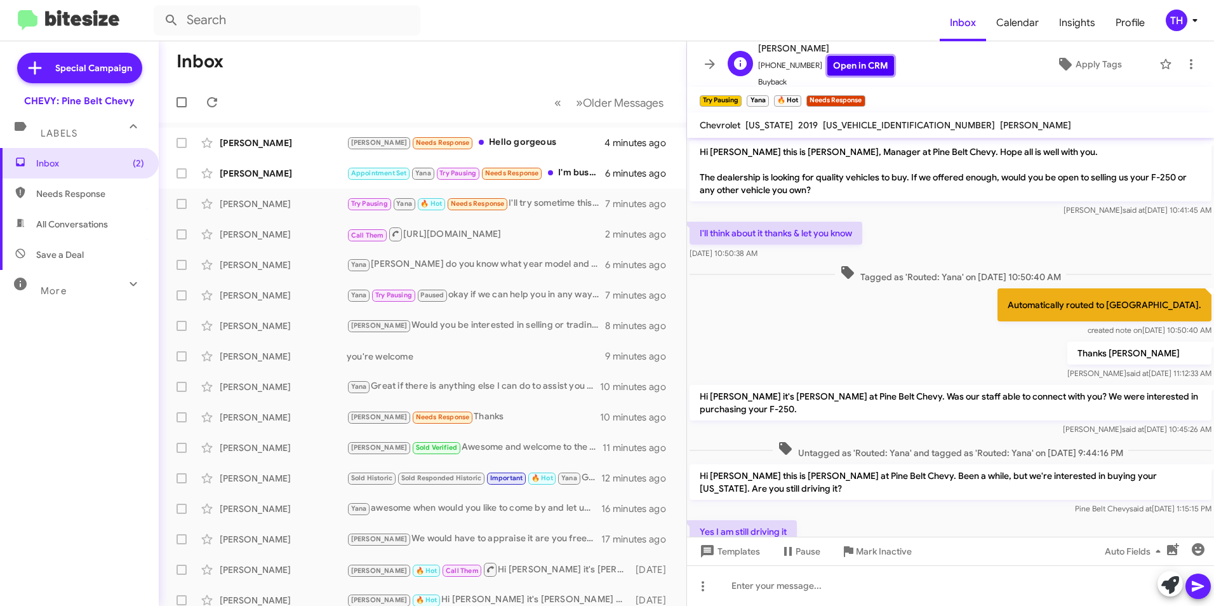
click at [855, 70] on link "Open in CRM" at bounding box center [860, 66] width 67 height 20
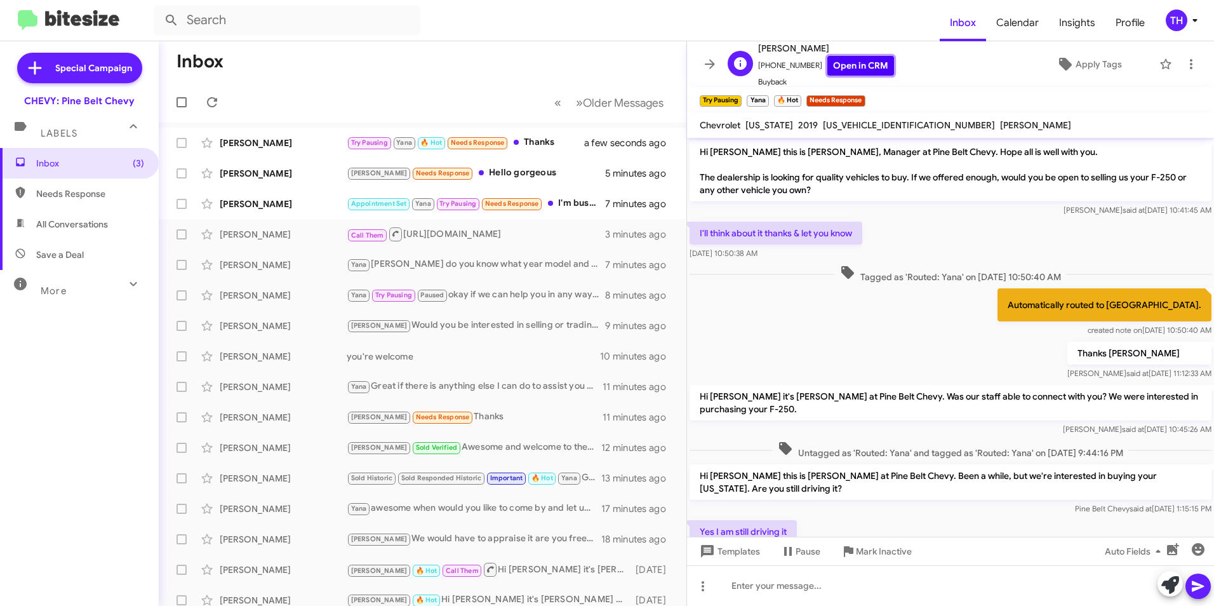
scroll to position [331, 0]
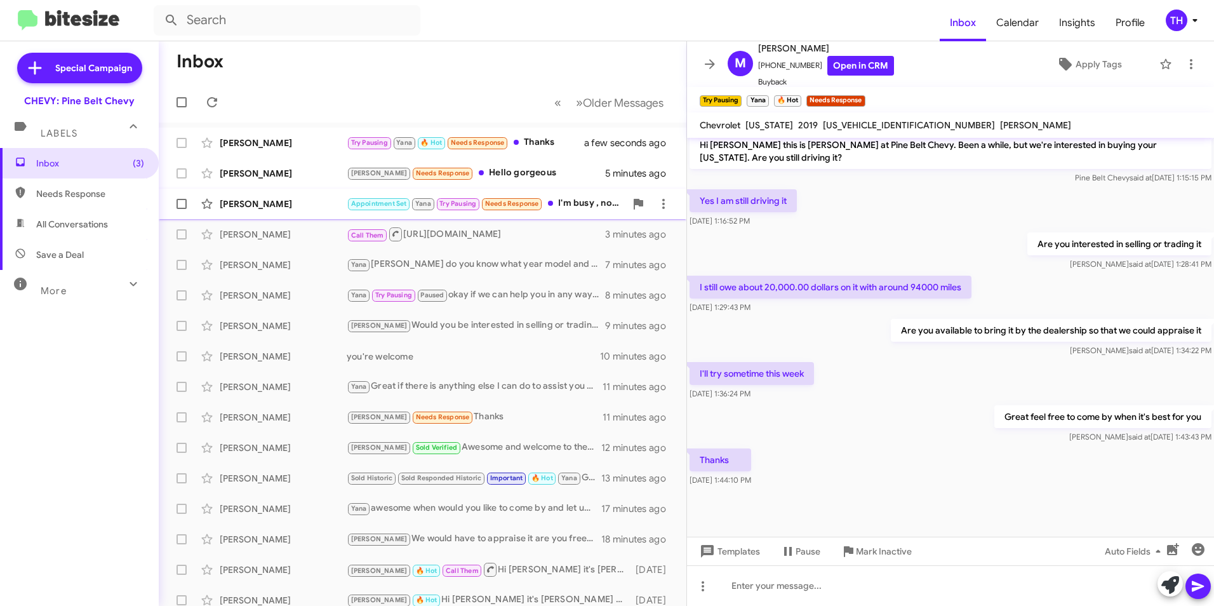
click at [262, 206] on div "[PERSON_NAME]" at bounding box center [283, 203] width 127 height 13
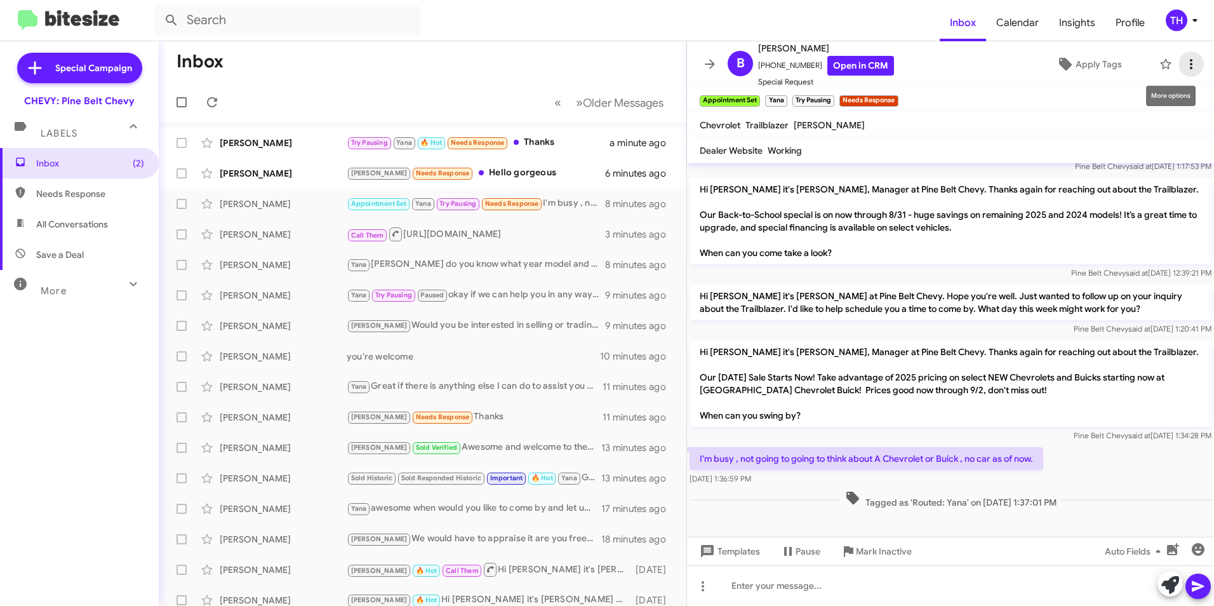
click at [1186, 70] on icon at bounding box center [1191, 64] width 15 height 15
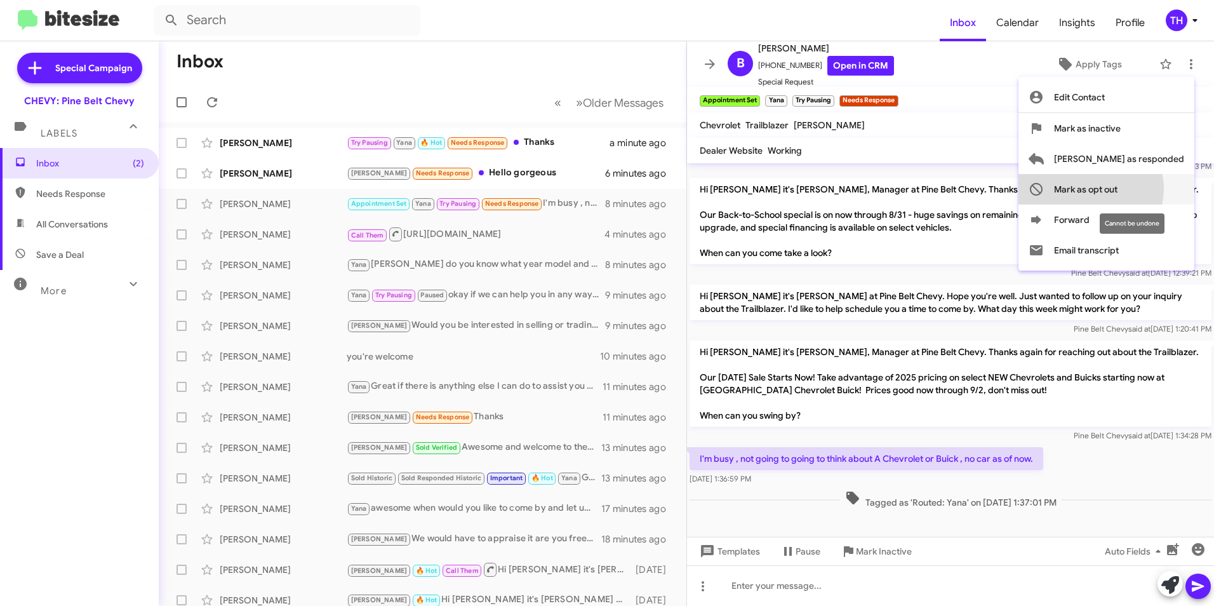
click at [1118, 189] on span "Mark as opt out" at bounding box center [1085, 189] width 63 height 30
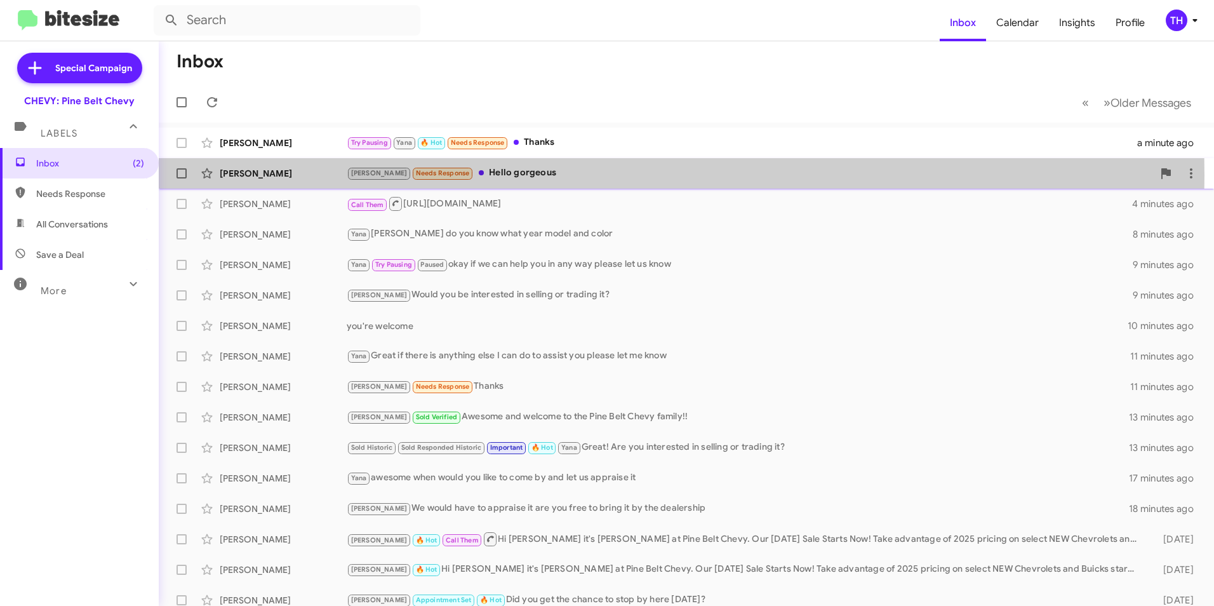
click at [285, 175] on div "[PERSON_NAME]" at bounding box center [283, 173] width 127 height 13
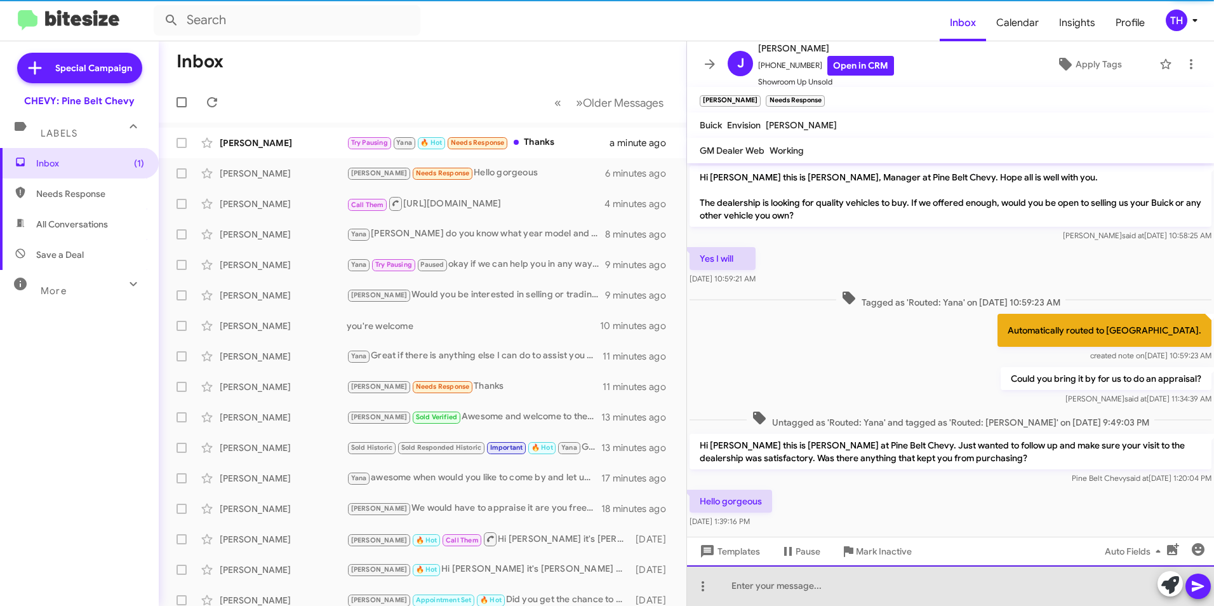
click at [747, 591] on div at bounding box center [950, 585] width 527 height 41
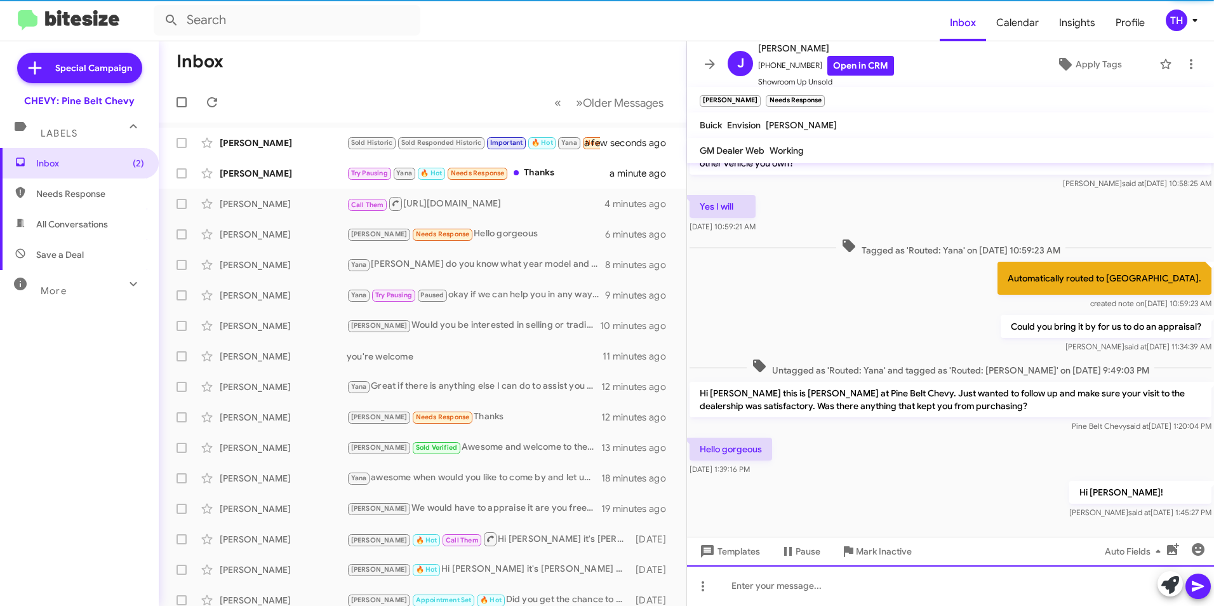
scroll to position [65, 0]
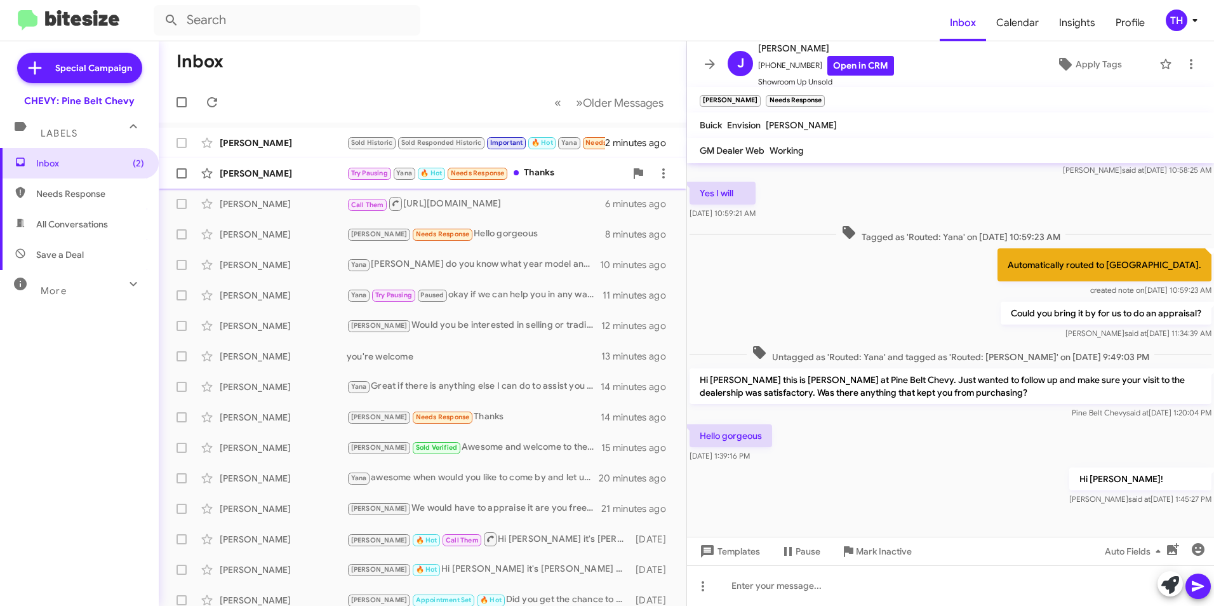
click at [258, 170] on div "[PERSON_NAME]" at bounding box center [283, 173] width 127 height 13
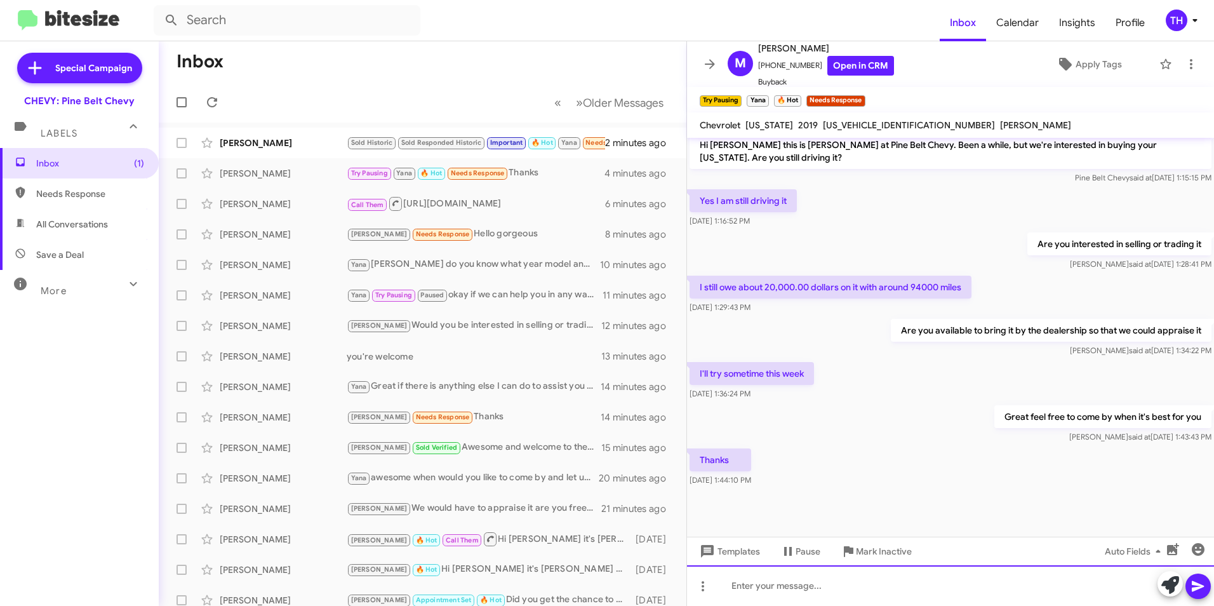
click at [744, 591] on div at bounding box center [950, 585] width 527 height 41
click at [856, 59] on link "Open in CRM" at bounding box center [860, 66] width 67 height 20
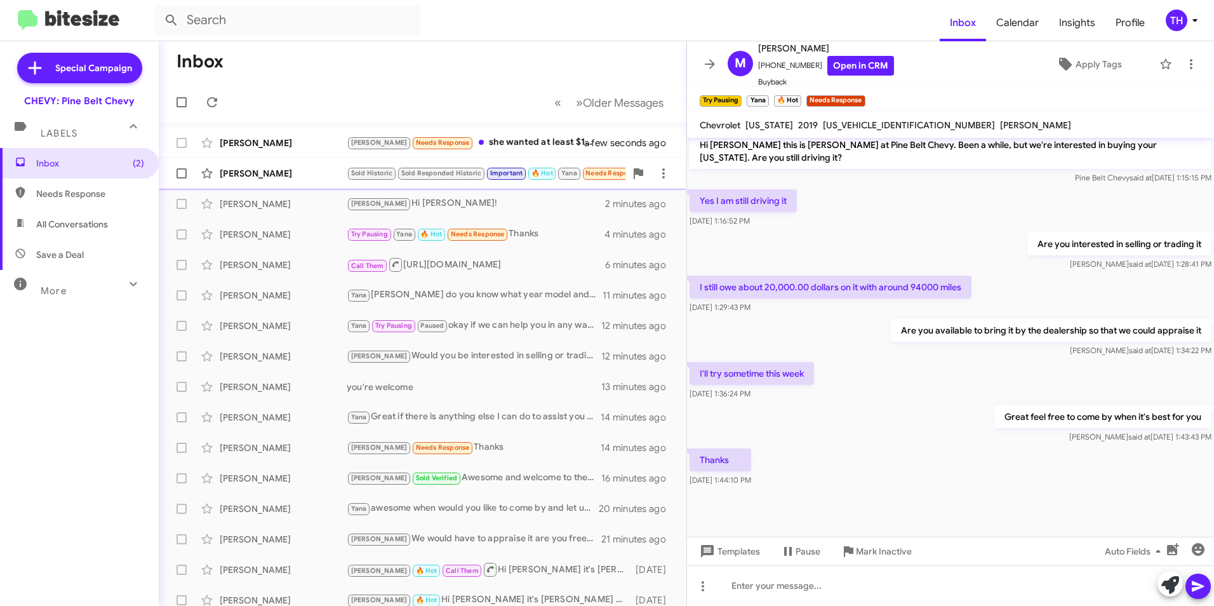
click at [263, 168] on div "[PERSON_NAME]" at bounding box center [283, 173] width 127 height 13
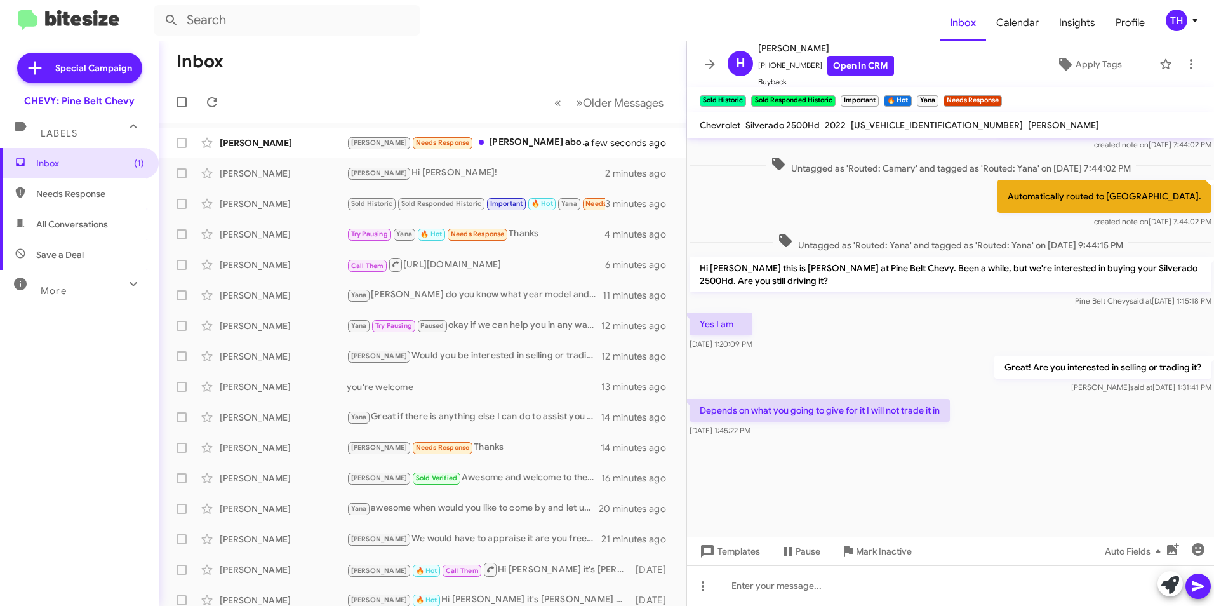
scroll to position [1383, 0]
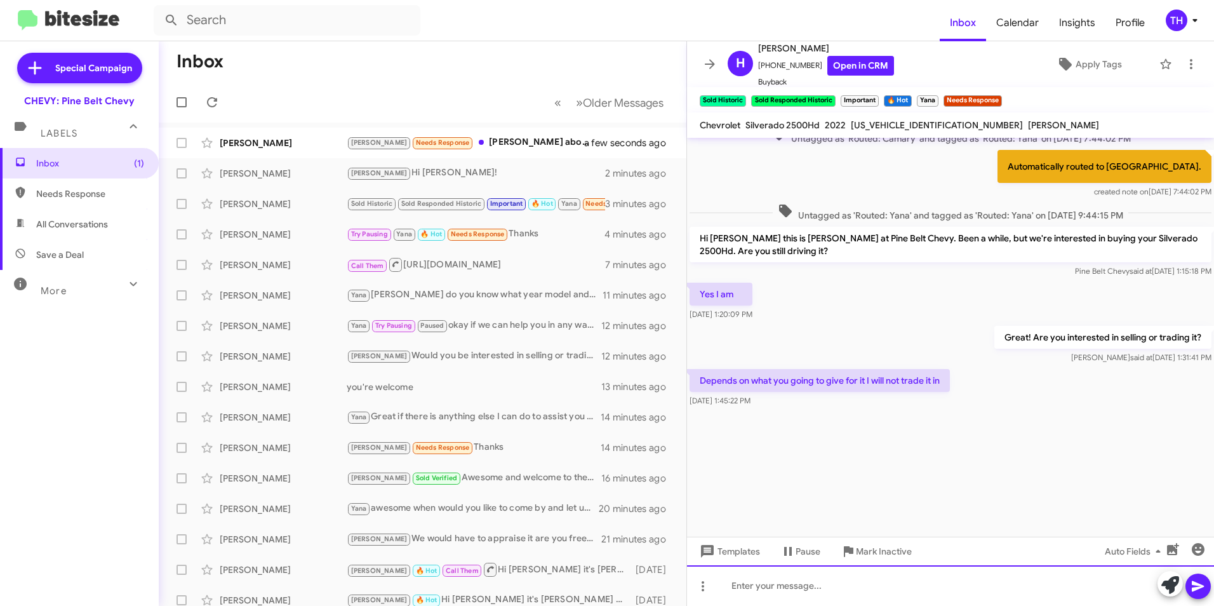
click at [748, 592] on div at bounding box center [950, 585] width 527 height 41
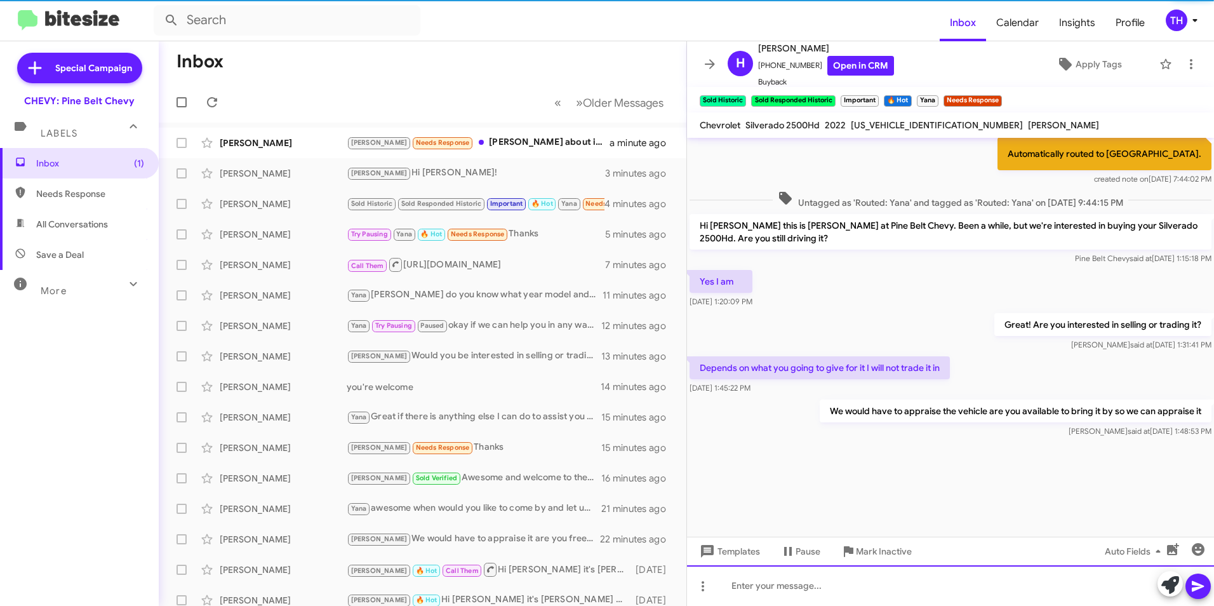
scroll to position [0, 0]
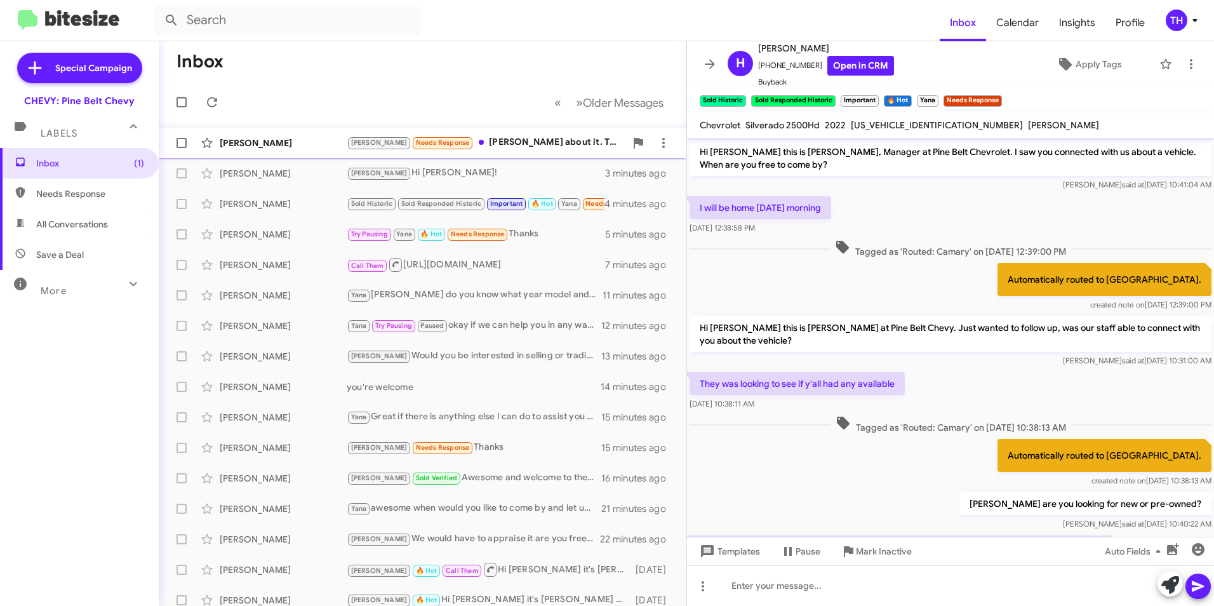
click at [307, 147] on div "[PERSON_NAME]" at bounding box center [283, 143] width 127 height 13
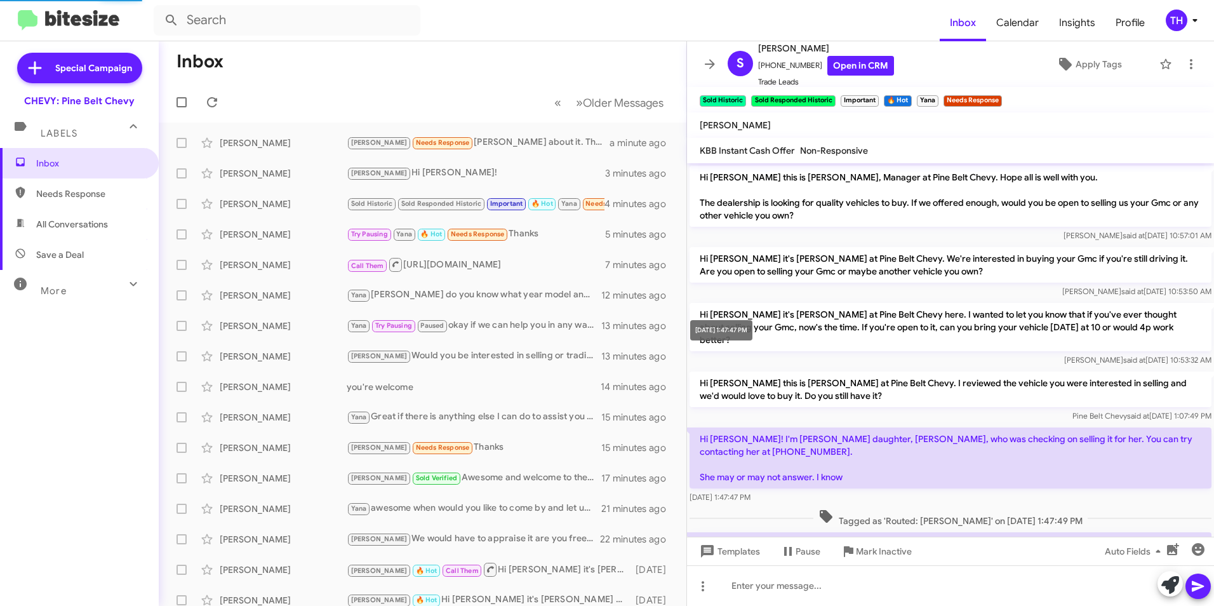
scroll to position [117, 0]
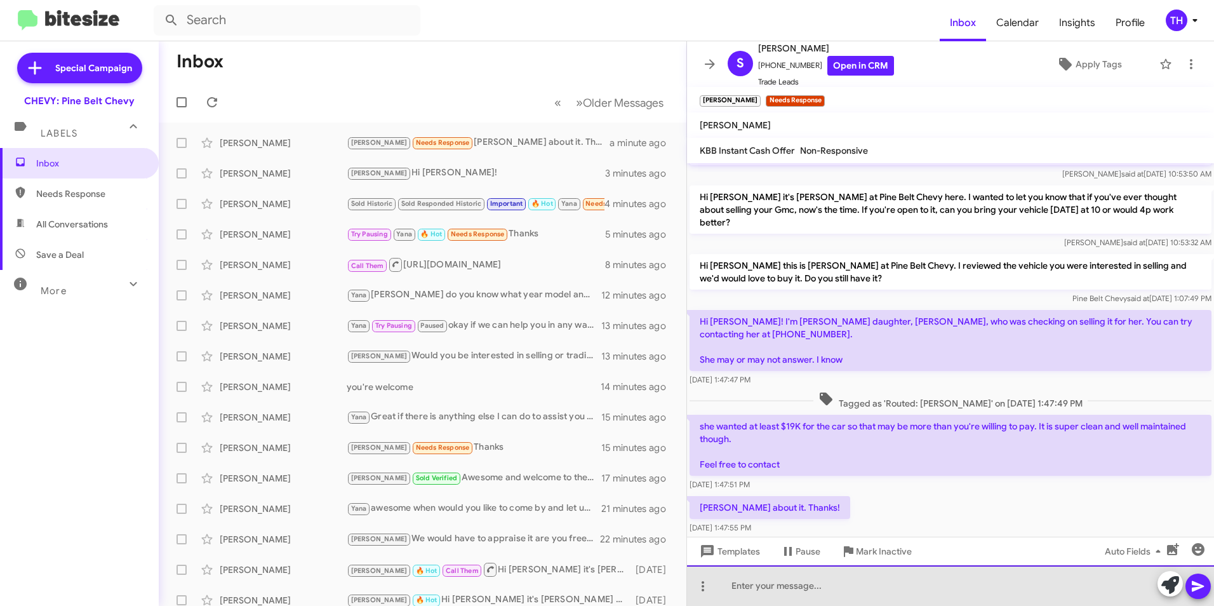
click at [749, 587] on div at bounding box center [950, 585] width 527 height 41
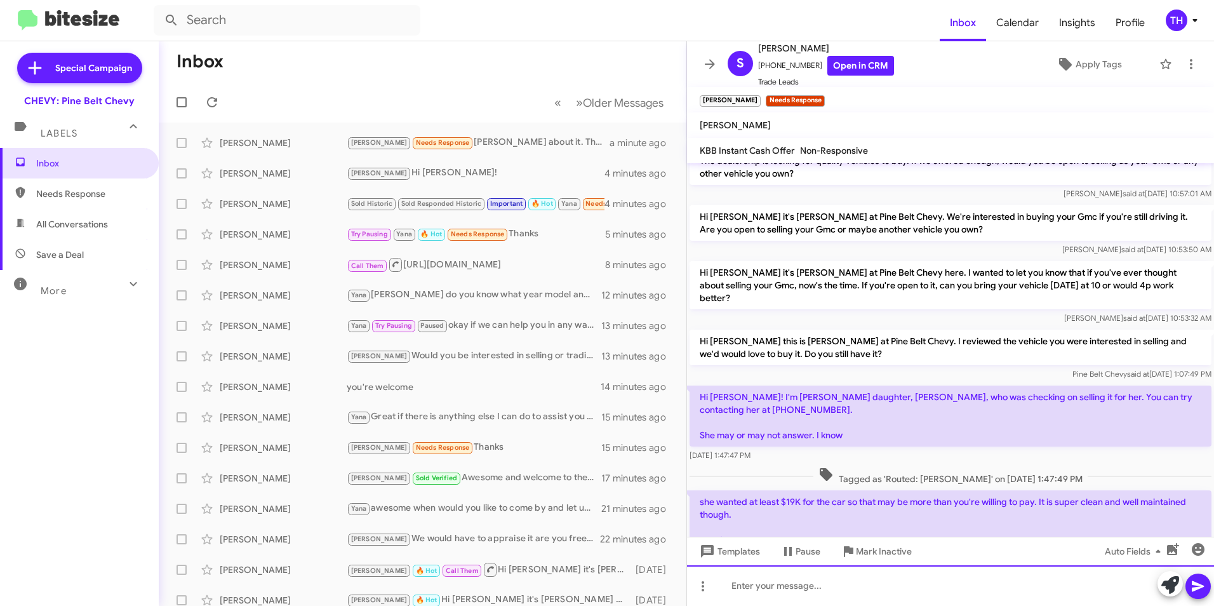
scroll to position [37, 0]
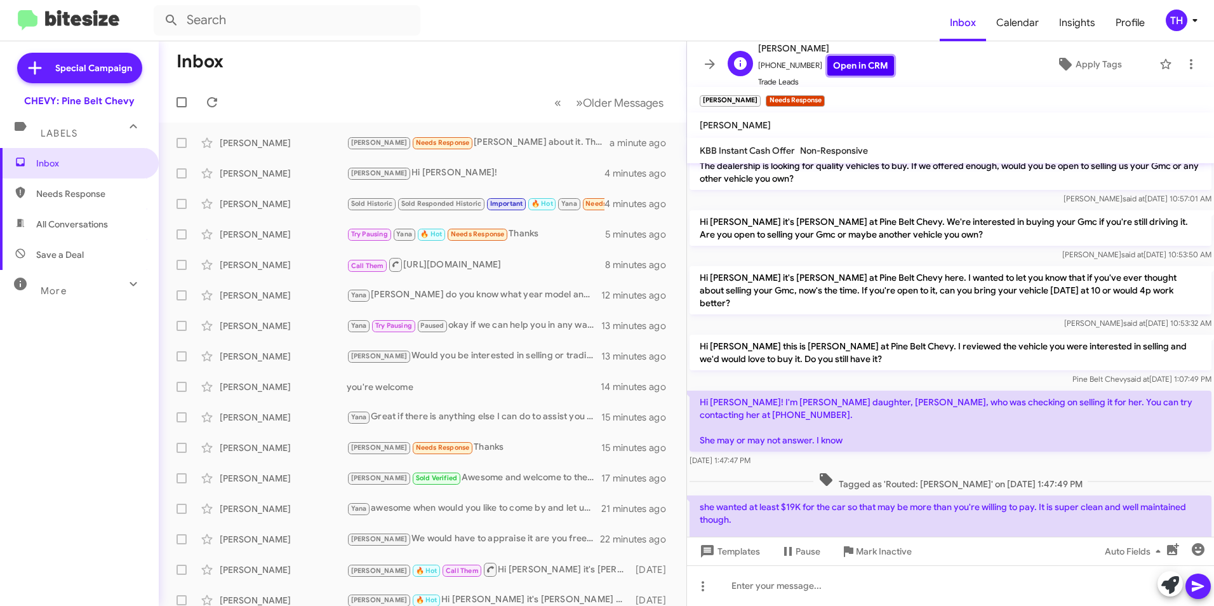
click at [855, 67] on link "Open in CRM" at bounding box center [860, 66] width 67 height 20
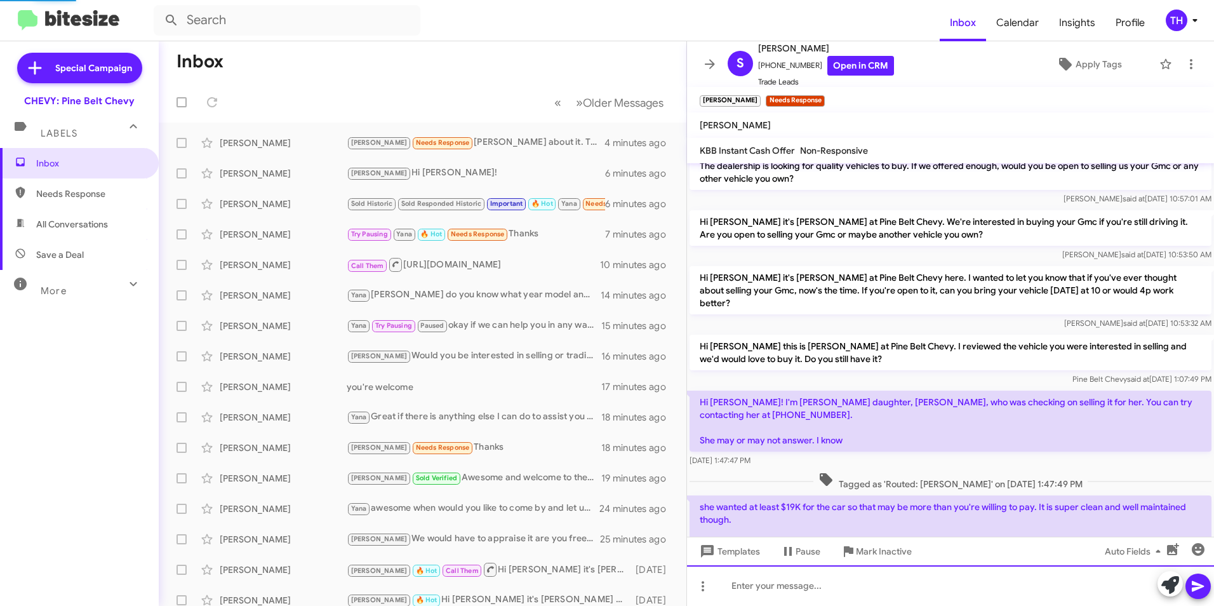
click at [753, 597] on div at bounding box center [950, 585] width 527 height 41
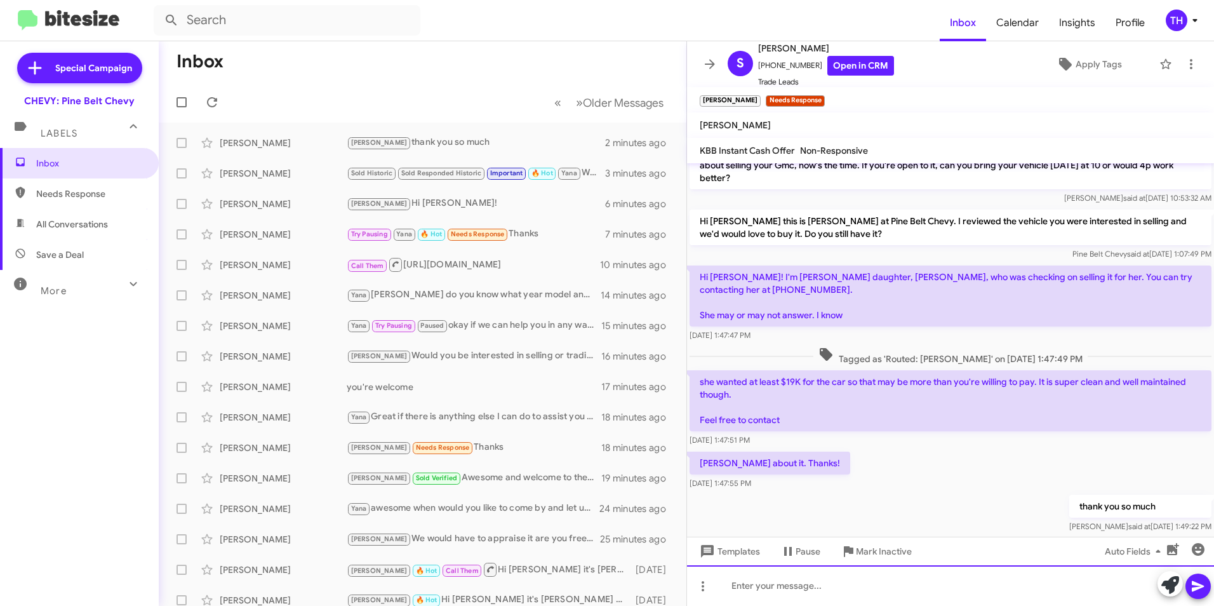
scroll to position [164, 0]
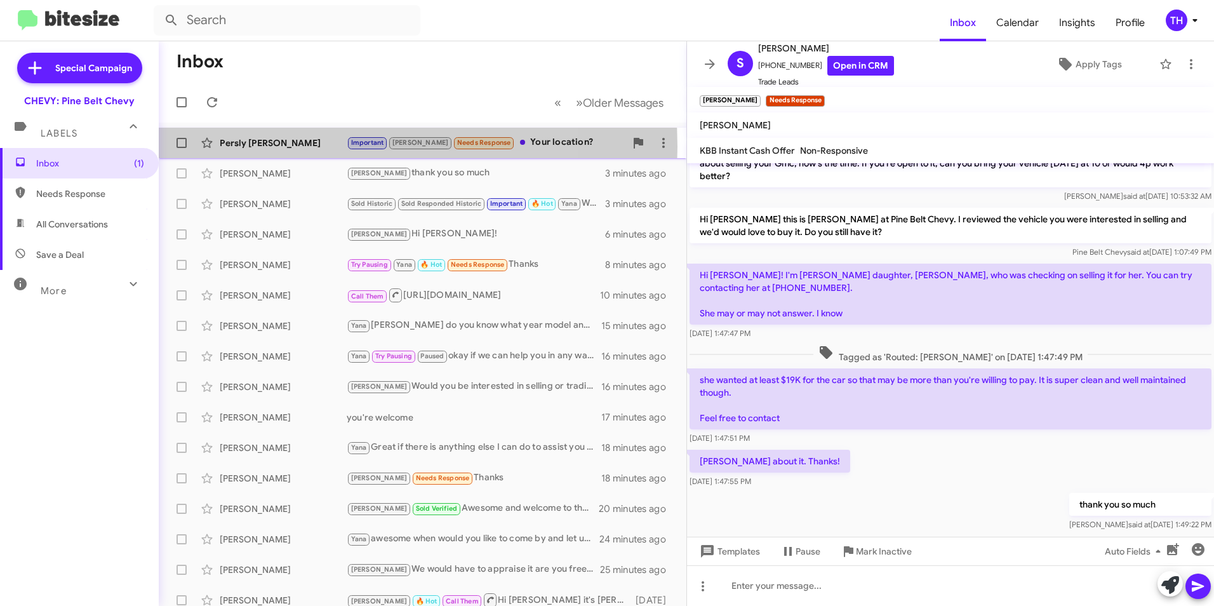
click at [305, 146] on div "Persly [PERSON_NAME]" at bounding box center [283, 143] width 127 height 13
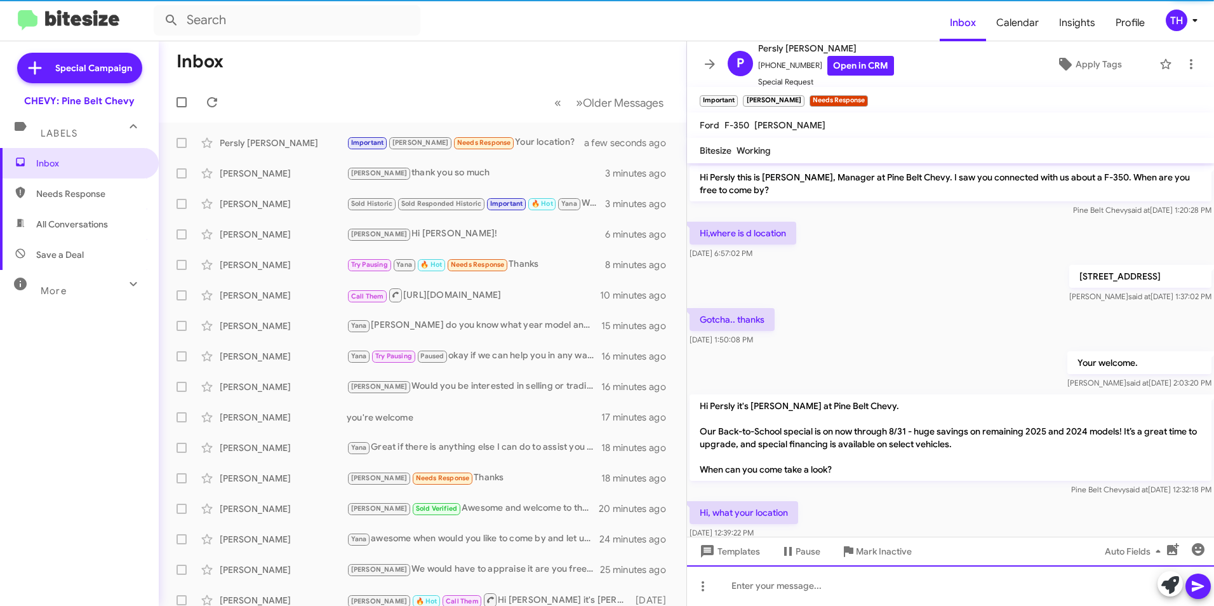
click at [781, 581] on div at bounding box center [950, 585] width 527 height 41
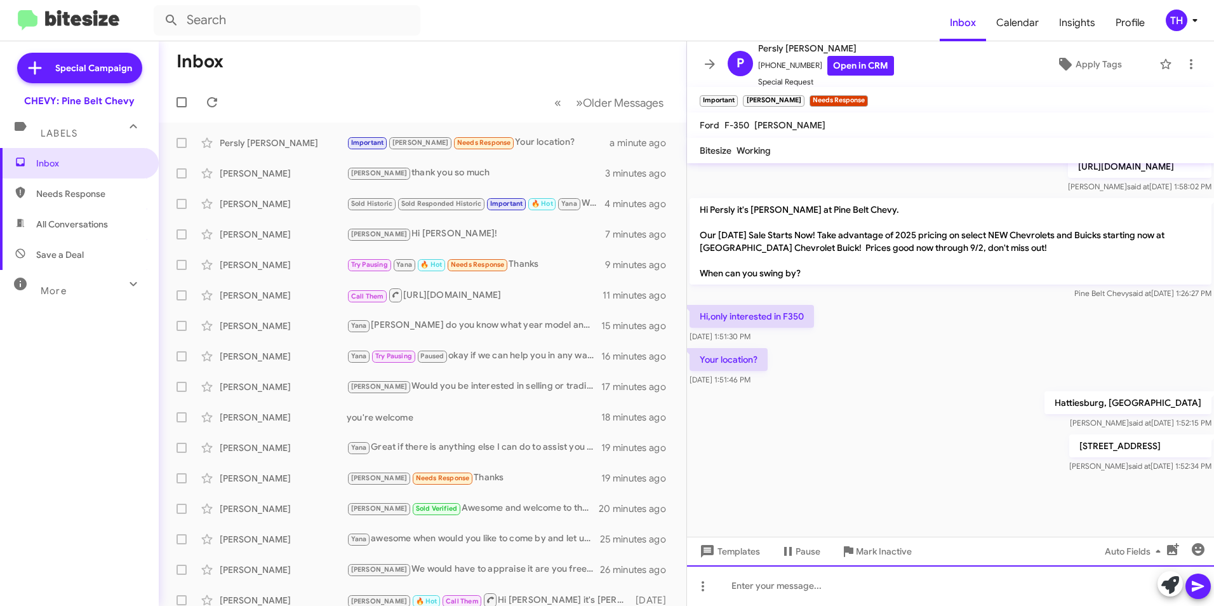
scroll to position [674, 0]
click at [847, 354] on div "Your location? [DATE] 1:51:46 PM" at bounding box center [950, 365] width 527 height 43
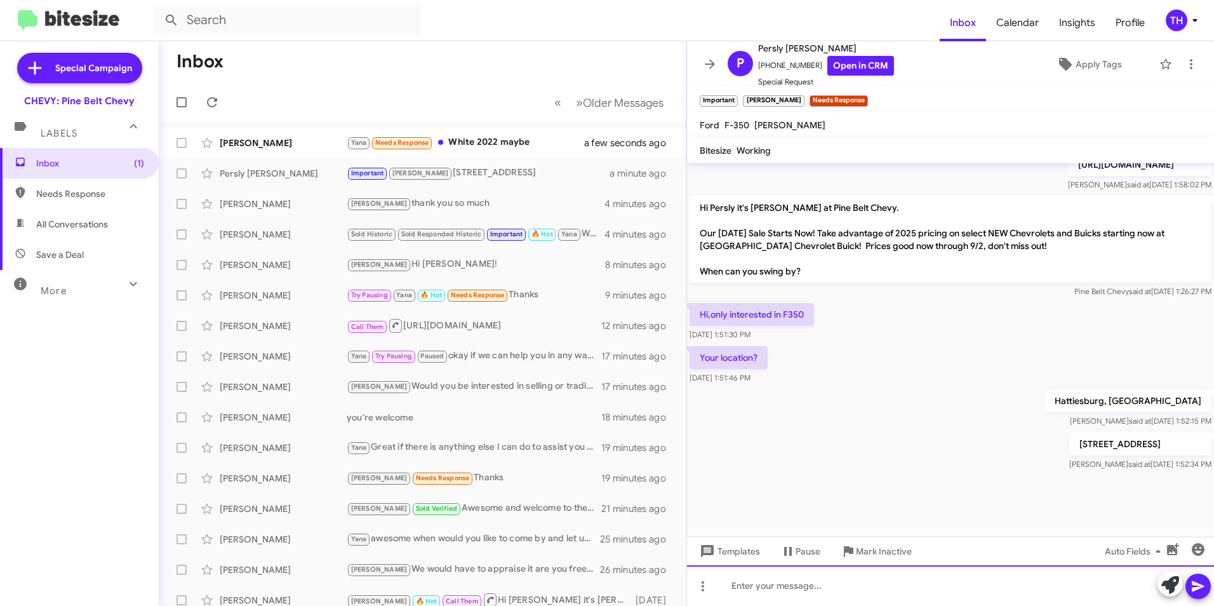
click at [754, 588] on div at bounding box center [950, 585] width 527 height 41
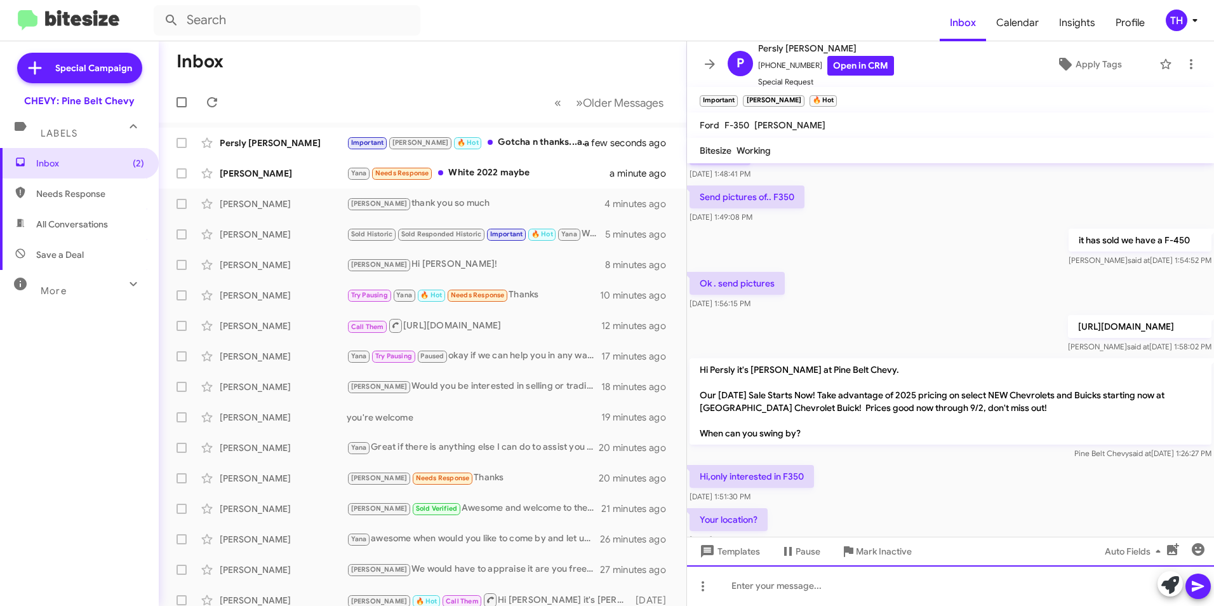
scroll to position [407, 0]
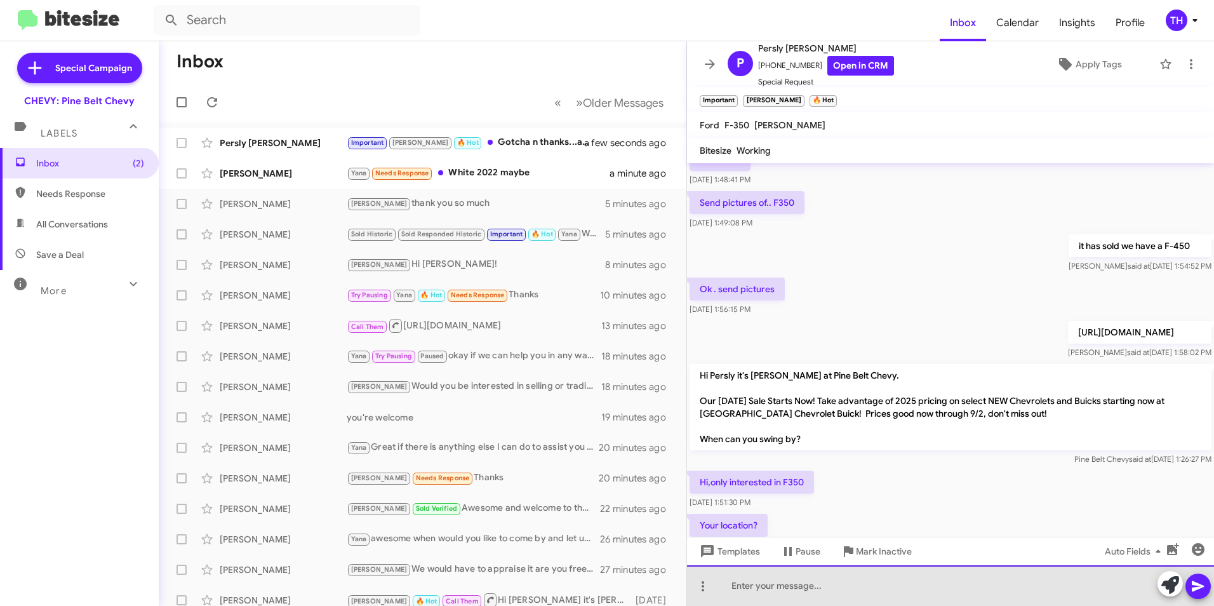
click at [747, 583] on div at bounding box center [950, 585] width 527 height 41
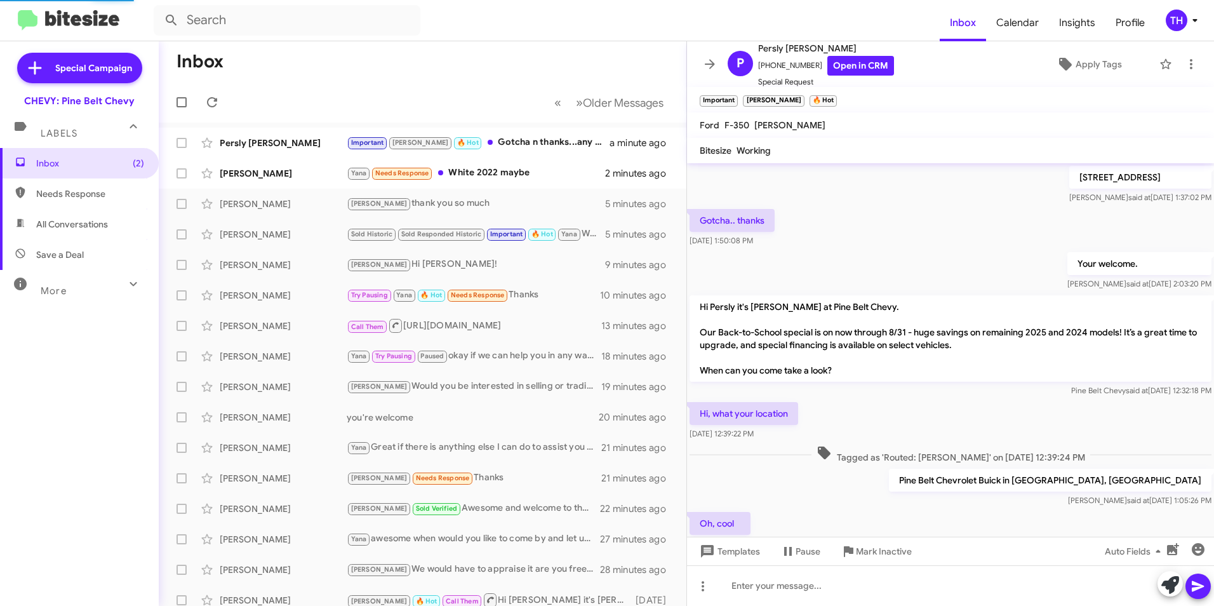
scroll to position [63, 0]
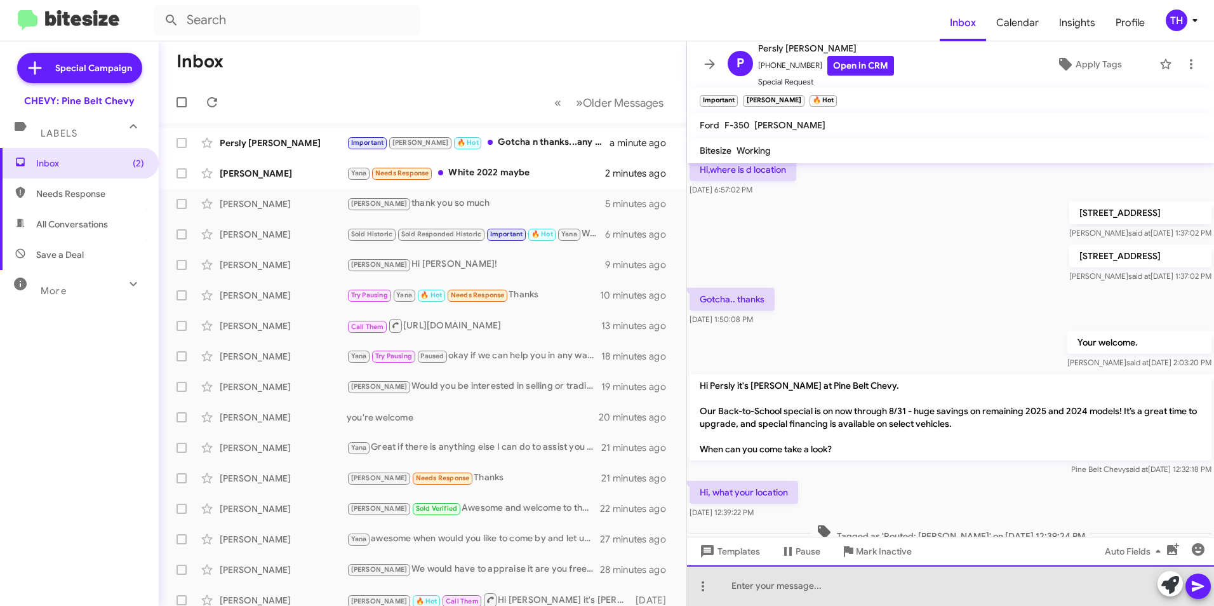
click at [740, 587] on div at bounding box center [950, 585] width 527 height 41
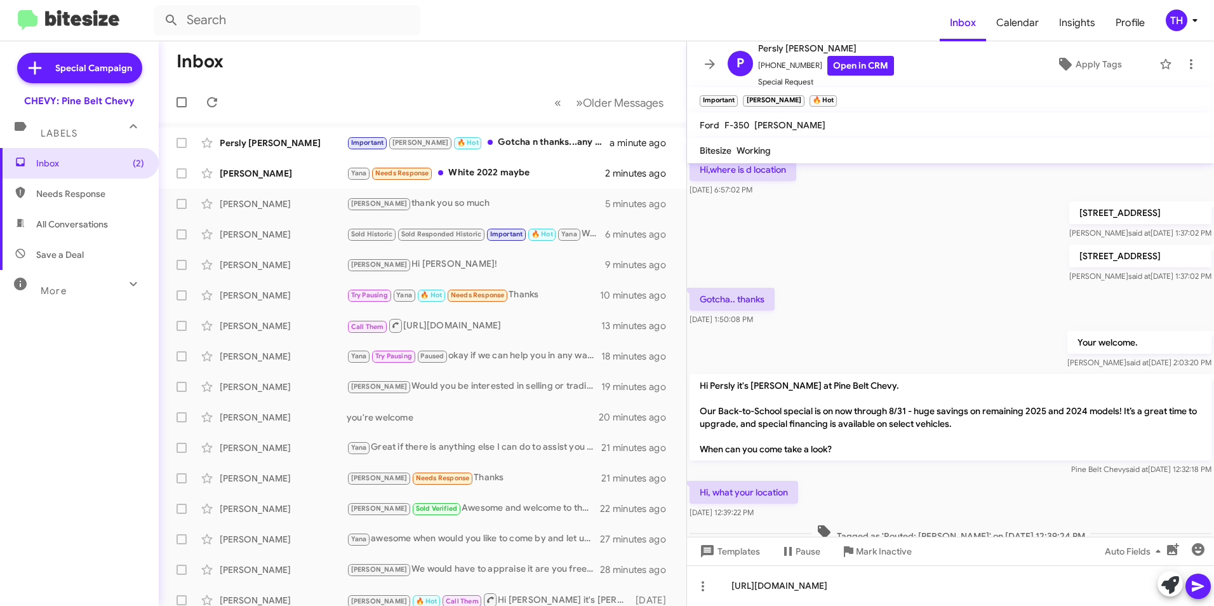
click at [1197, 587] on icon at bounding box center [1198, 586] width 12 height 11
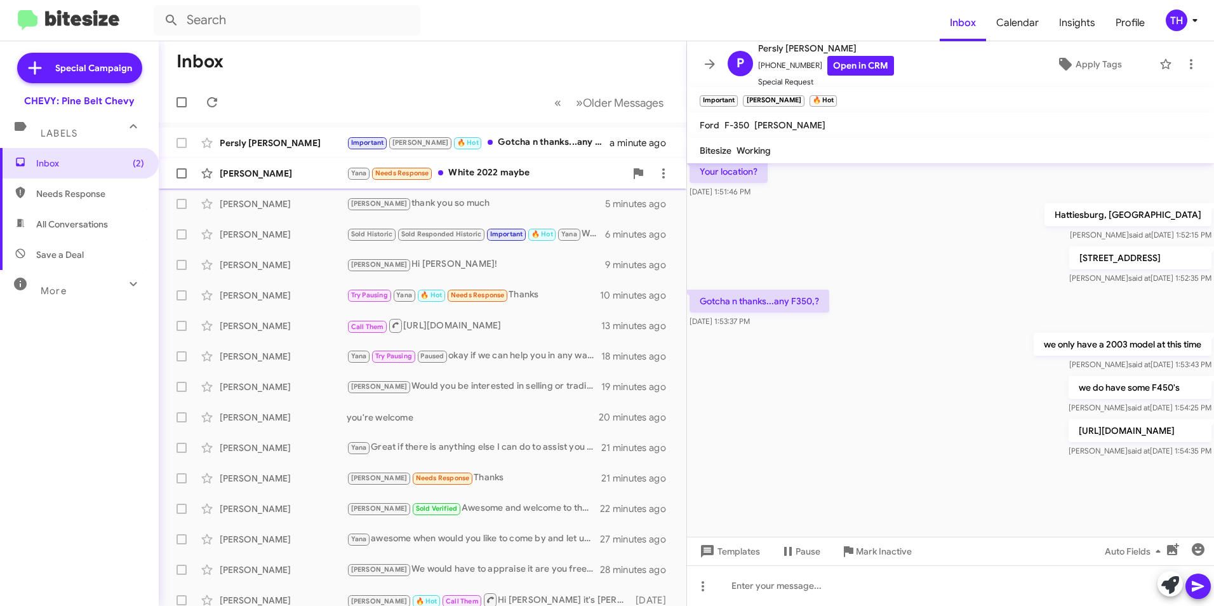
click at [277, 175] on div "[PERSON_NAME]" at bounding box center [283, 173] width 127 height 13
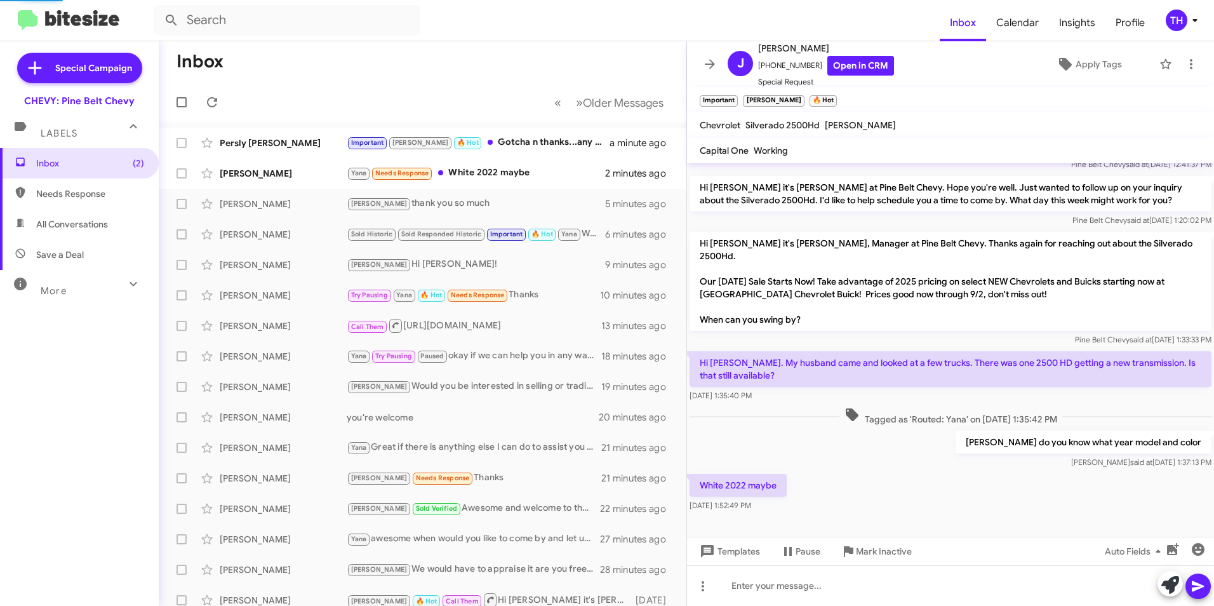
scroll to position [84, 0]
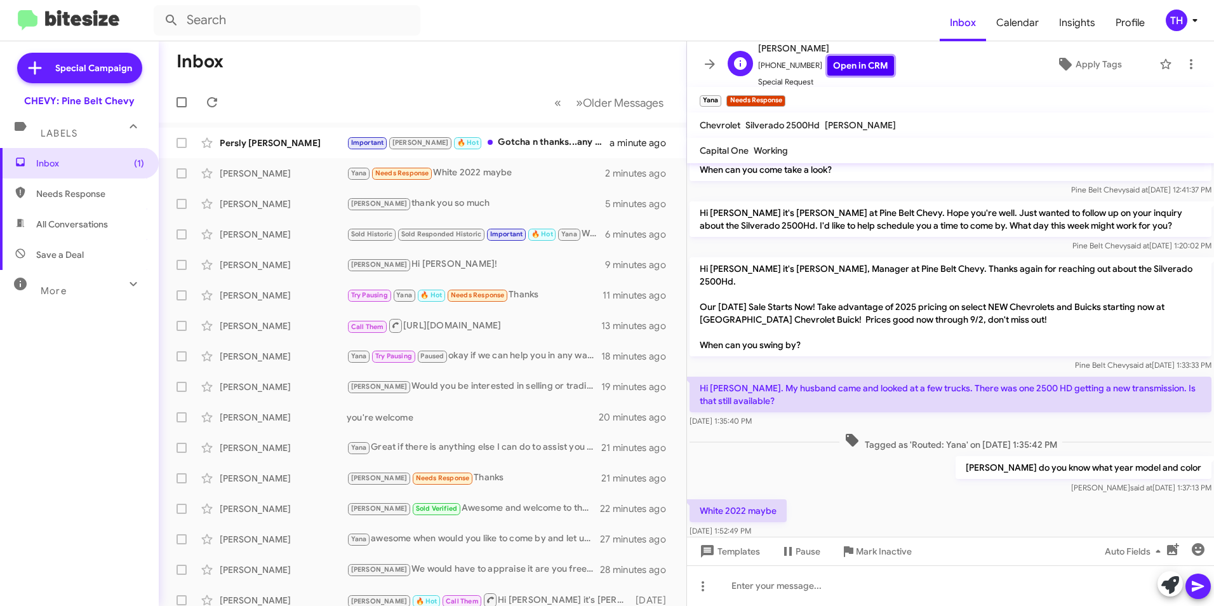
click at [836, 64] on link "Open in CRM" at bounding box center [860, 66] width 67 height 20
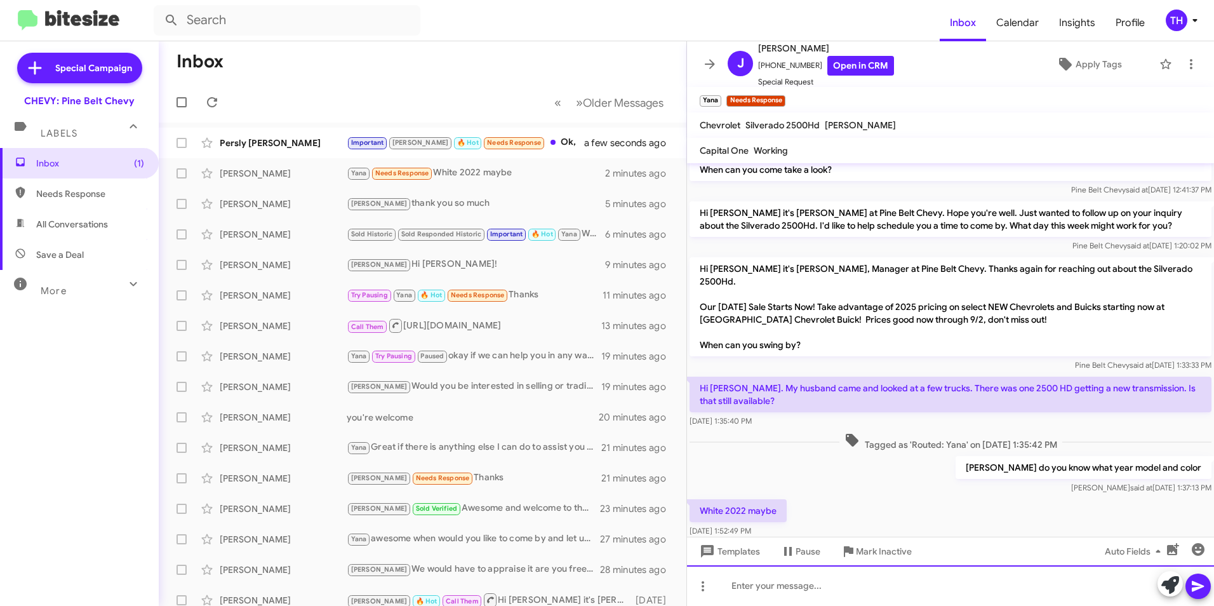
click at [782, 588] on div at bounding box center [950, 585] width 527 height 41
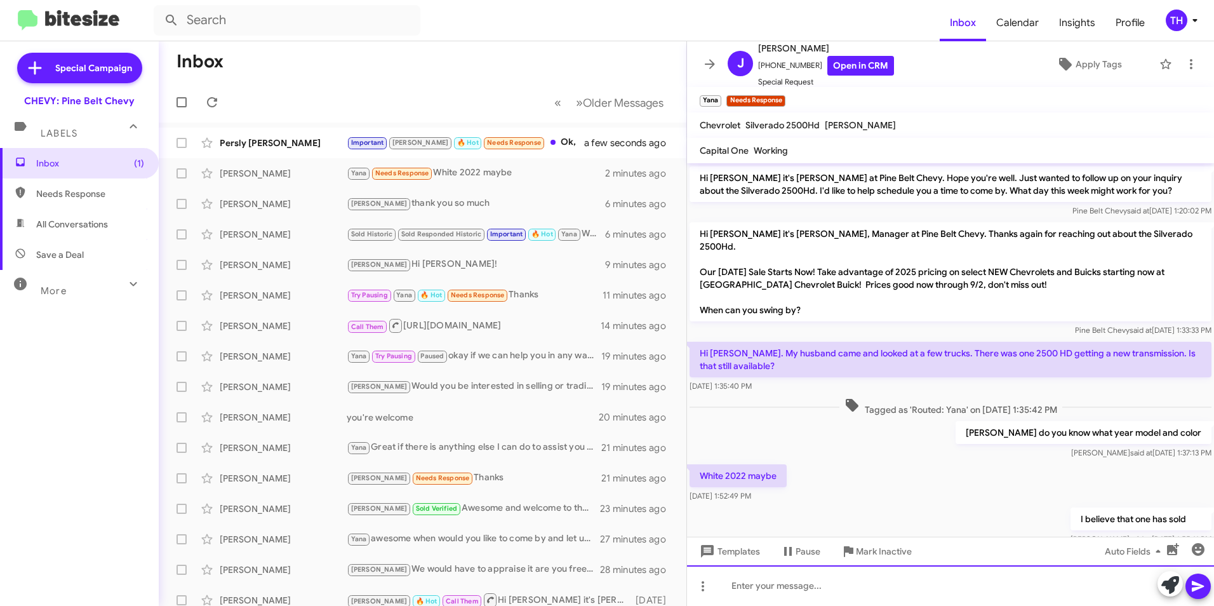
scroll to position [130, 0]
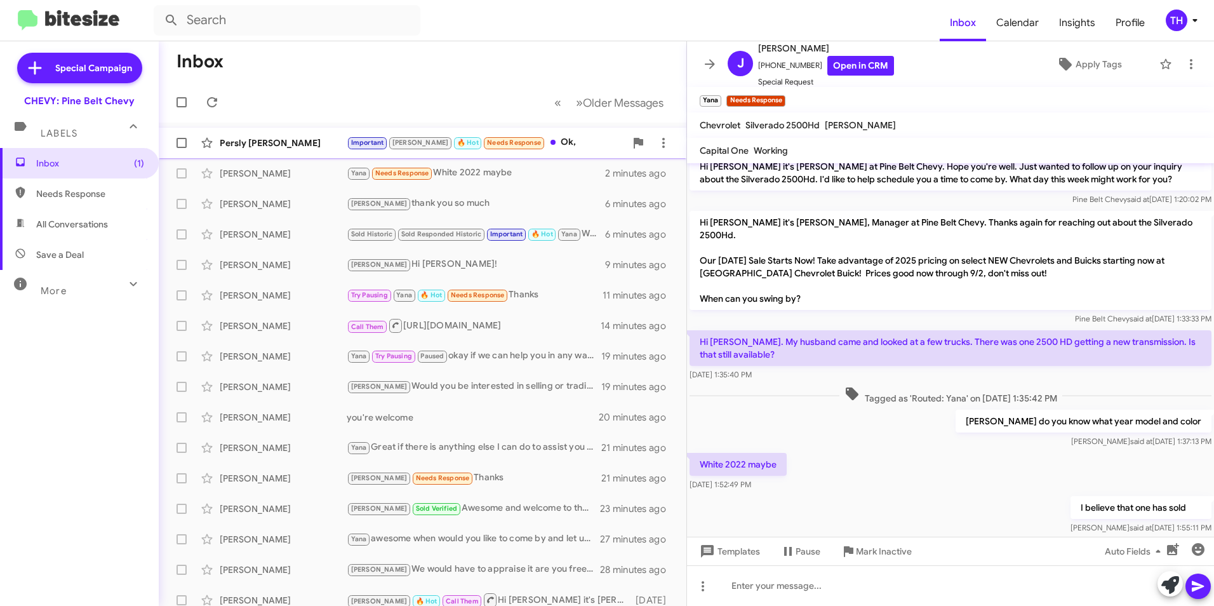
click at [276, 142] on div "Persly [PERSON_NAME]" at bounding box center [283, 143] width 127 height 13
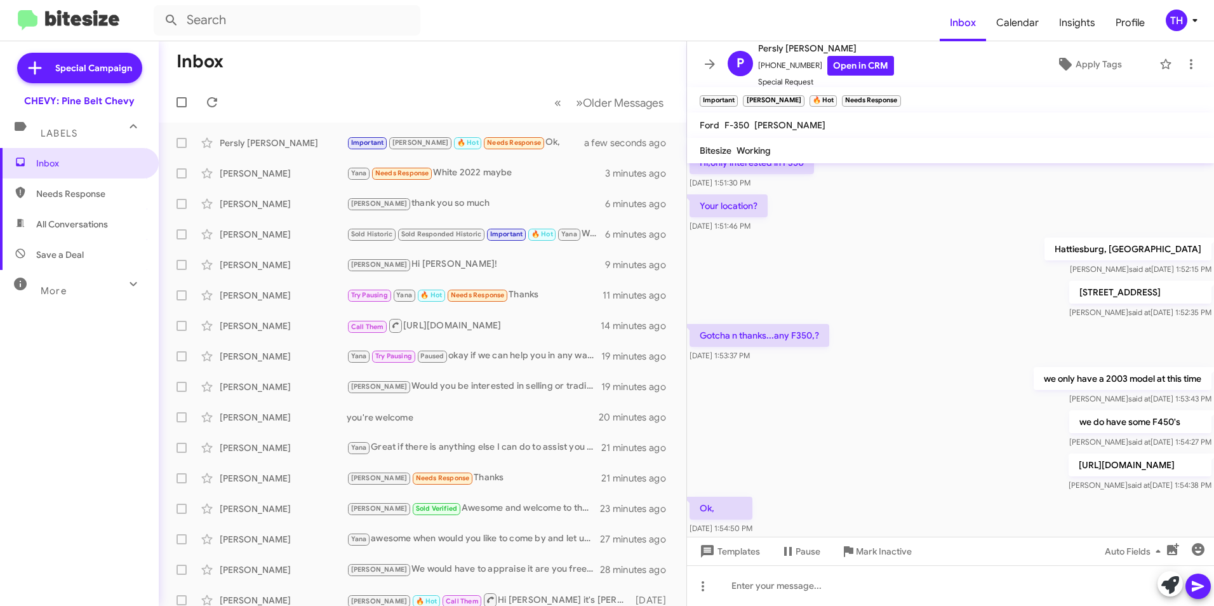
scroll to position [905, 0]
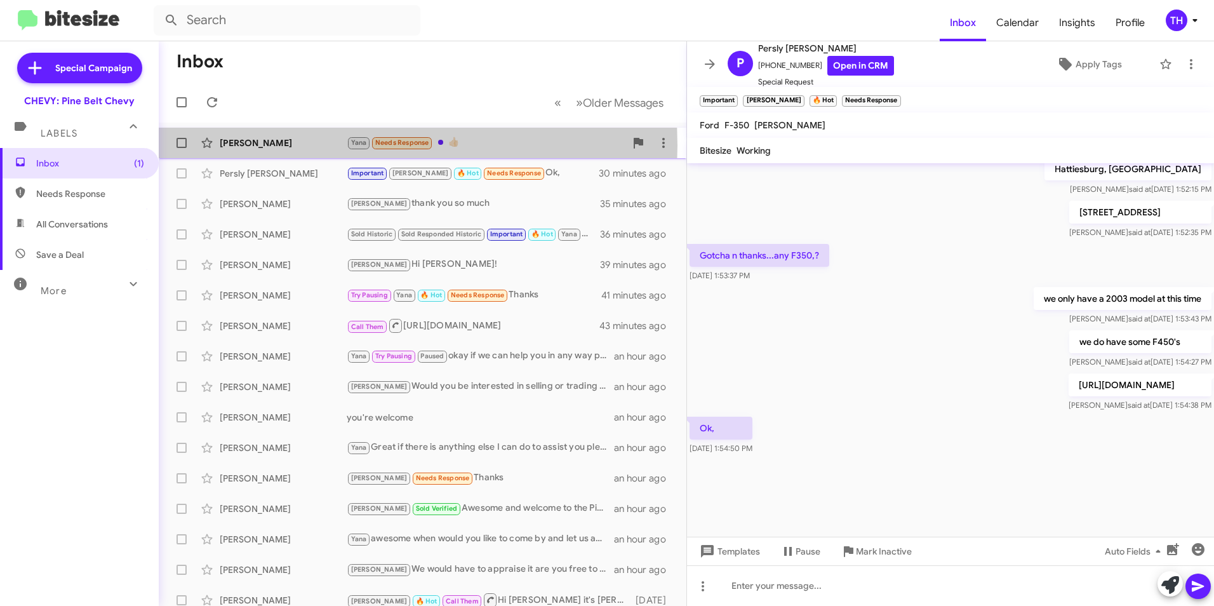
click at [286, 145] on div "[PERSON_NAME]" at bounding box center [283, 143] width 127 height 13
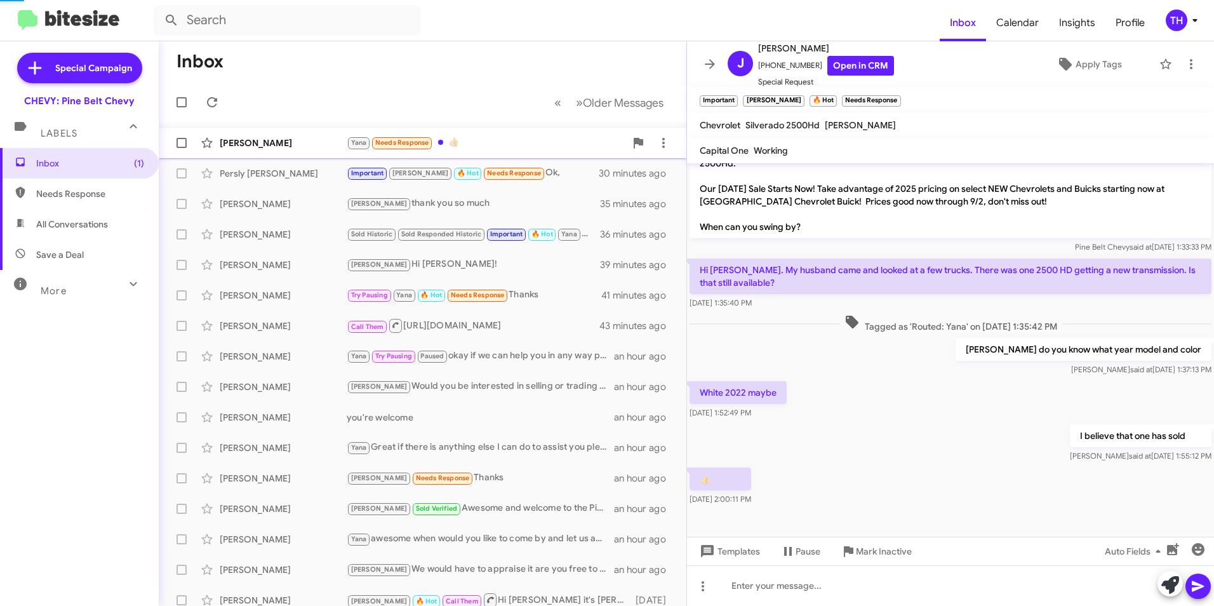
scroll to position [177, 0]
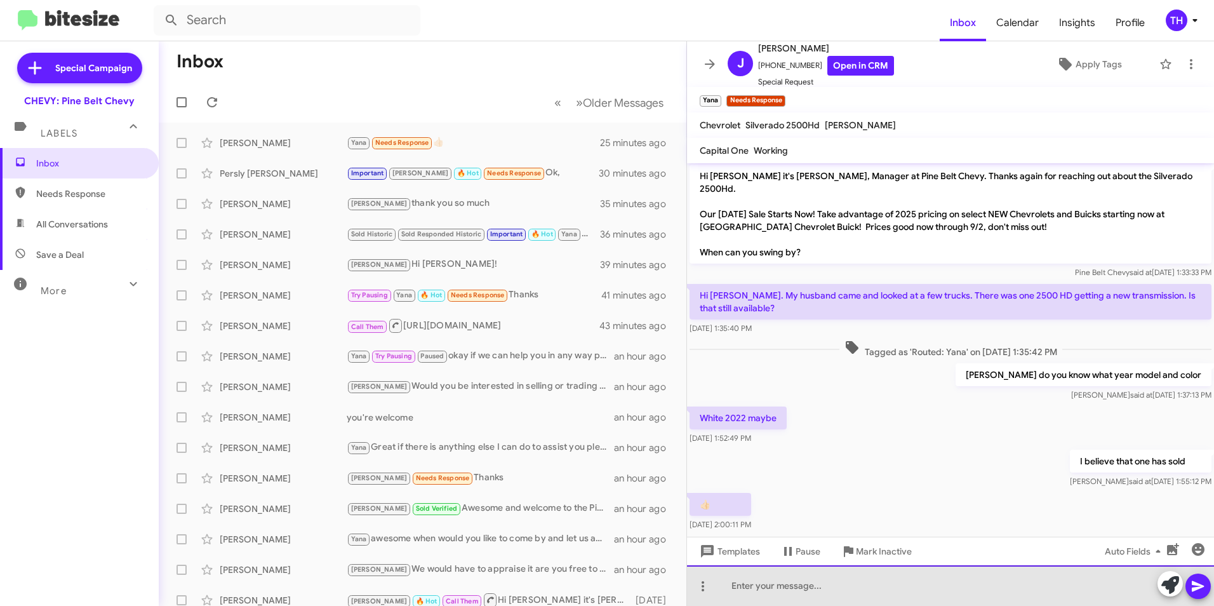
click at [758, 587] on div at bounding box center [950, 585] width 527 height 41
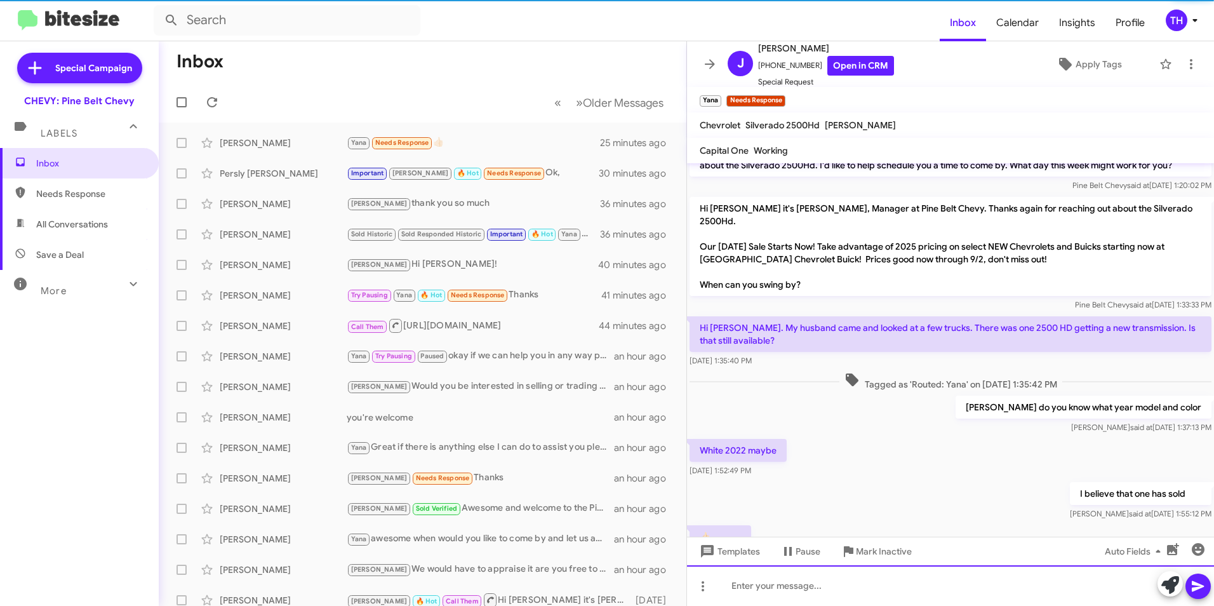
scroll to position [223, 0]
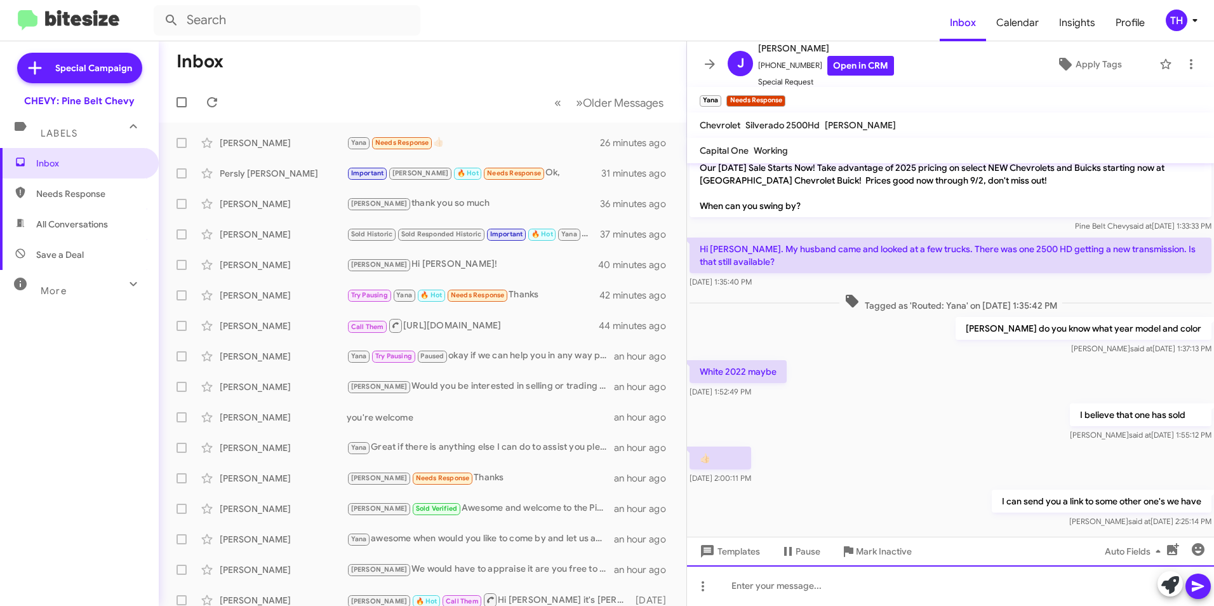
click at [753, 584] on div at bounding box center [950, 585] width 527 height 41
click at [1200, 585] on icon at bounding box center [1198, 586] width 12 height 11
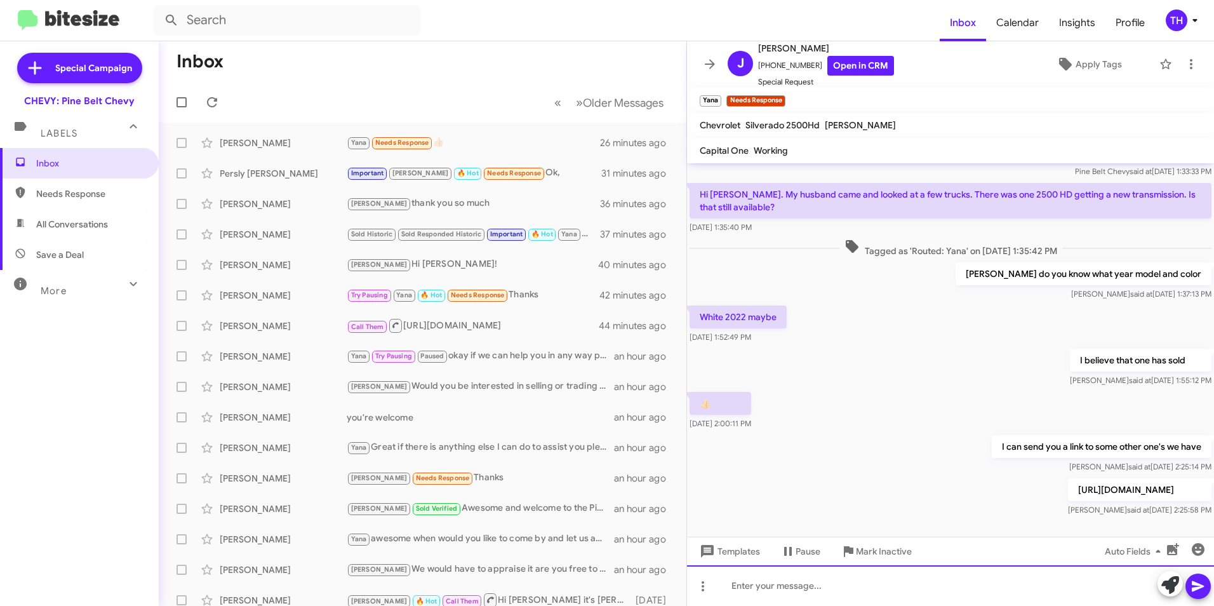
scroll to position [307, 0]
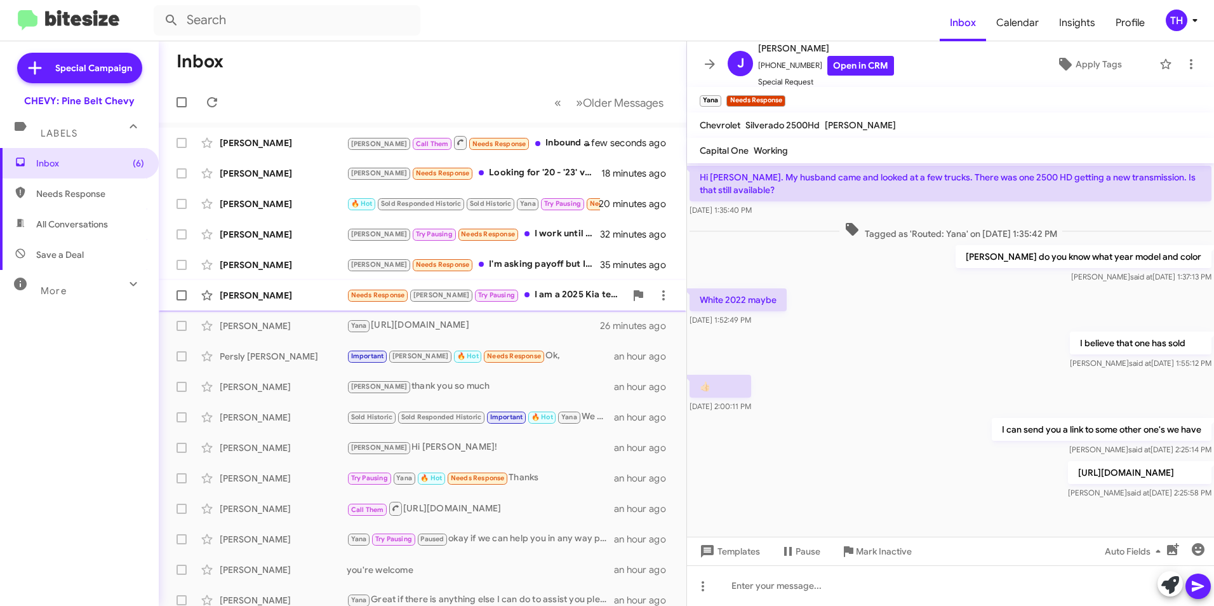
click at [281, 299] on div "[PERSON_NAME]" at bounding box center [283, 295] width 127 height 13
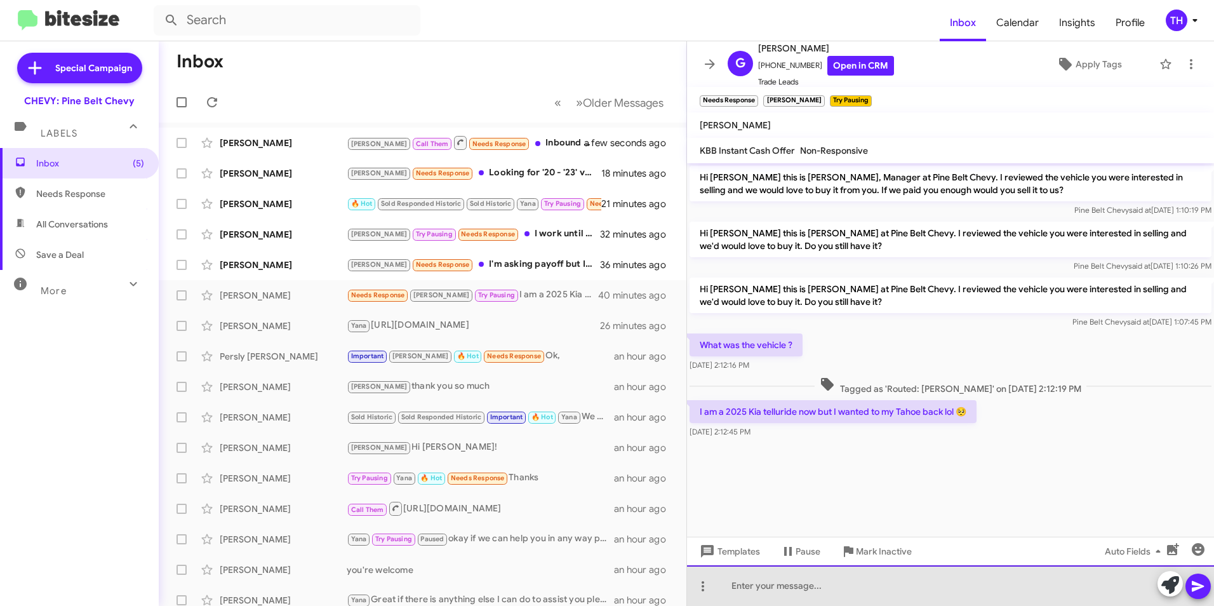
click at [777, 586] on div at bounding box center [950, 585] width 527 height 41
click at [745, 593] on div at bounding box center [950, 585] width 527 height 41
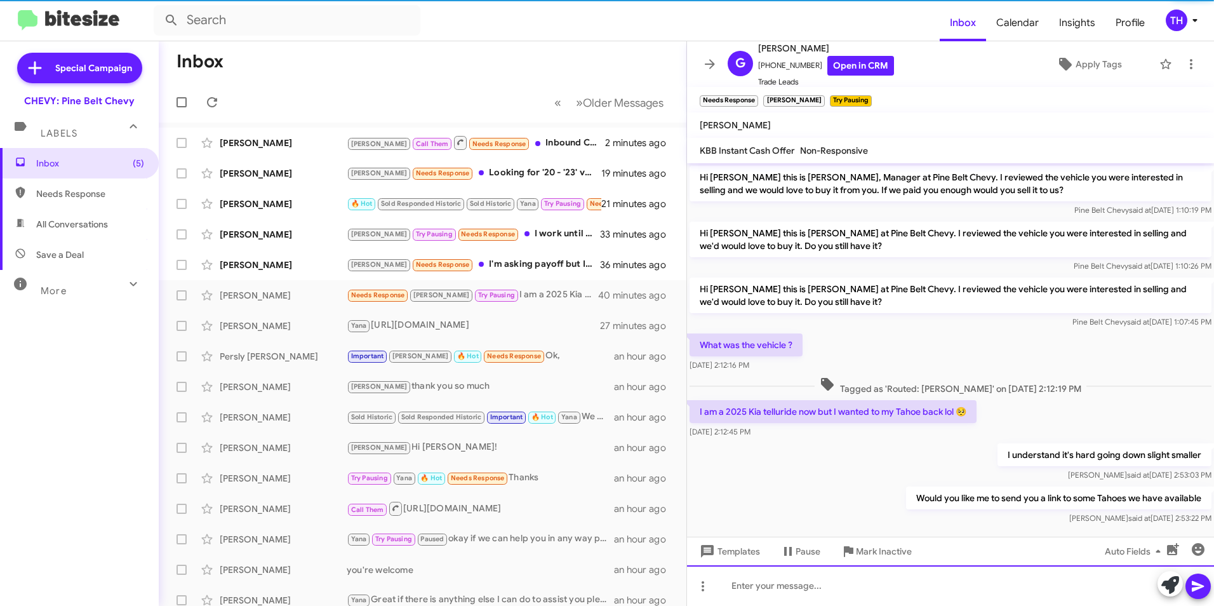
scroll to position [16, 0]
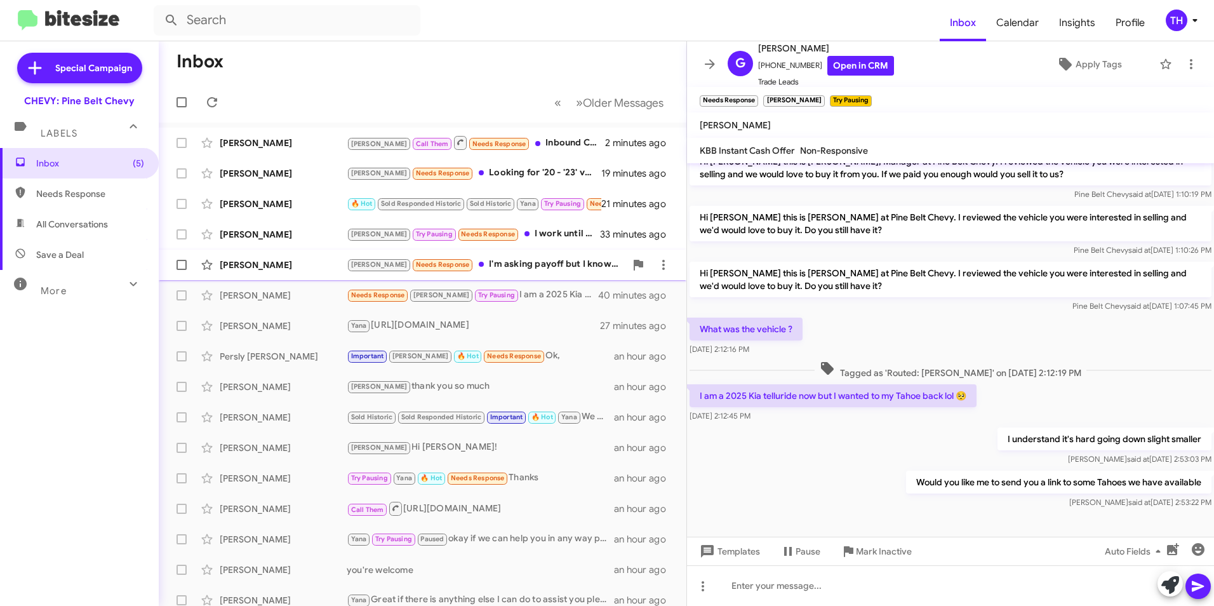
click at [497, 262] on div "[PERSON_NAME] Needs Response I'm asking payoff but I know it's probably not goi…" at bounding box center [486, 264] width 279 height 15
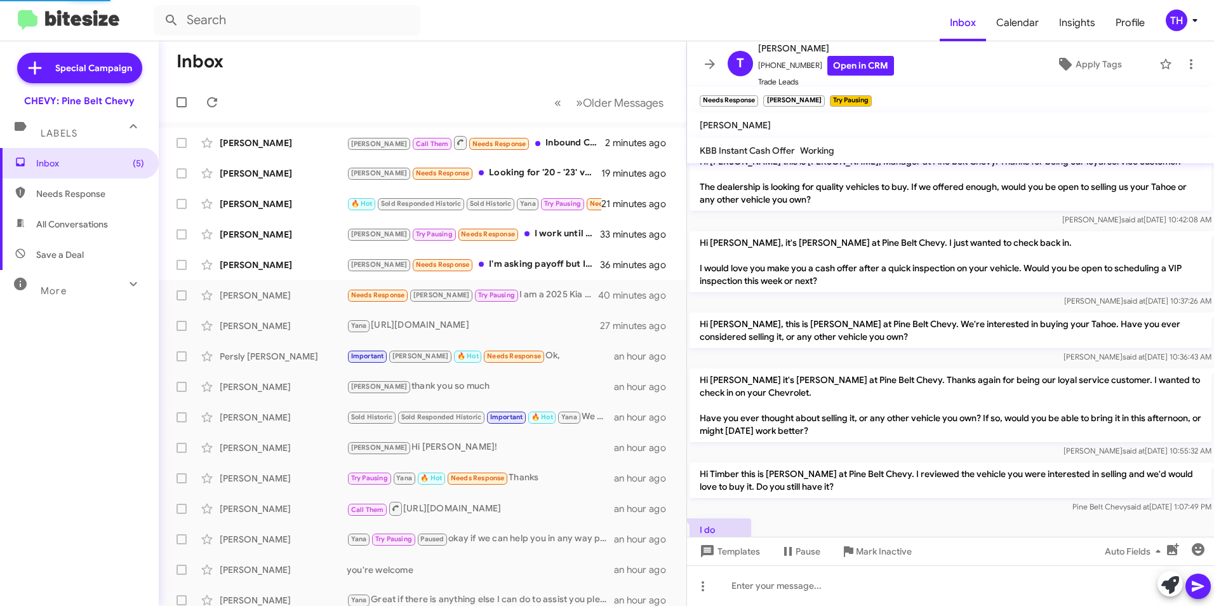
scroll to position [177, 0]
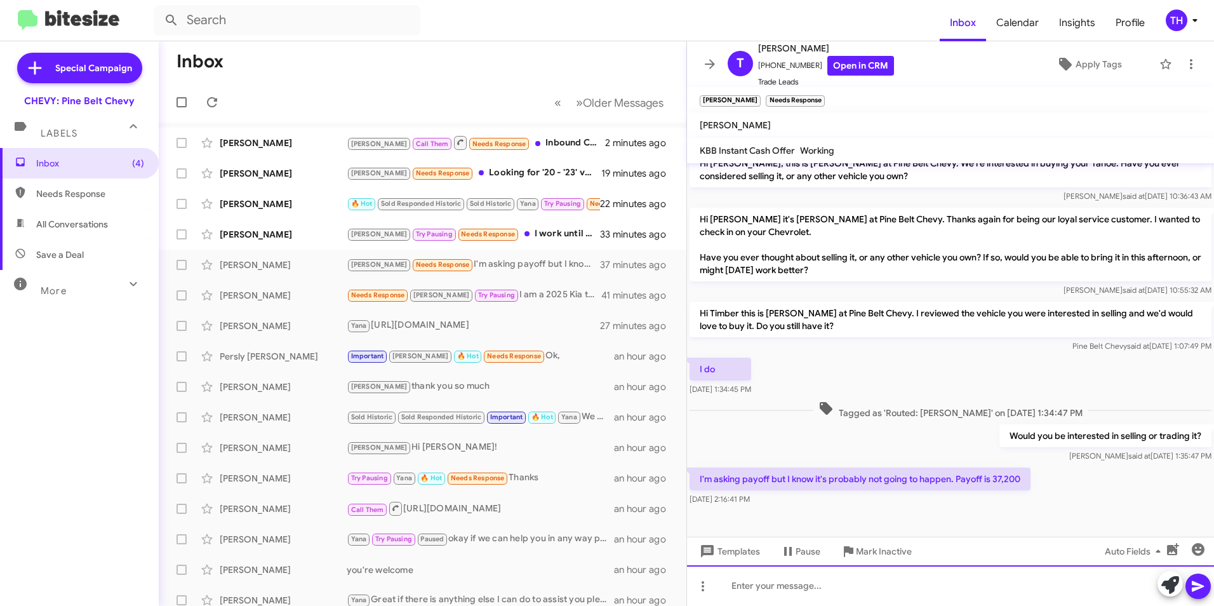
click at [757, 594] on div at bounding box center [950, 585] width 527 height 41
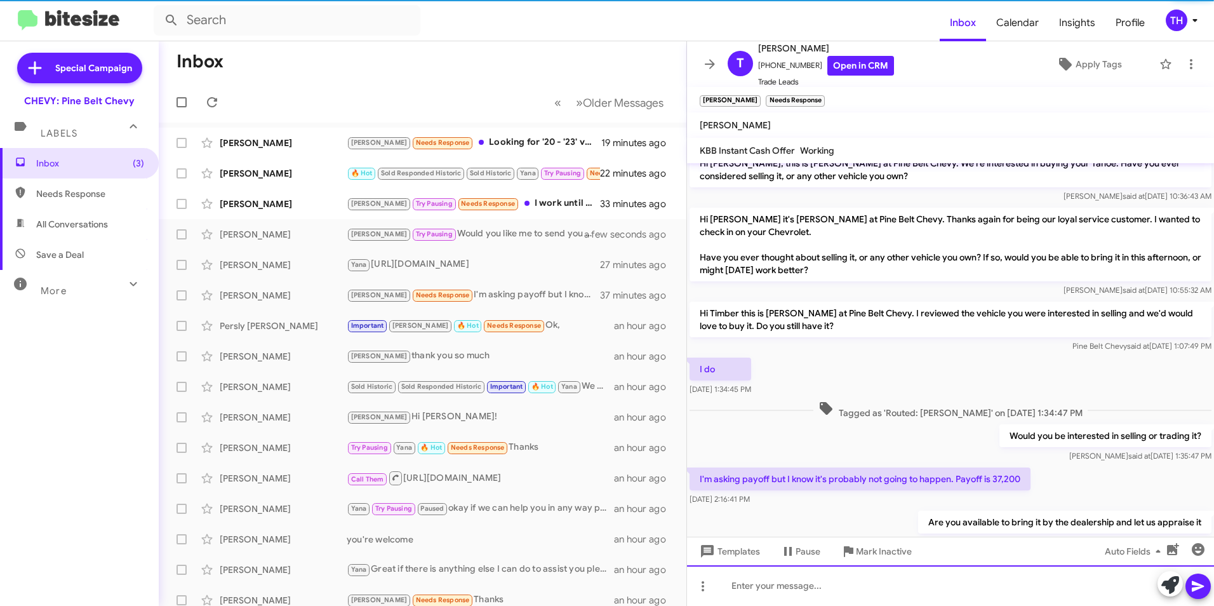
scroll to position [0, 0]
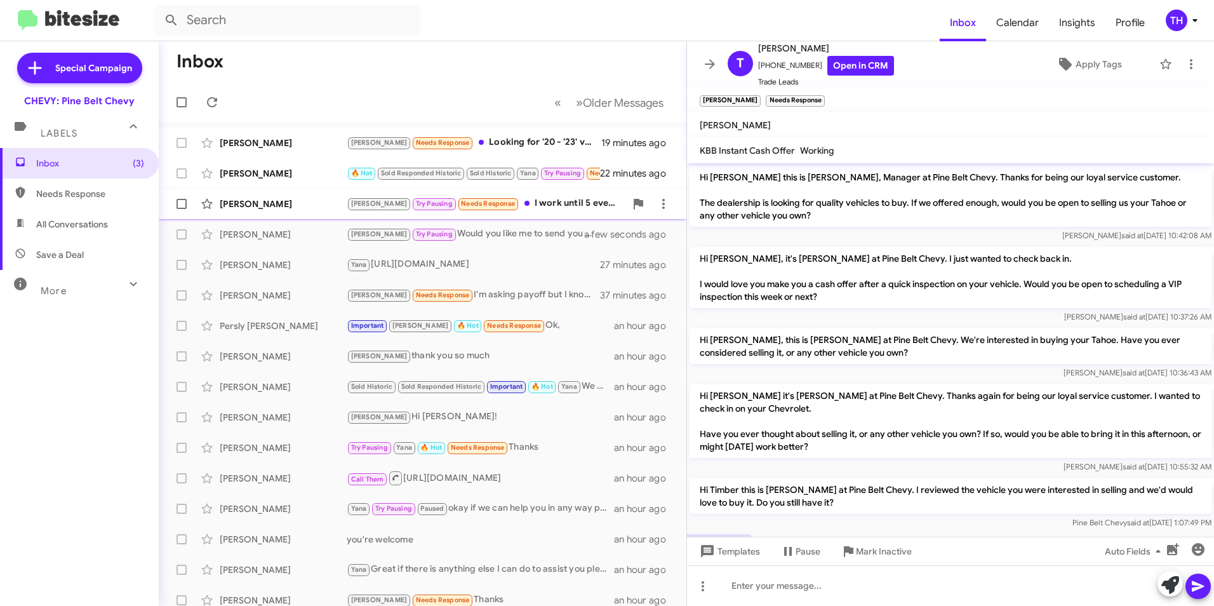
click at [274, 211] on div "[PERSON_NAME] [PERSON_NAME] Try Pausing Needs Response I work until 5 everyday …" at bounding box center [422, 203] width 507 height 25
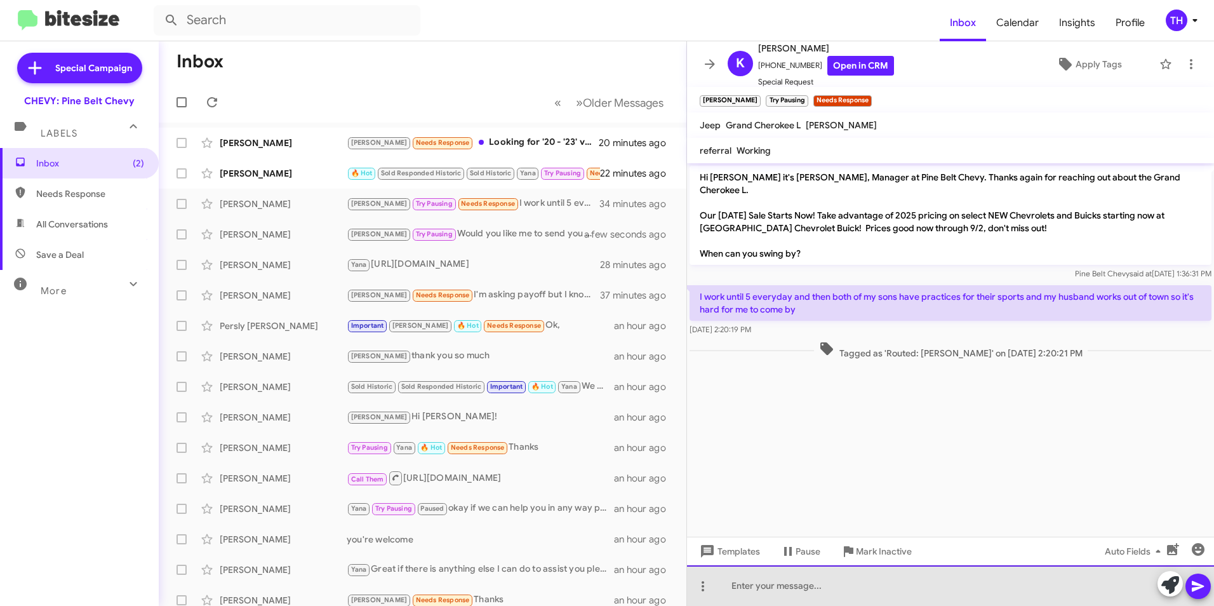
click at [787, 588] on div at bounding box center [950, 585] width 527 height 41
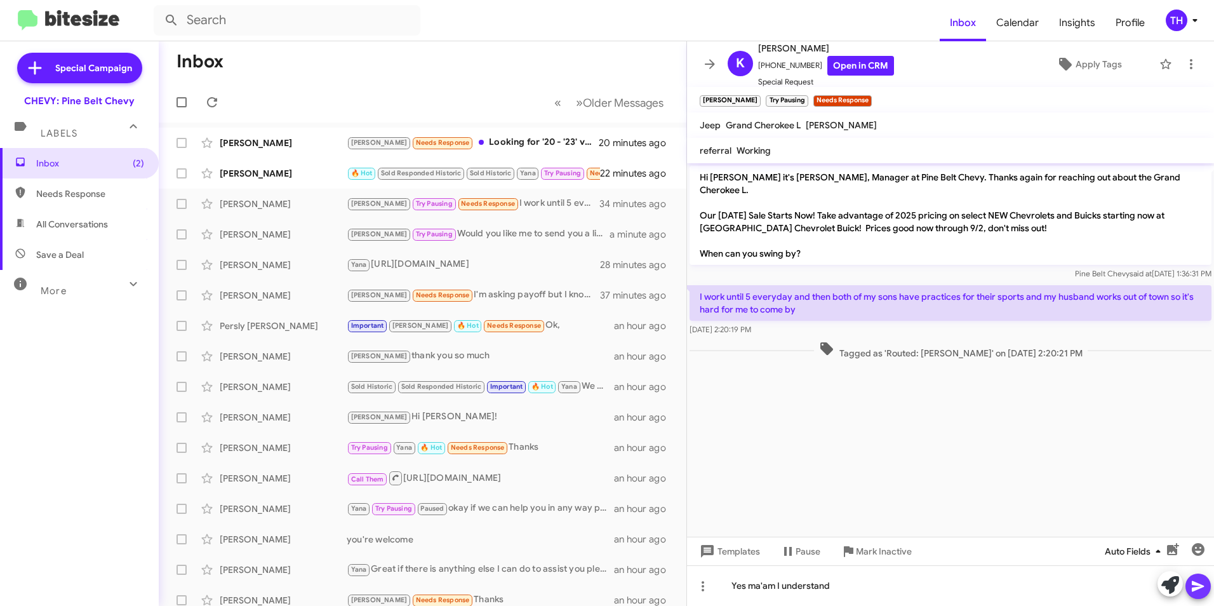
drag, startPoint x: 1201, startPoint y: 592, endPoint x: 1148, endPoint y: 542, distance: 72.8
click at [1201, 591] on icon at bounding box center [1198, 585] width 15 height 15
click at [298, 175] on div "[PERSON_NAME]" at bounding box center [283, 173] width 127 height 13
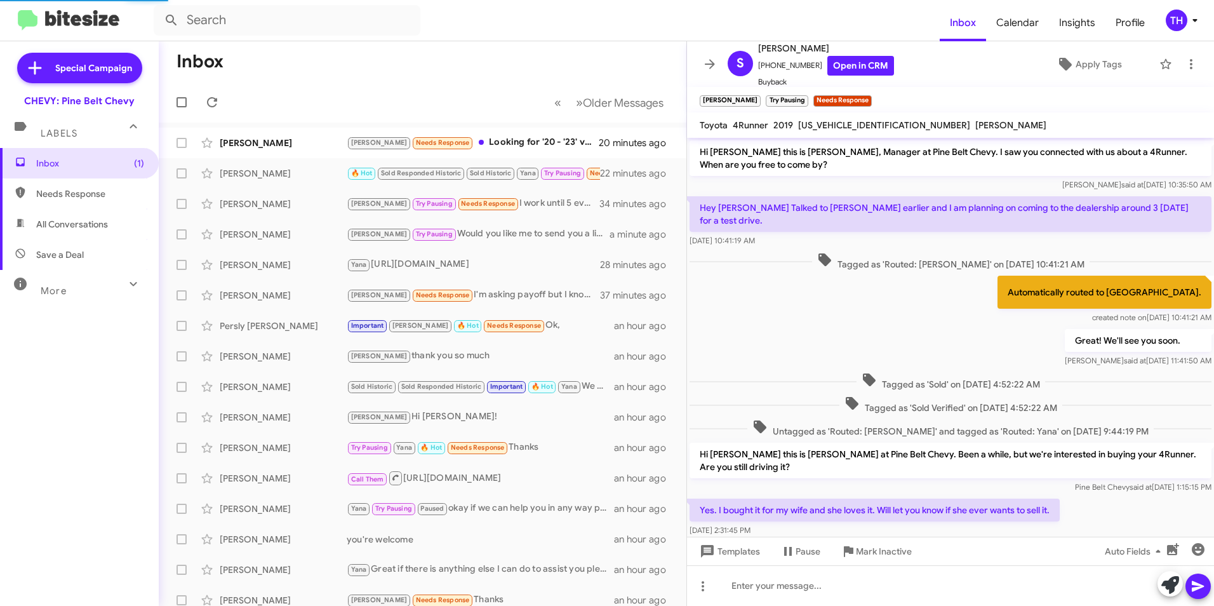
scroll to position [22, 0]
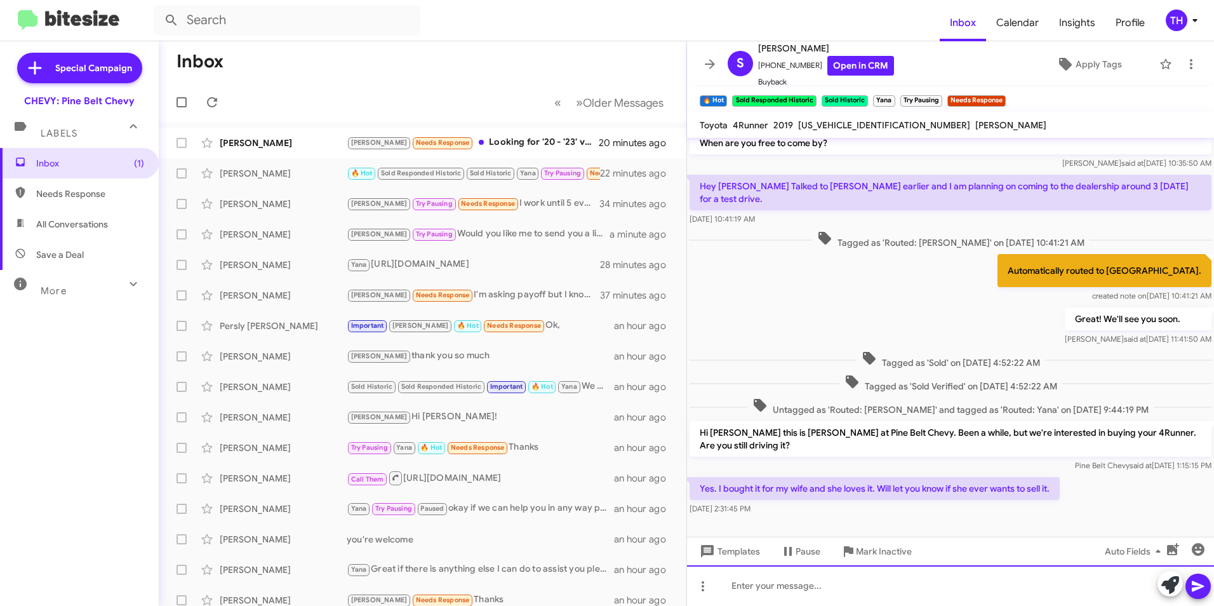
click at [777, 584] on div at bounding box center [950, 585] width 527 height 41
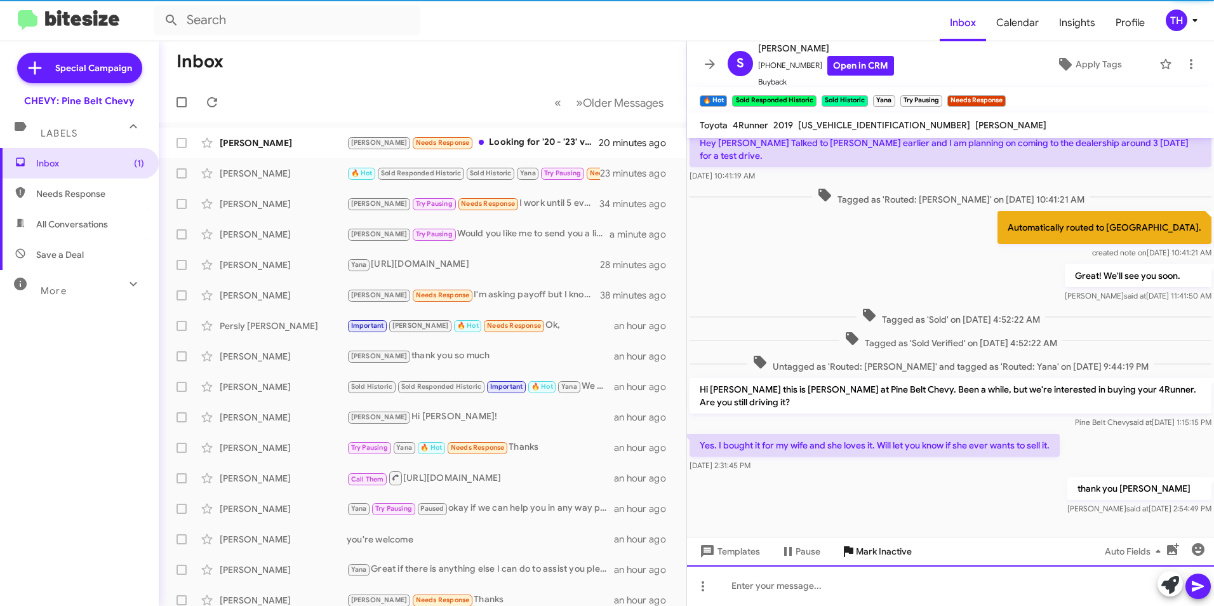
scroll to position [68, 0]
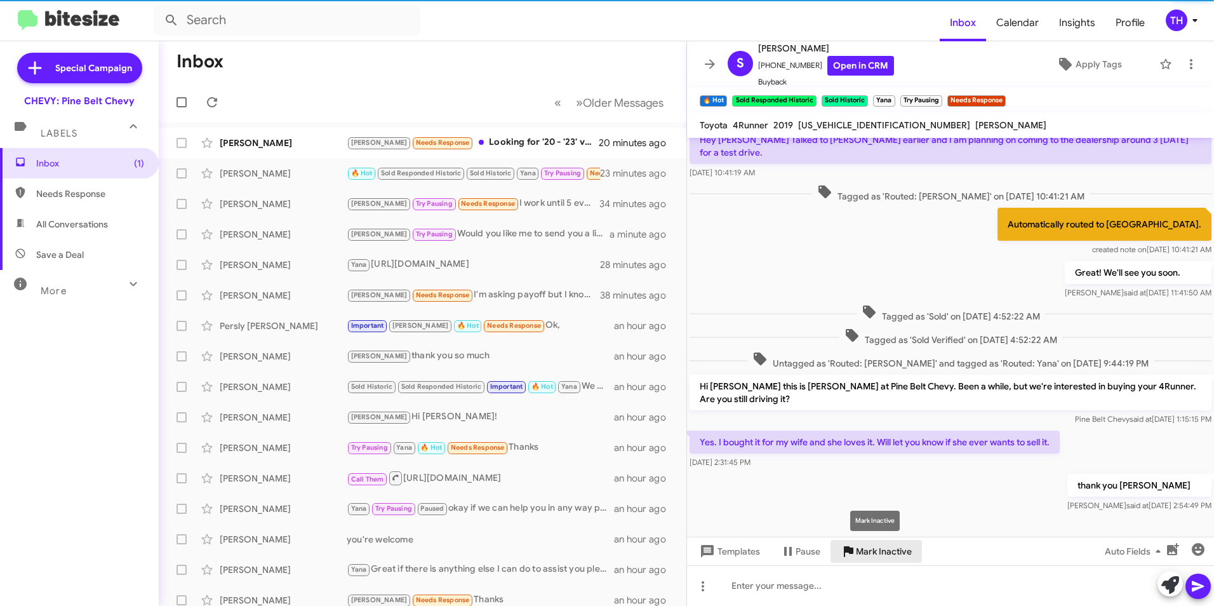
click at [886, 552] on span "Mark Inactive" at bounding box center [884, 551] width 56 height 23
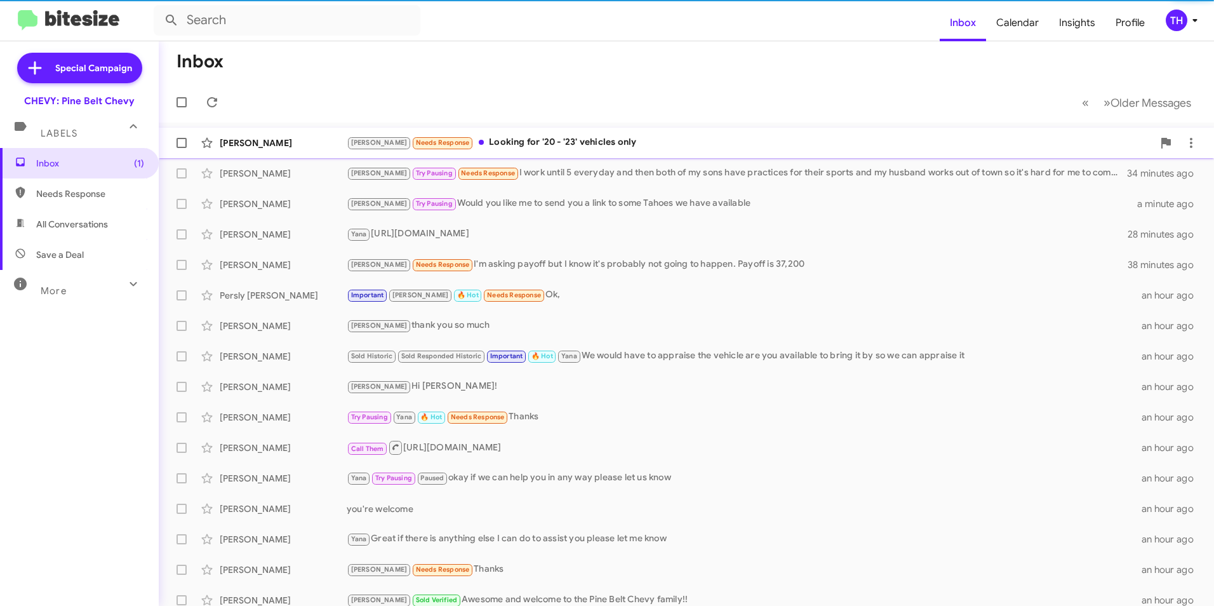
click at [274, 139] on div "[PERSON_NAME]" at bounding box center [283, 143] width 127 height 13
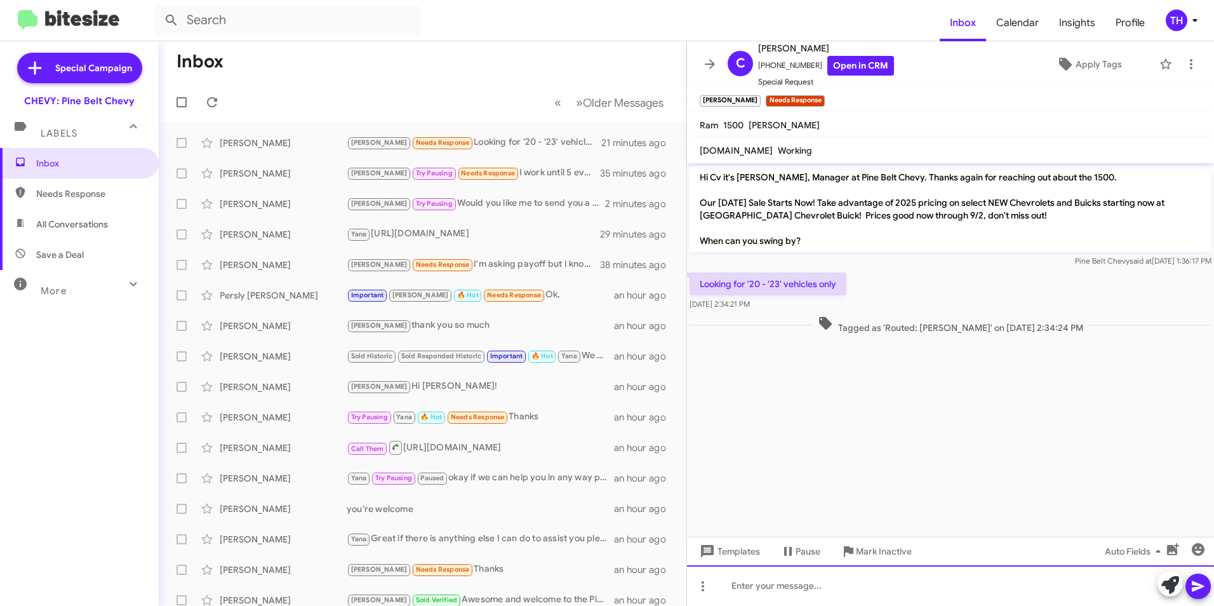
click at [749, 588] on div at bounding box center [950, 585] width 527 height 41
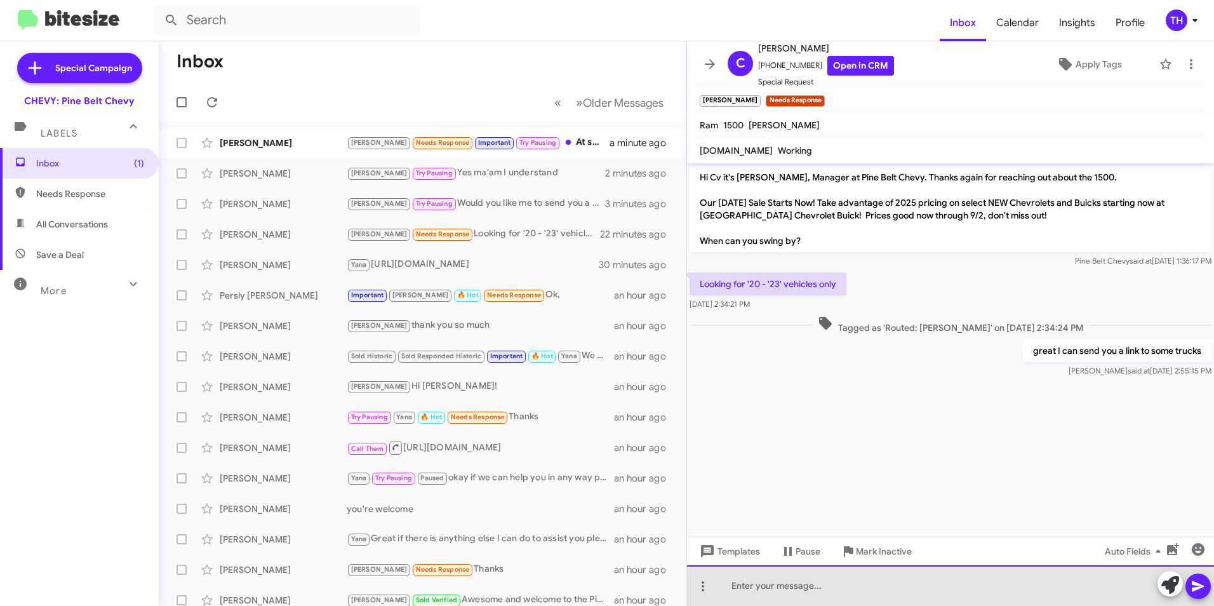
click at [752, 591] on div at bounding box center [950, 585] width 527 height 41
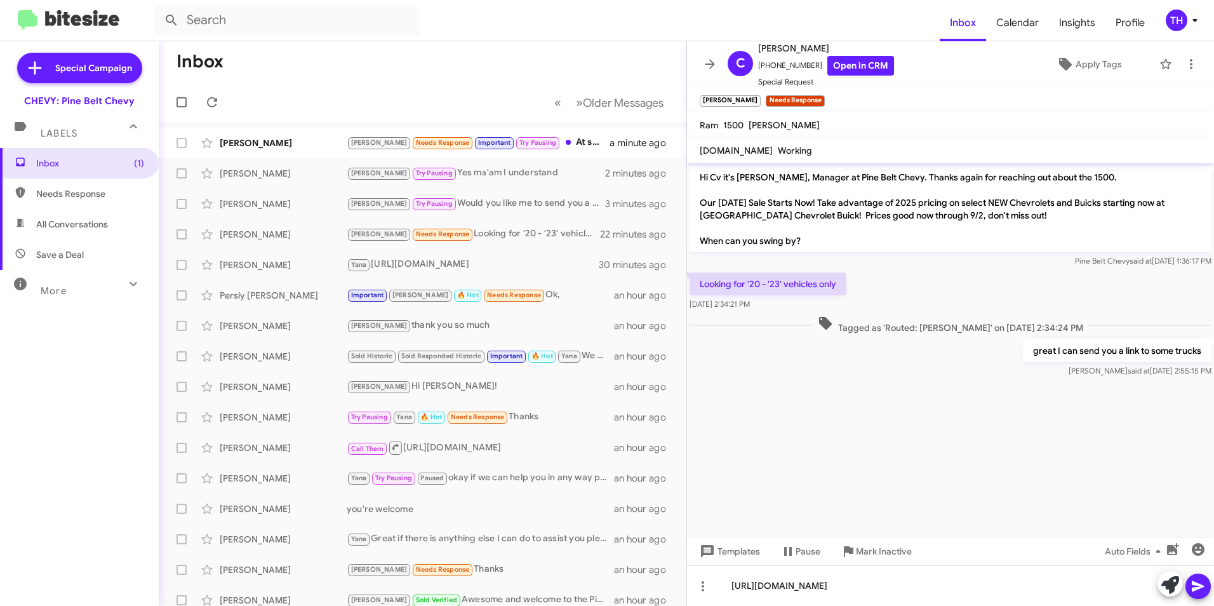
click at [1202, 578] on span at bounding box center [1198, 585] width 15 height 25
click at [271, 147] on div "[PERSON_NAME]" at bounding box center [283, 143] width 127 height 13
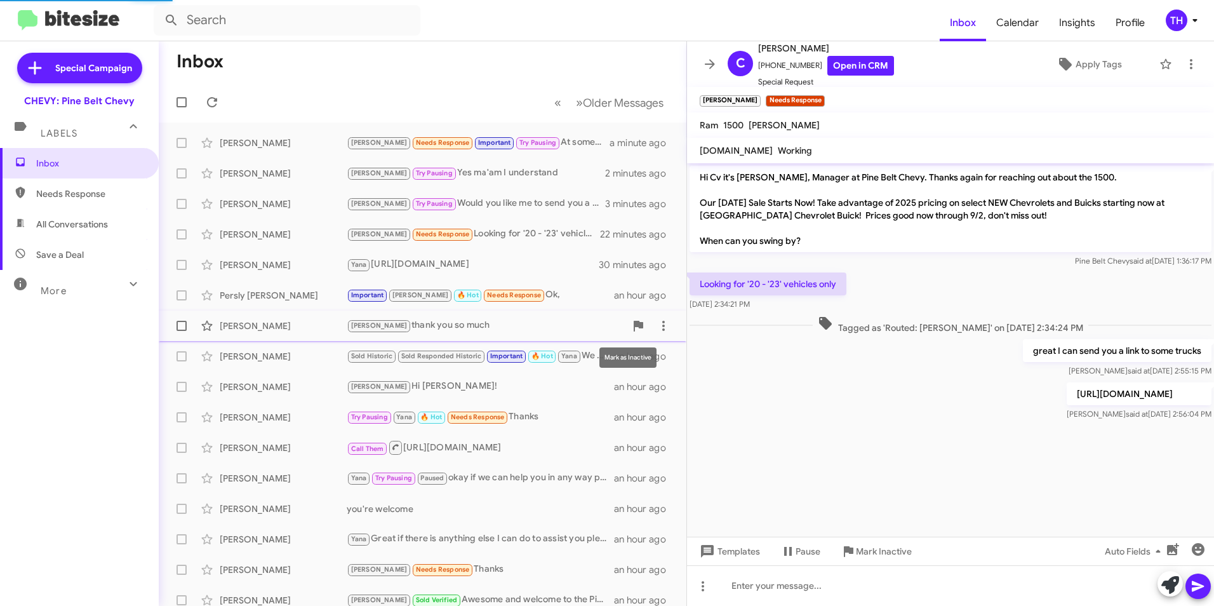
scroll to position [282, 0]
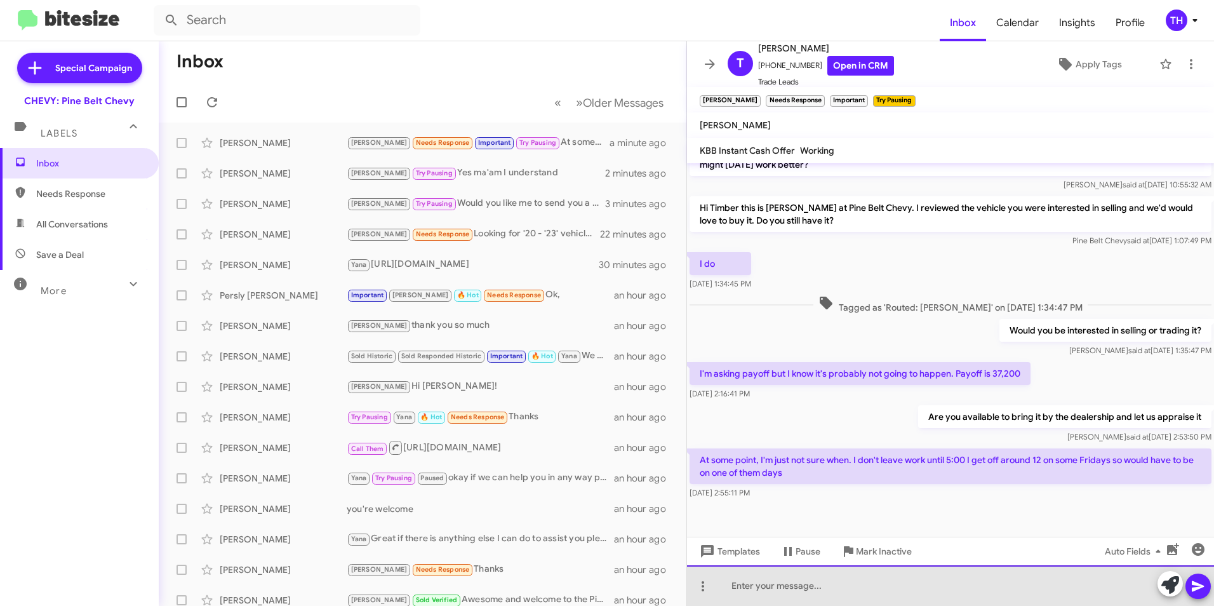
click at [768, 591] on div at bounding box center [950, 585] width 527 height 41
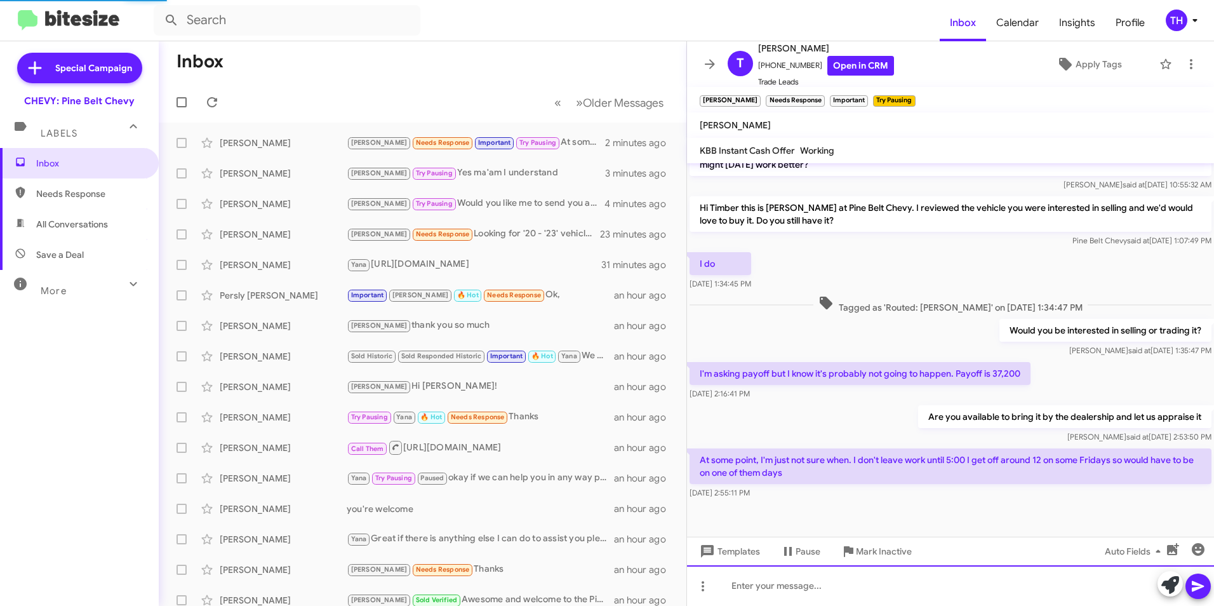
scroll to position [0, 0]
